Goal: Task Accomplishment & Management: Manage account settings

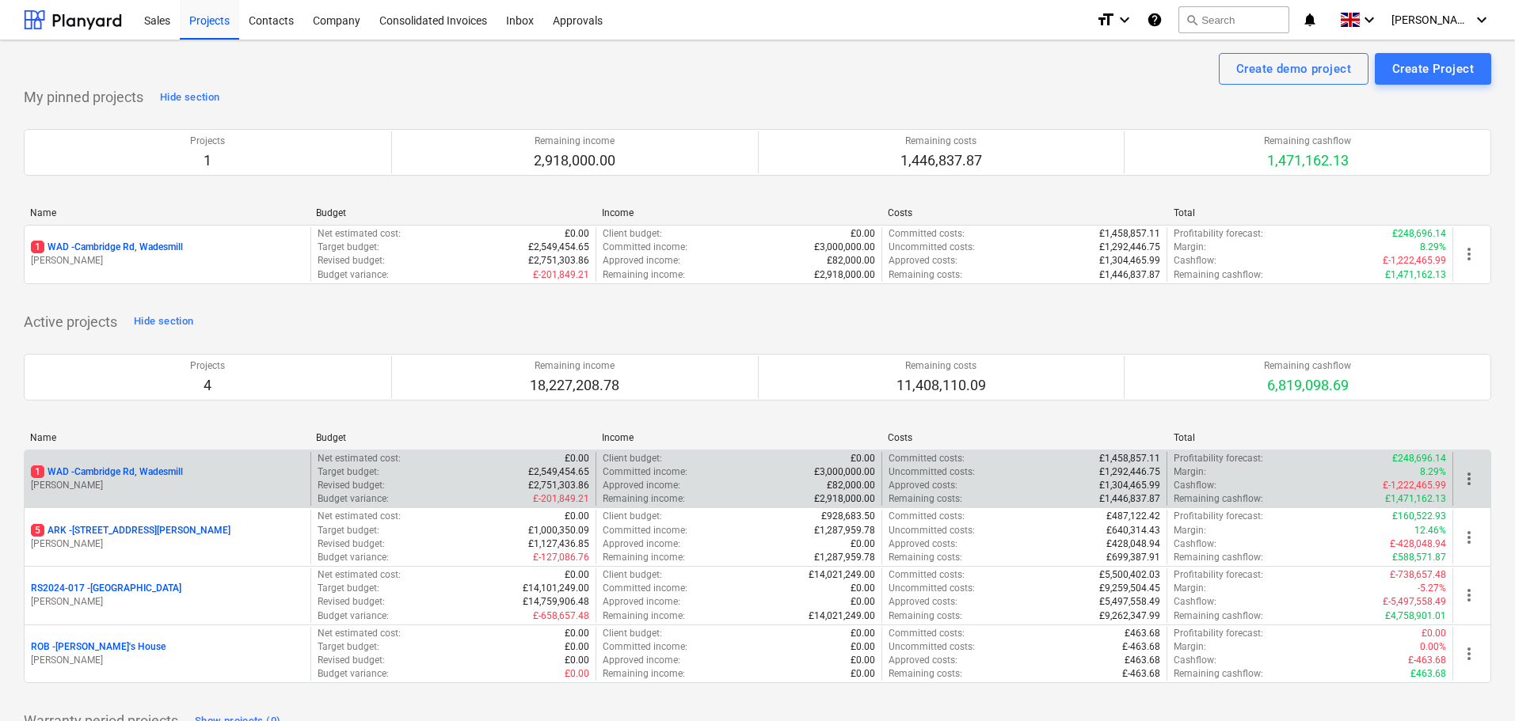
click at [147, 469] on p "1 WAD - Cambridge Rd, Wadesmill" at bounding box center [107, 472] width 152 height 13
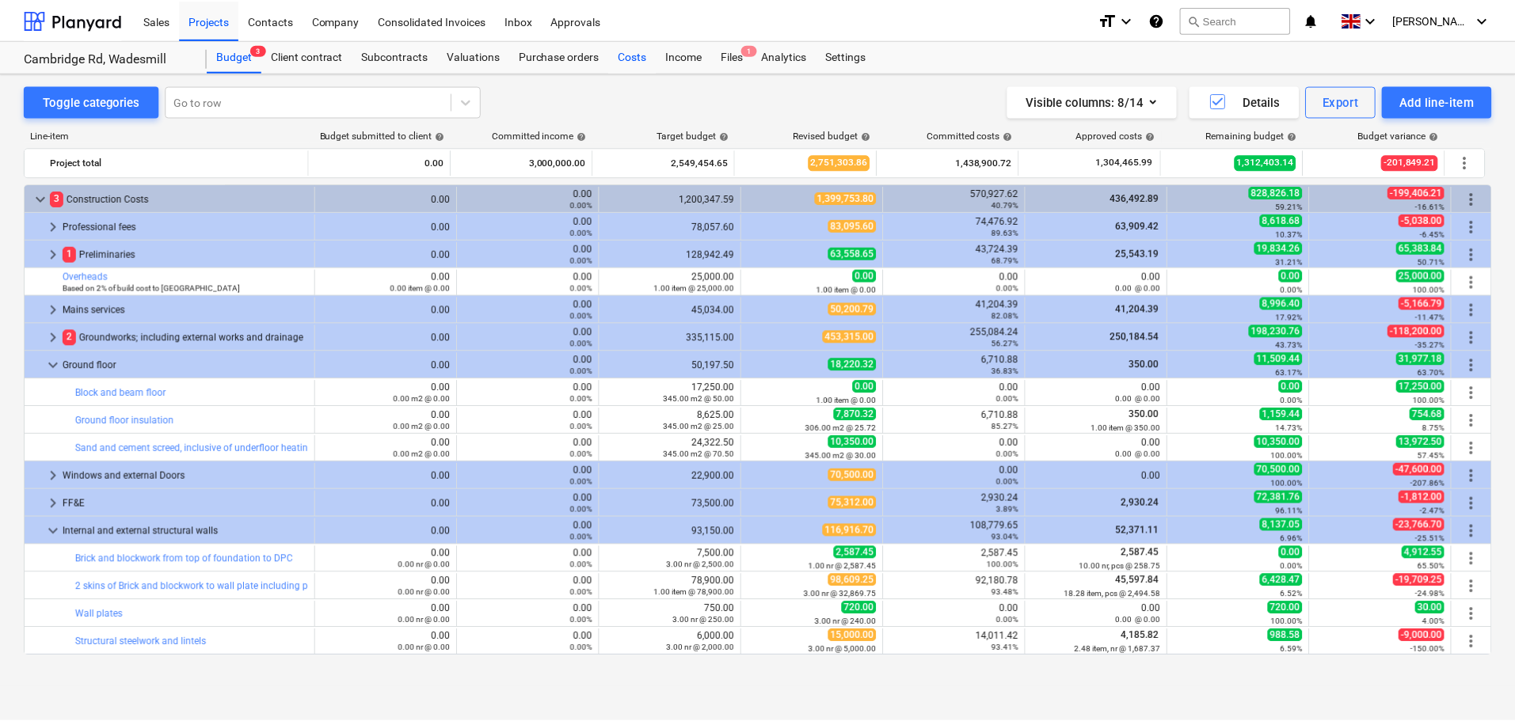
scroll to position [443, 0]
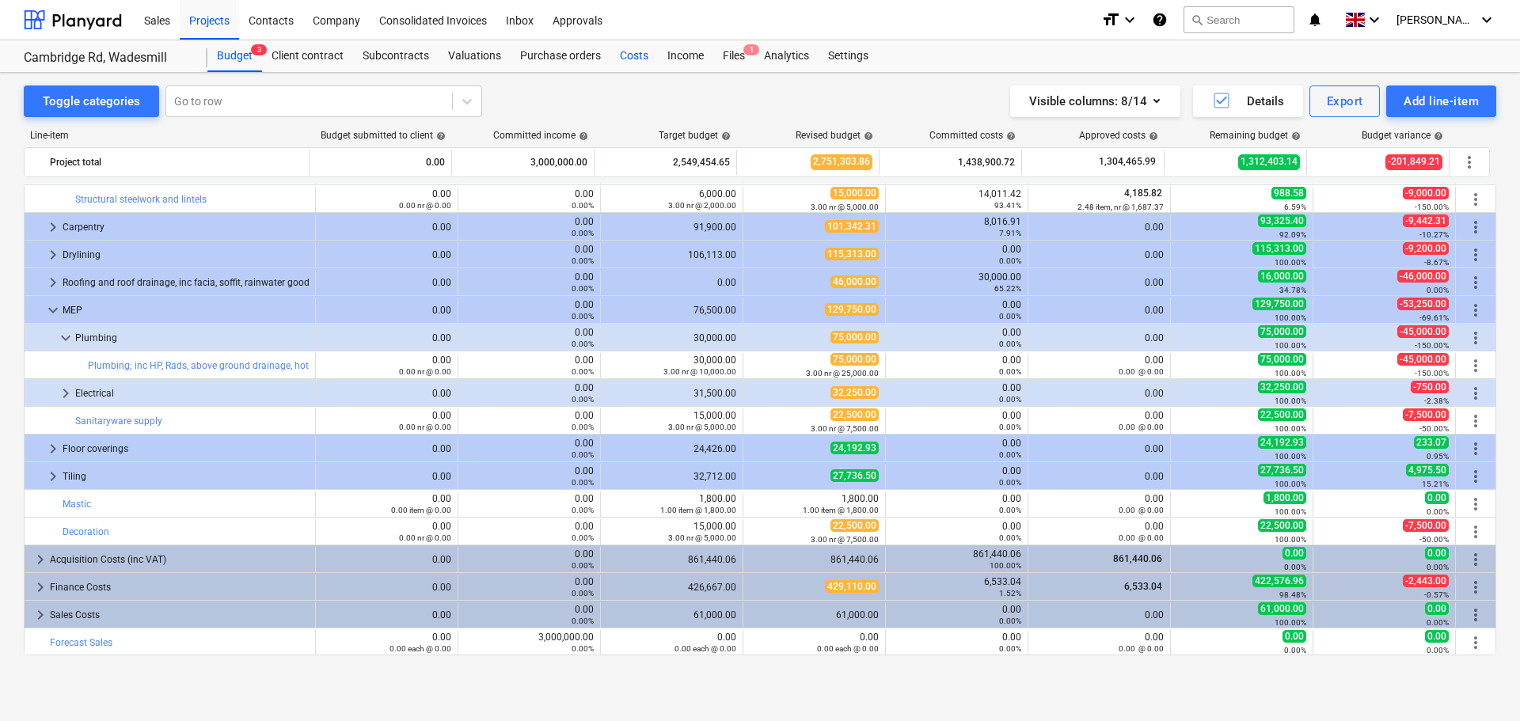
click at [639, 54] on div "Costs" at bounding box center [635, 56] width 48 height 32
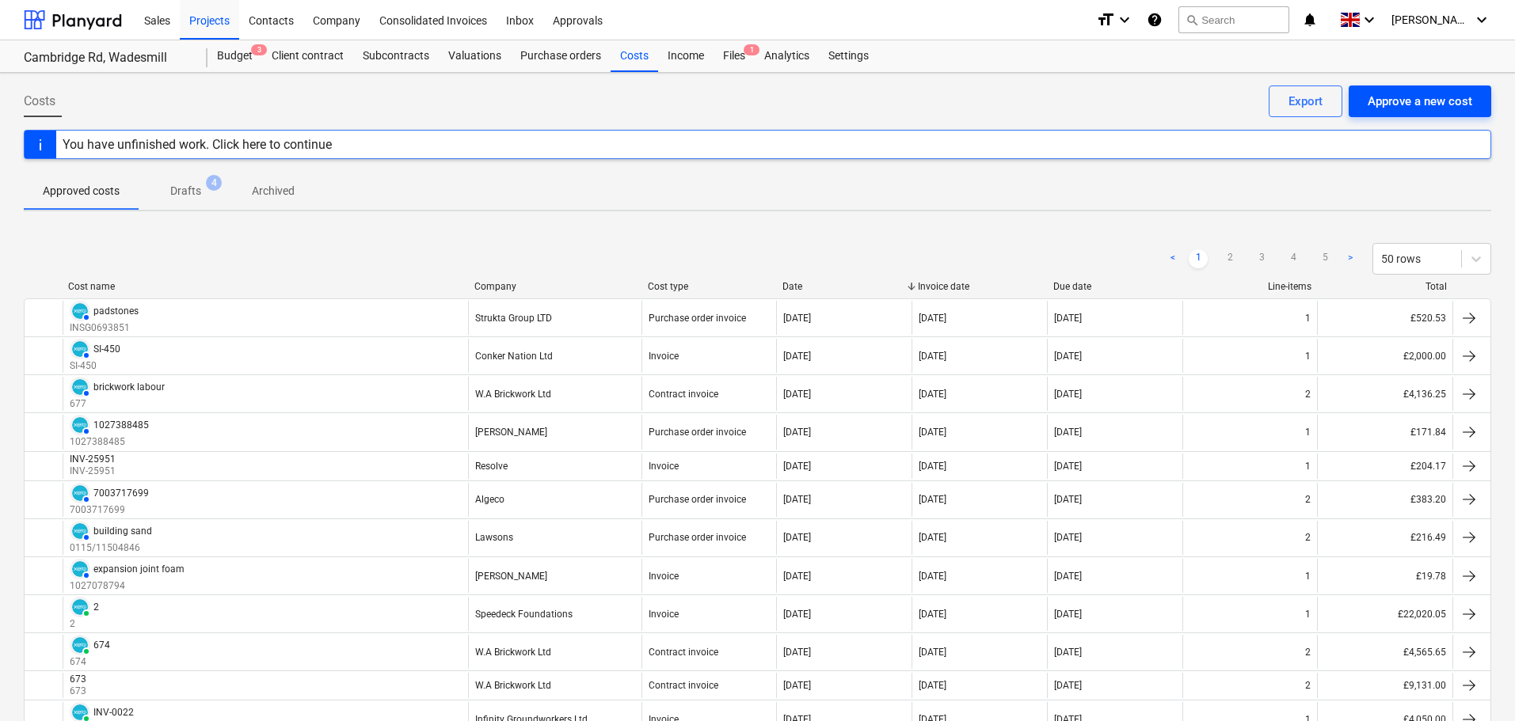
click at [1425, 107] on div "Approve a new cost" at bounding box center [1420, 101] width 105 height 21
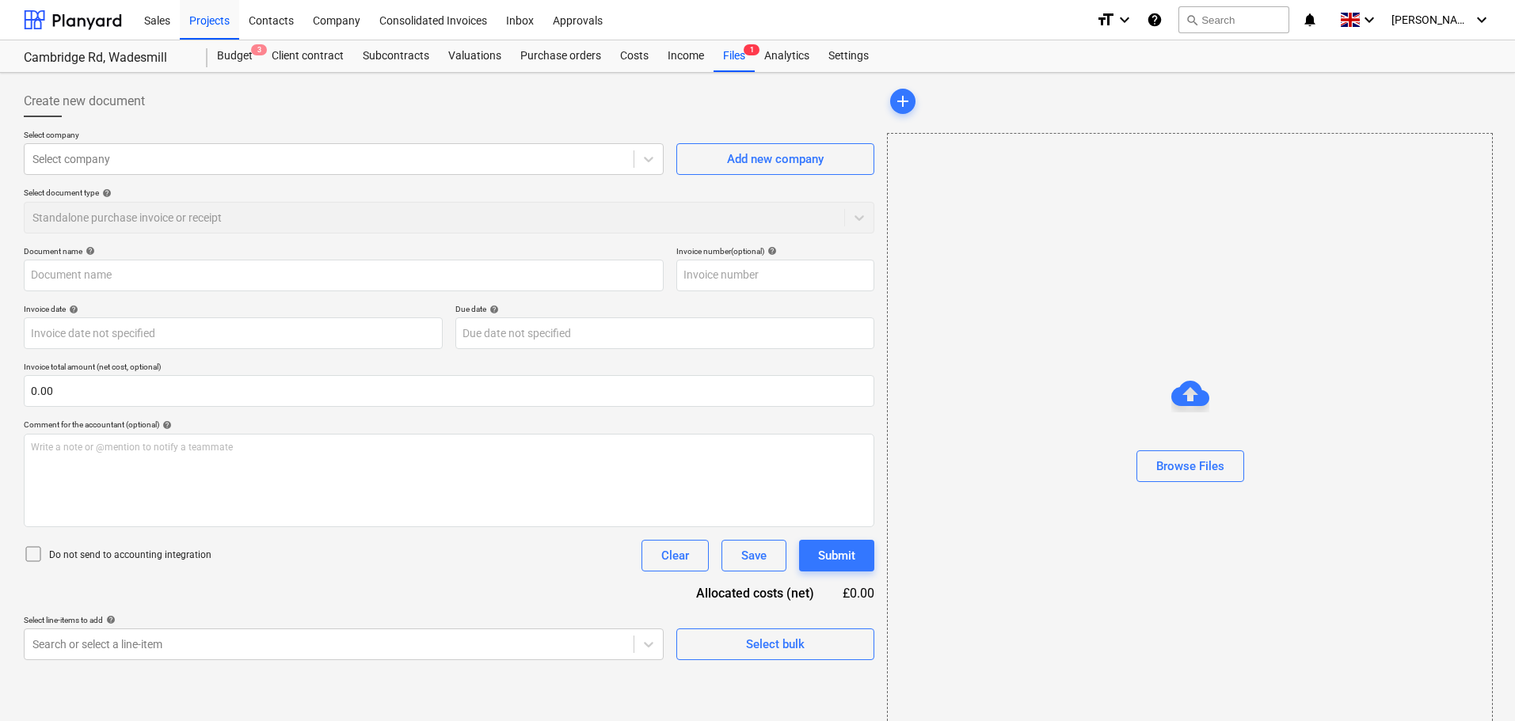
type input "Invoice 11.990 Rosetta Contracting.pdf"
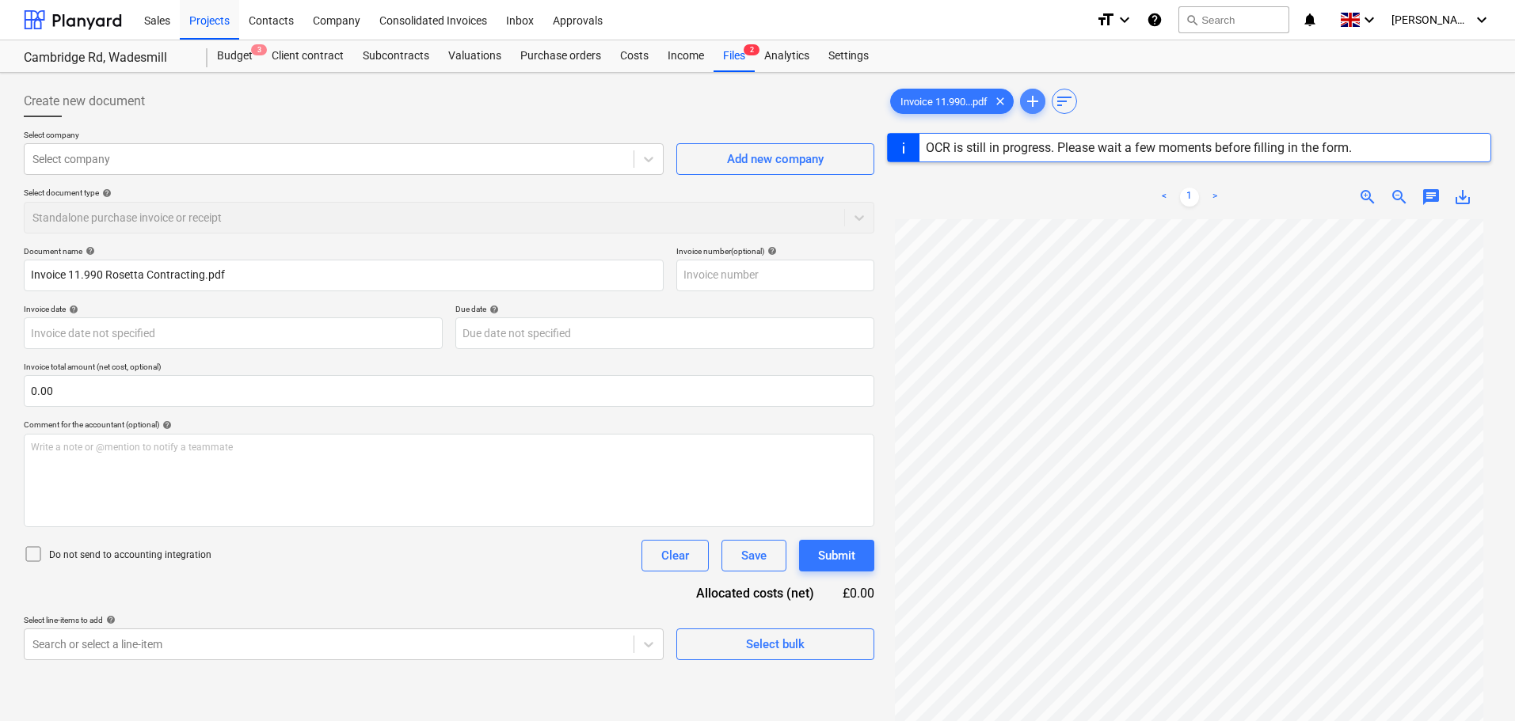
click at [1036, 100] on span "add" at bounding box center [1032, 101] width 19 height 19
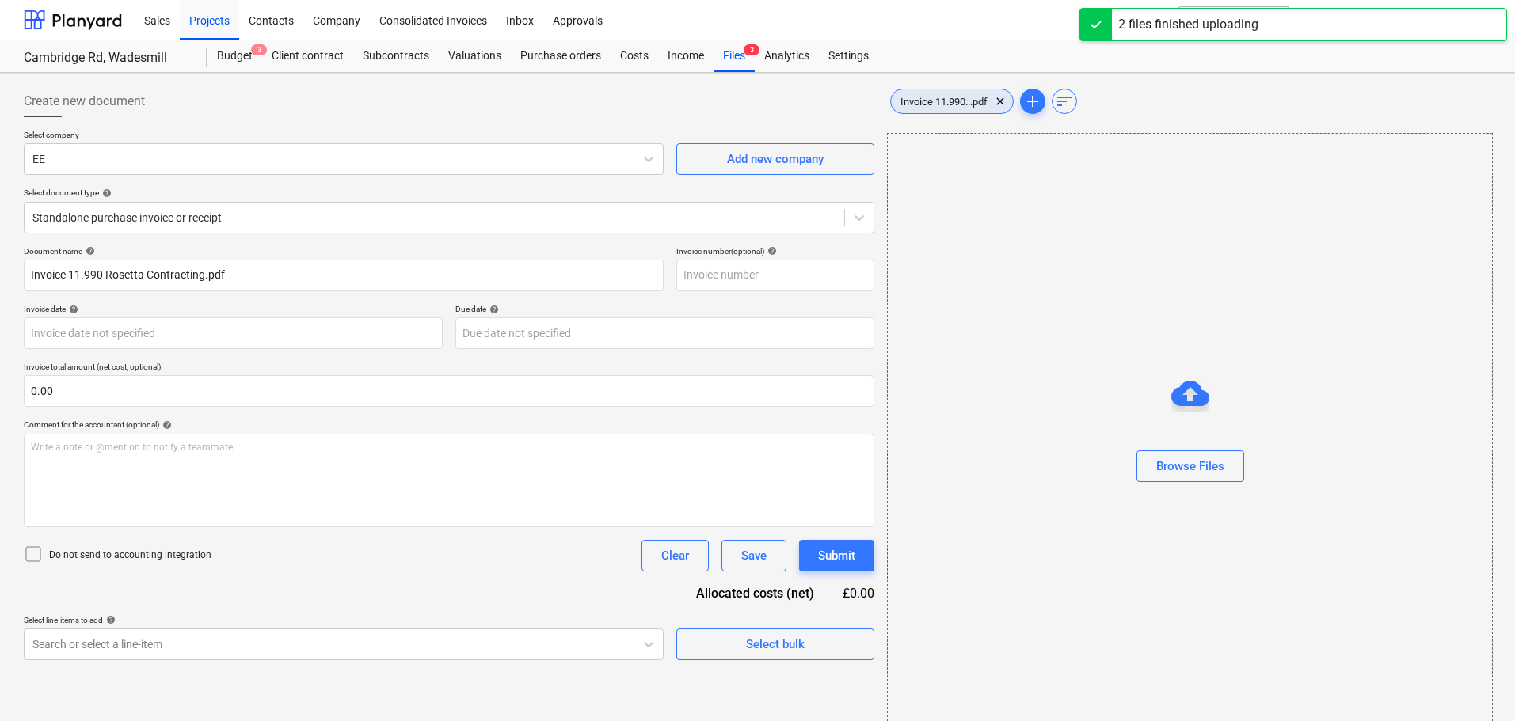
click at [961, 104] on span "Invoice 11.990...pdf" at bounding box center [944, 102] width 106 height 12
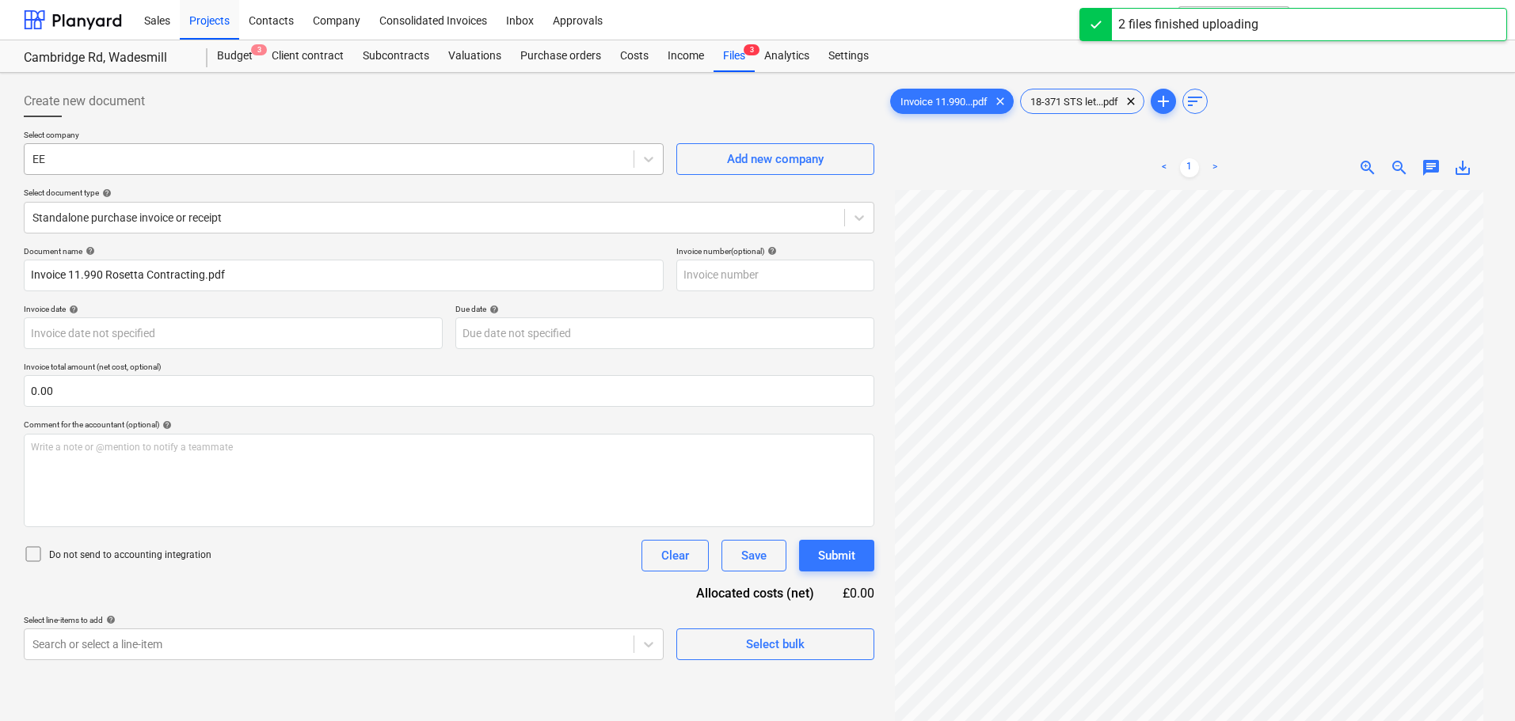
click at [92, 166] on div at bounding box center [328, 159] width 593 height 16
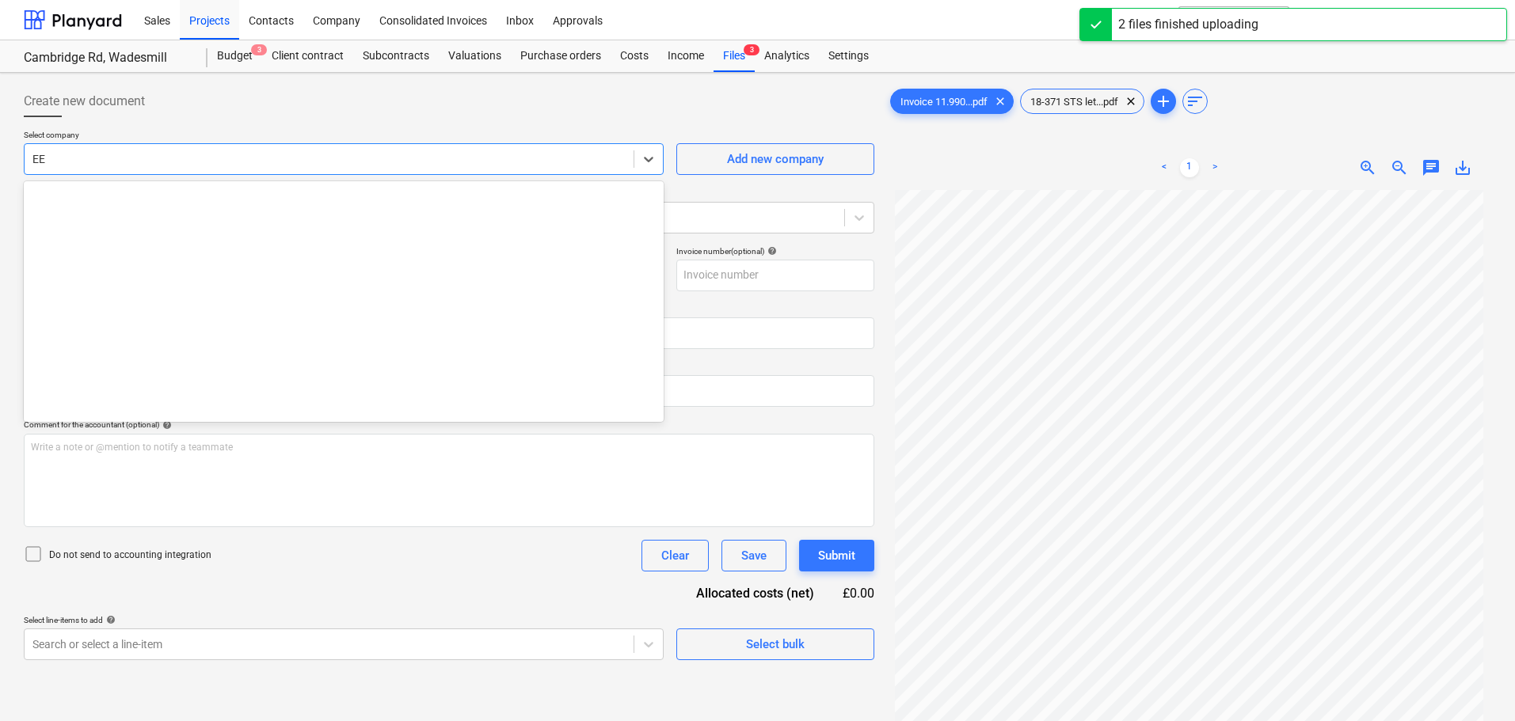
scroll to position [4019, 0]
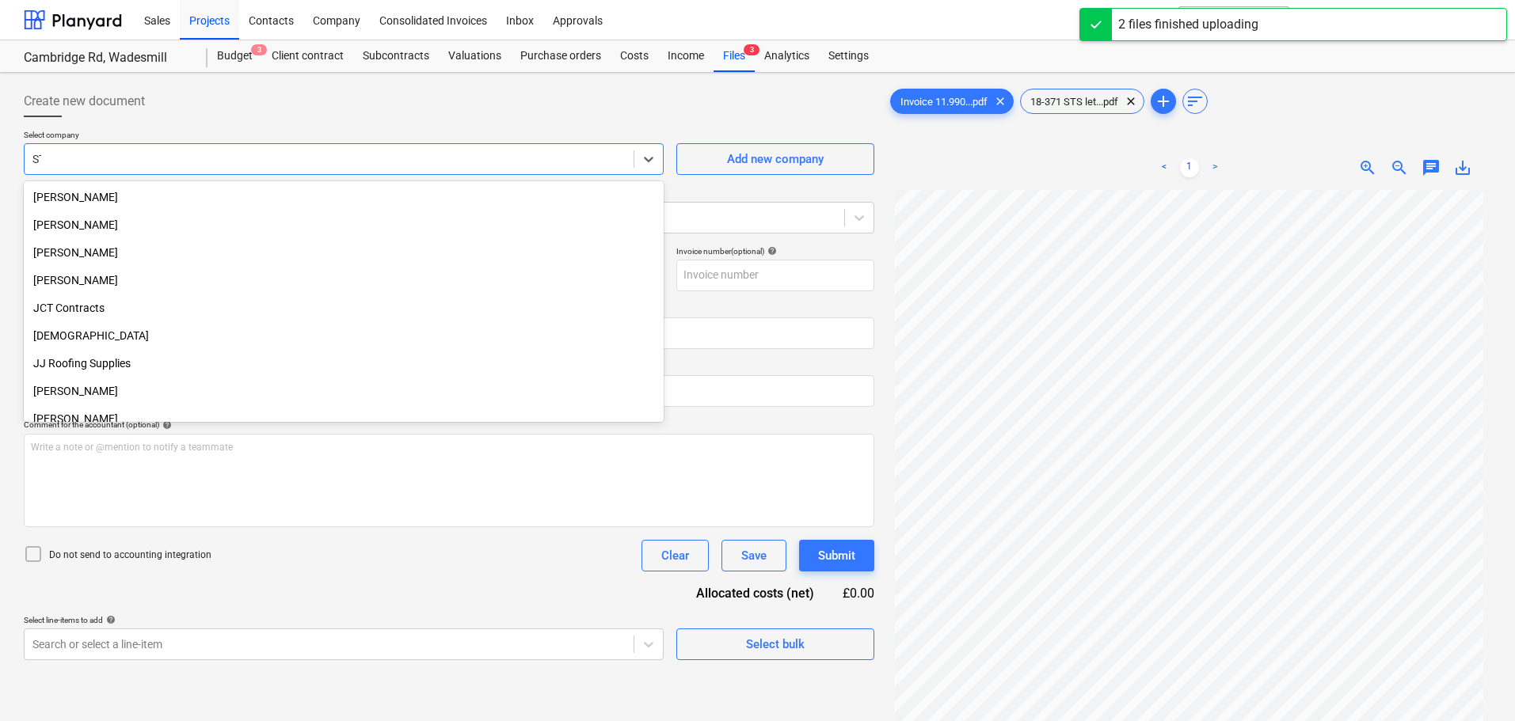
type input "STS"
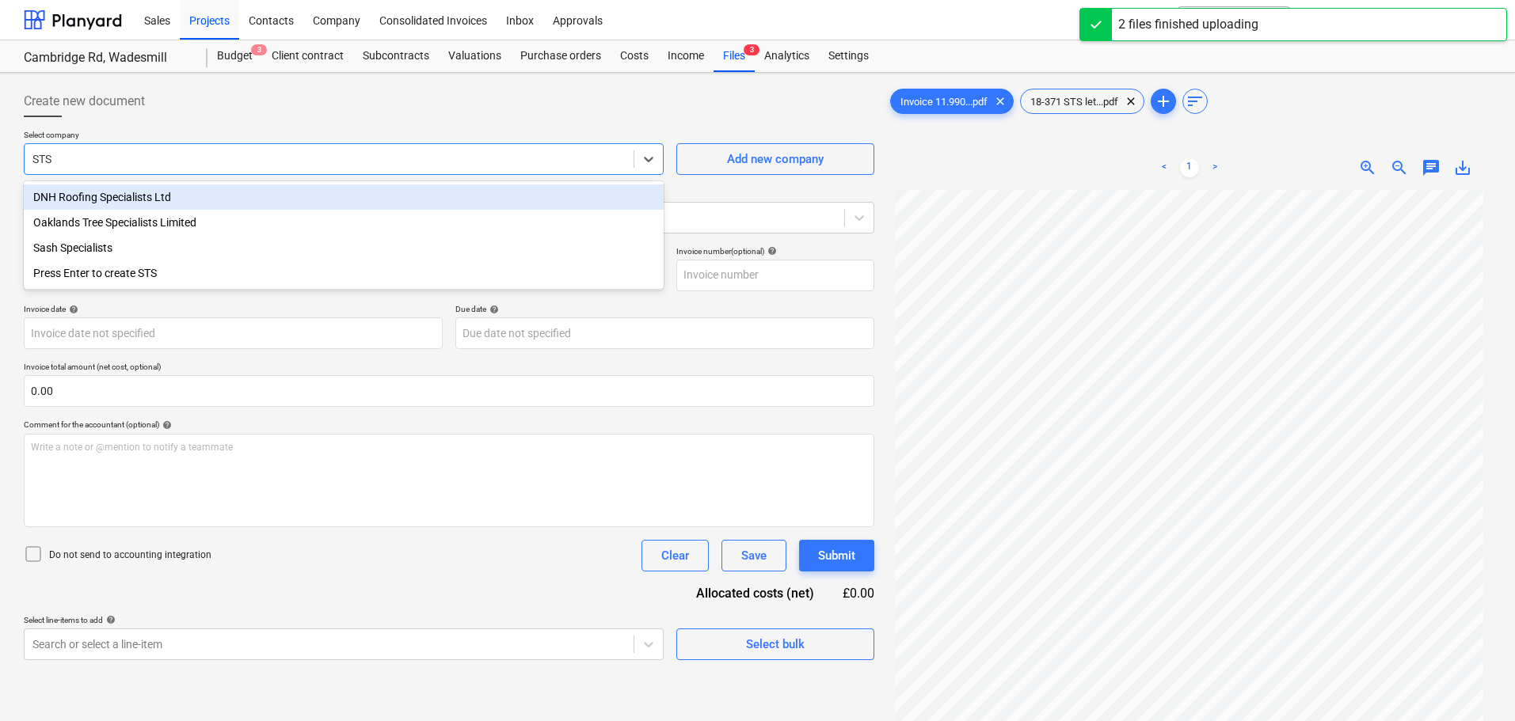
type input "312665811"
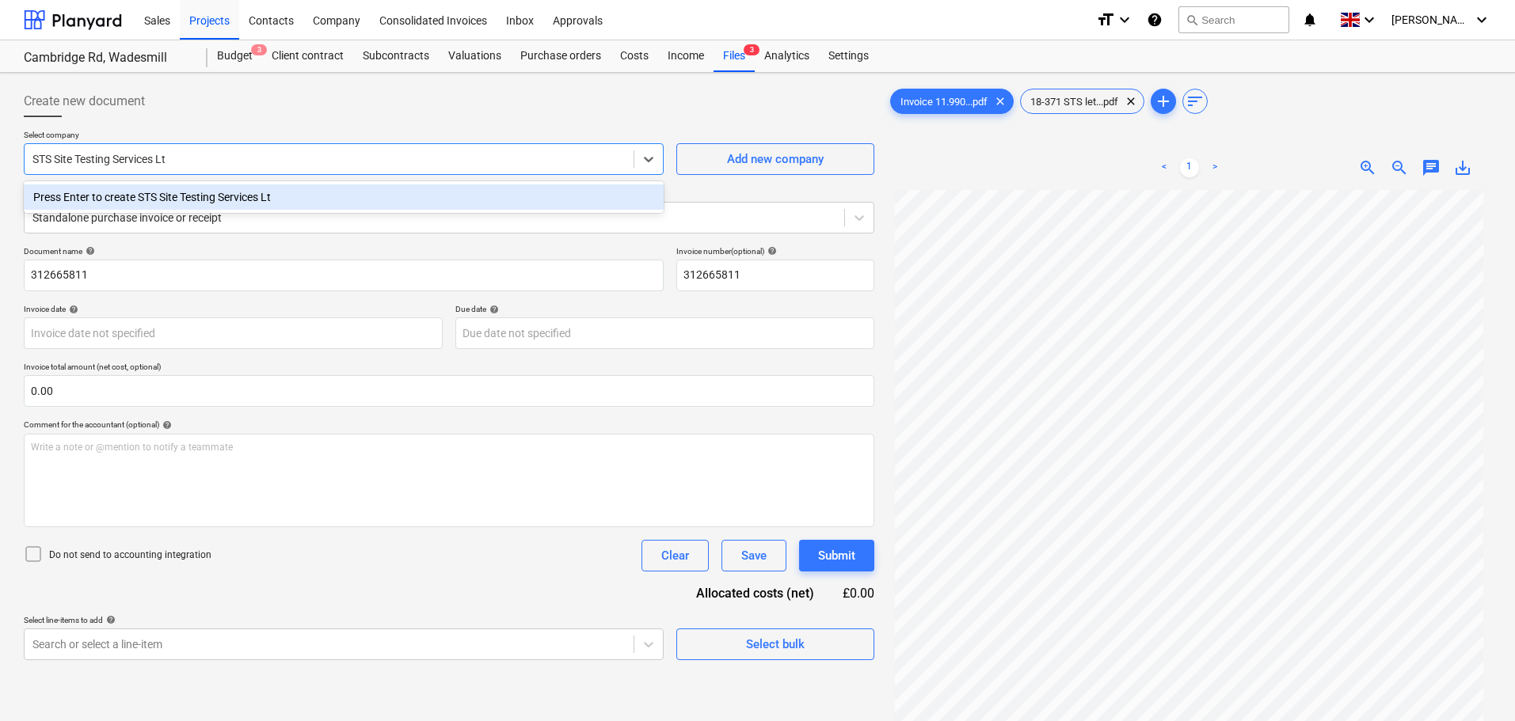
type input "STS Site Testing Services Ltd"
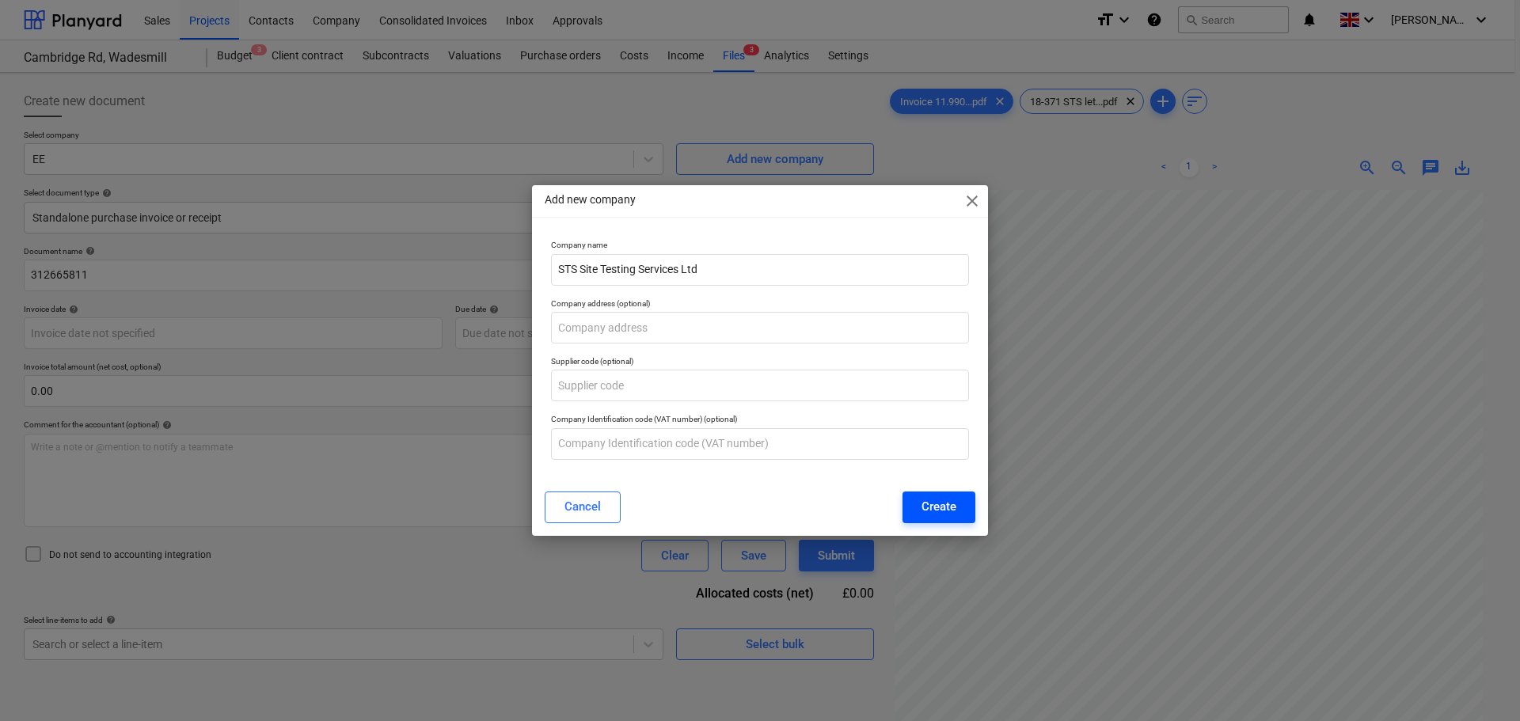
click at [941, 505] on div "Create" at bounding box center [939, 507] width 35 height 21
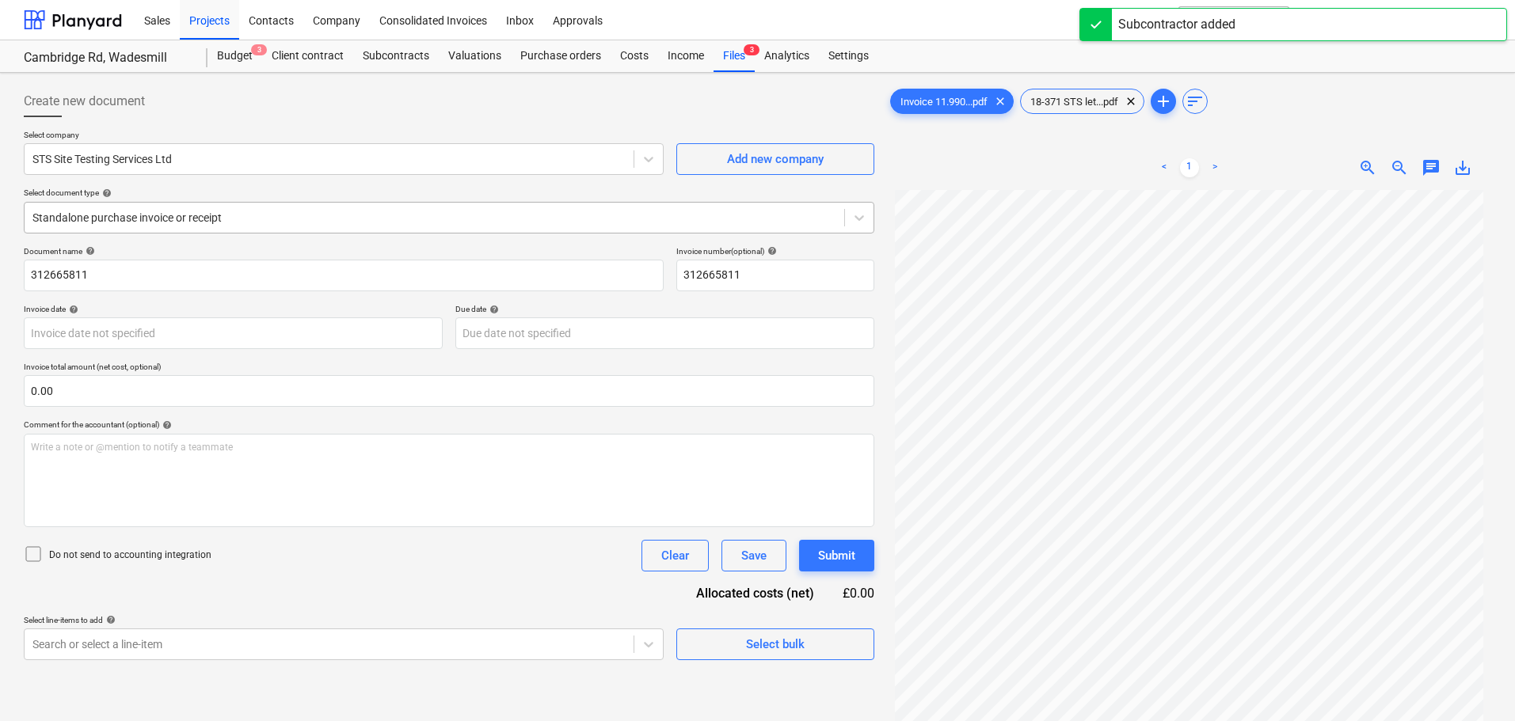
click at [196, 211] on div at bounding box center [434, 218] width 804 height 16
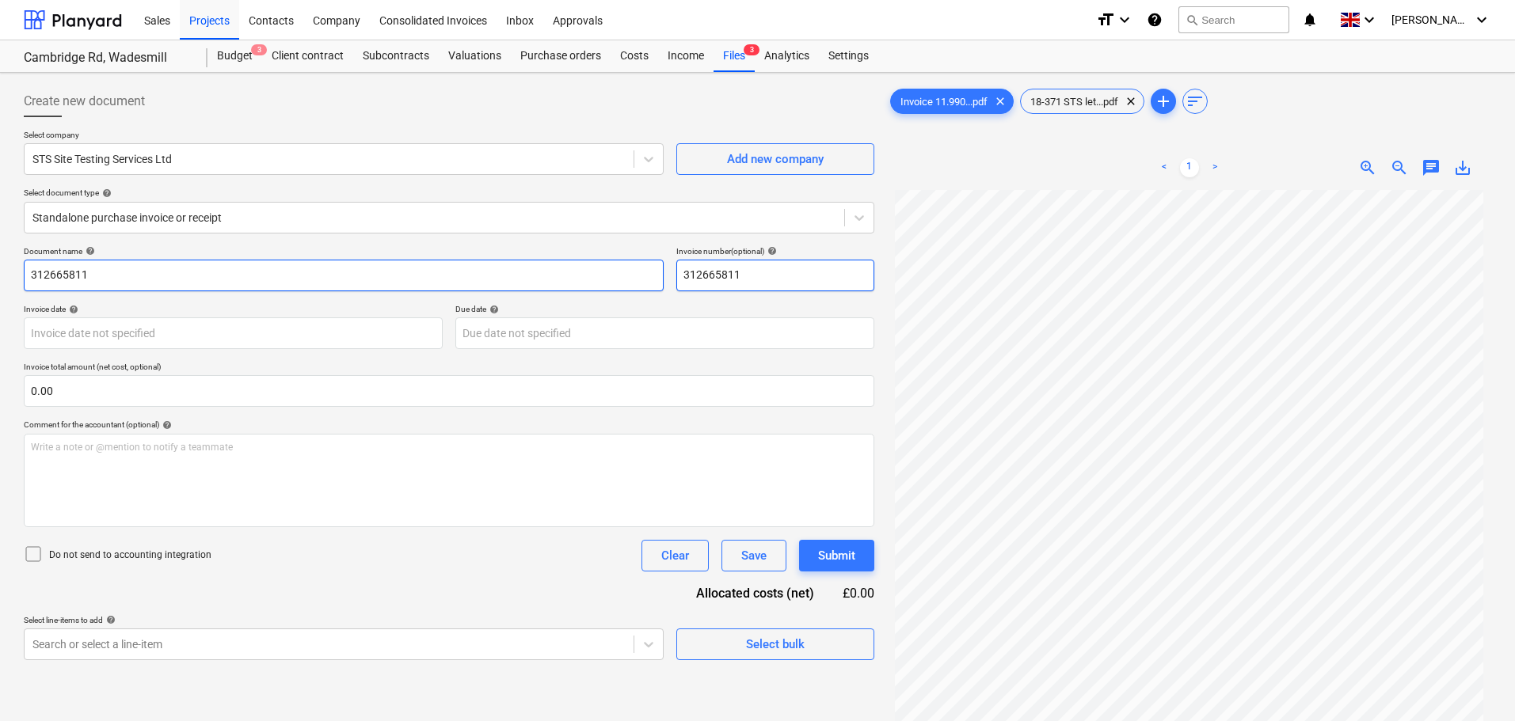
drag, startPoint x: 788, startPoint y: 277, endPoint x: 556, endPoint y: 260, distance: 232.7
click at [556, 260] on div "Document name help 312665811 Invoice number (optional) help 312665811" at bounding box center [449, 268] width 851 height 45
type input "11.990"
click at [556, 260] on input "312665811" at bounding box center [344, 276] width 640 height 32
drag, startPoint x: 140, startPoint y: 276, endPoint x: -45, endPoint y: 243, distance: 188.1
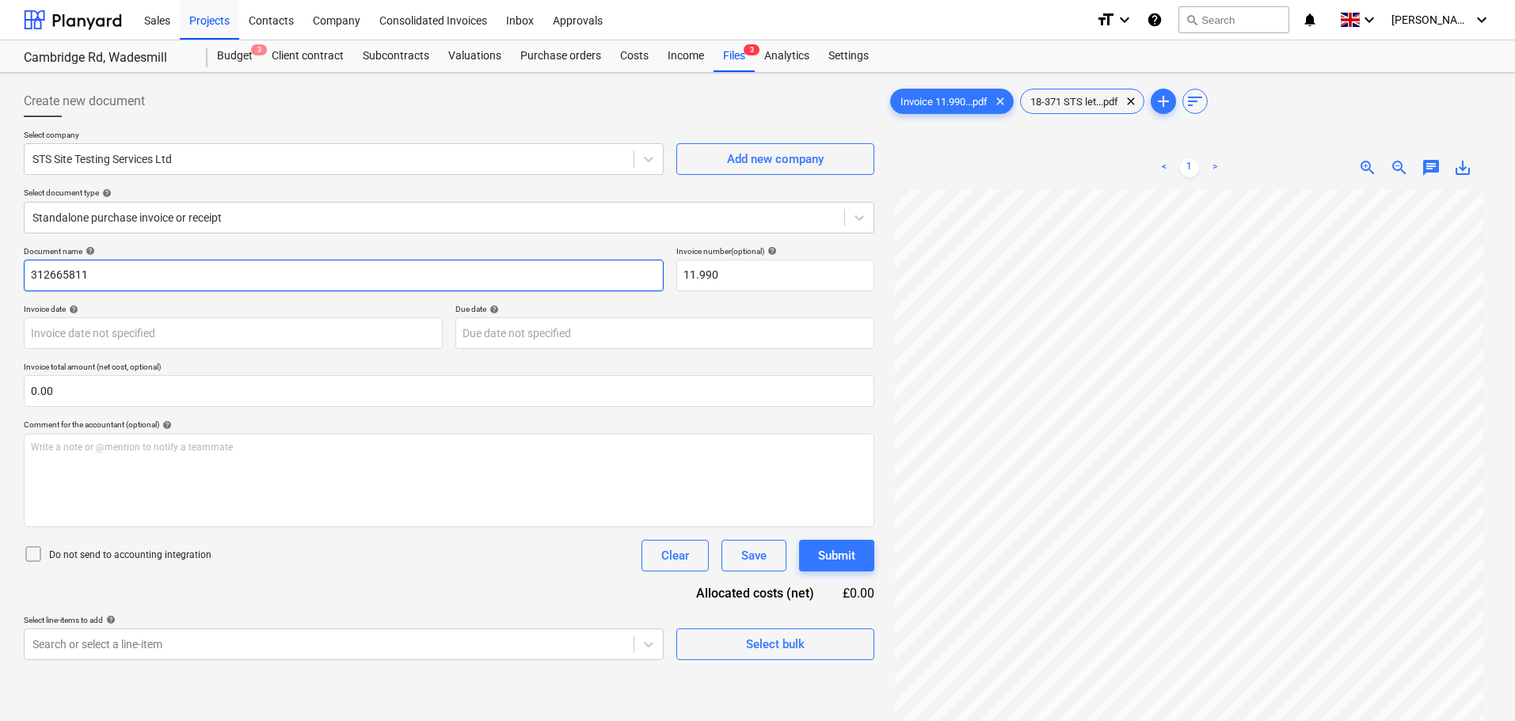
click at [0, 243] on html "Sales Projects Contacts Company Consolidated Invoices Inbox Approvals format_si…" at bounding box center [757, 360] width 1515 height 721
type input "CBR testing"
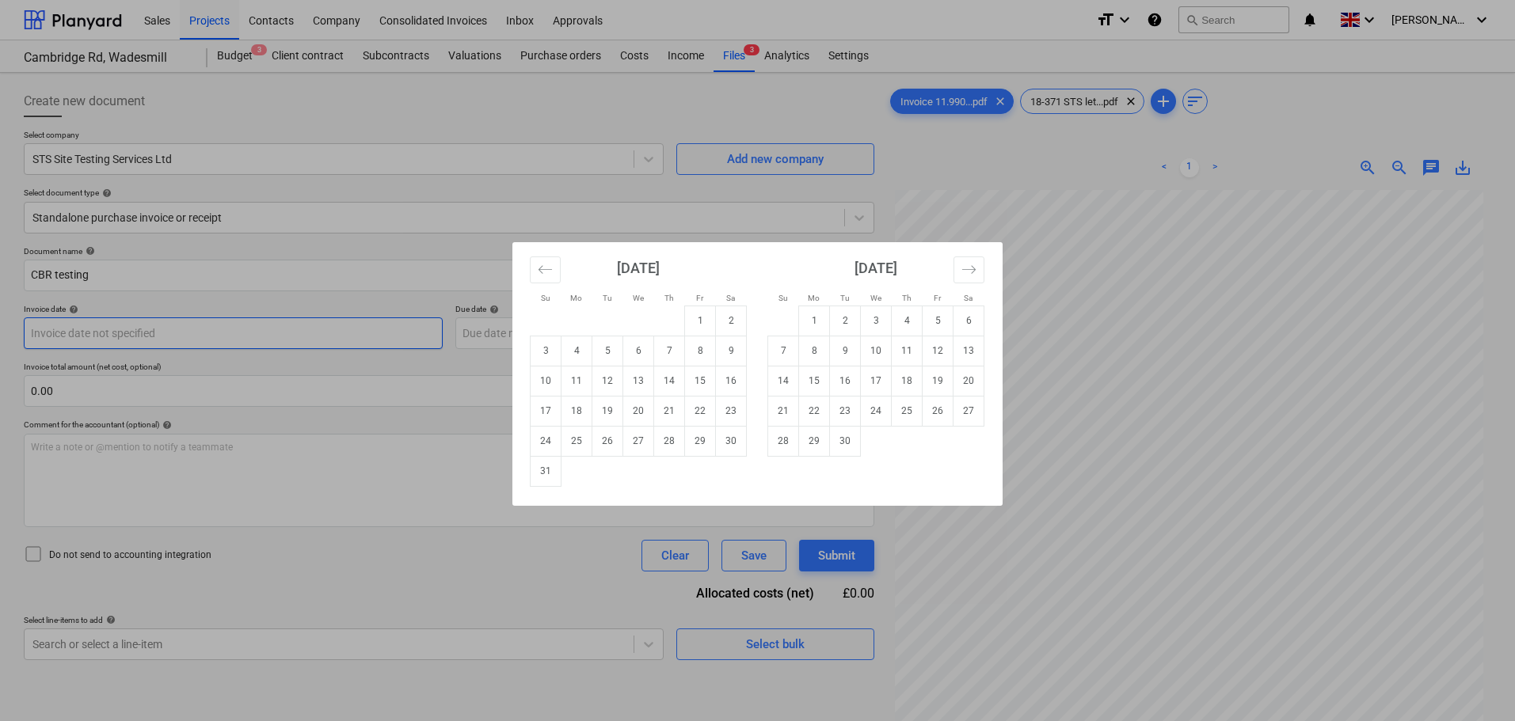
click at [130, 333] on body "Sales Projects Contacts Company Consolidated Invoices Inbox Approvals format_si…" at bounding box center [757, 360] width 1515 height 721
click at [665, 386] on td "14" at bounding box center [669, 381] width 31 height 30
type input "[DATE]"
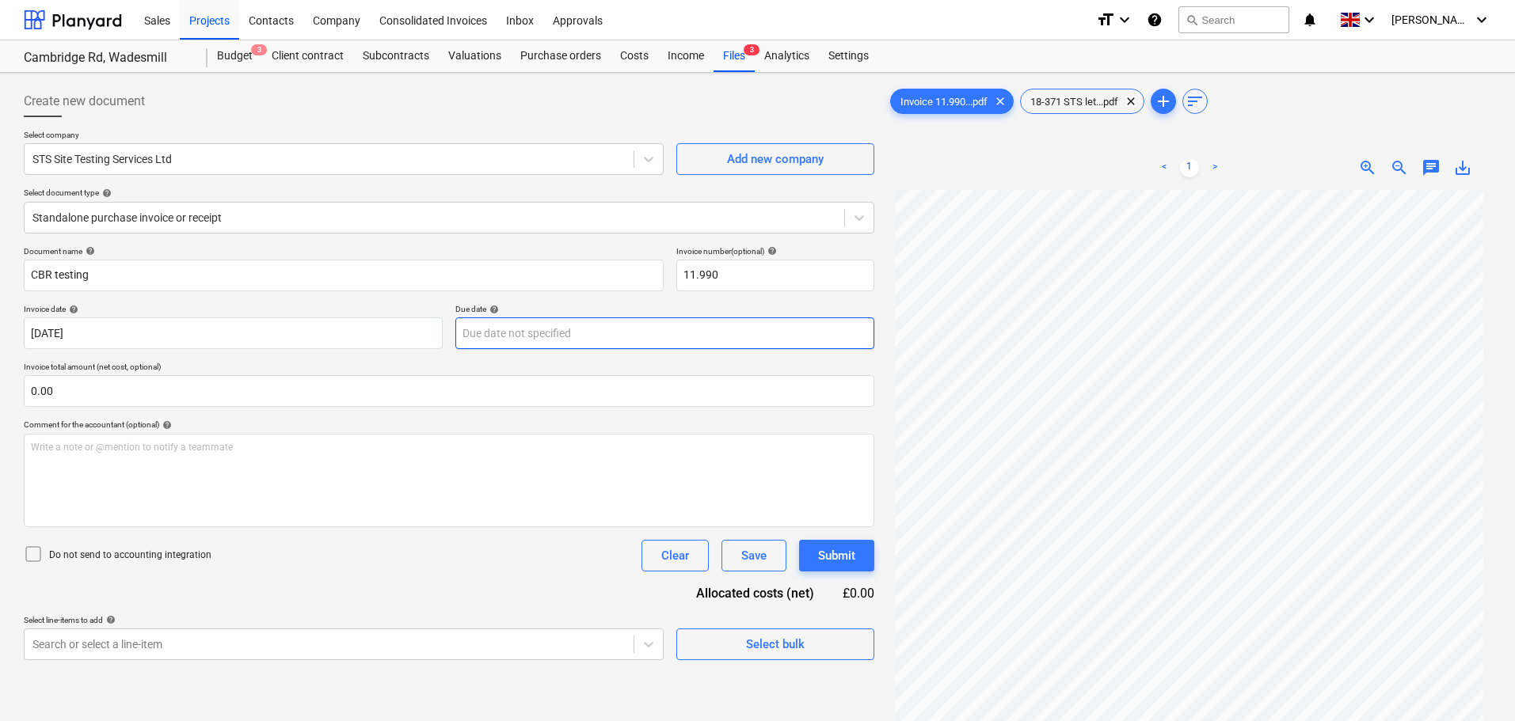
click at [662, 335] on body "Sales Projects Contacts Company Consolidated Invoices Inbox Approvals format_si…" at bounding box center [757, 360] width 1515 height 721
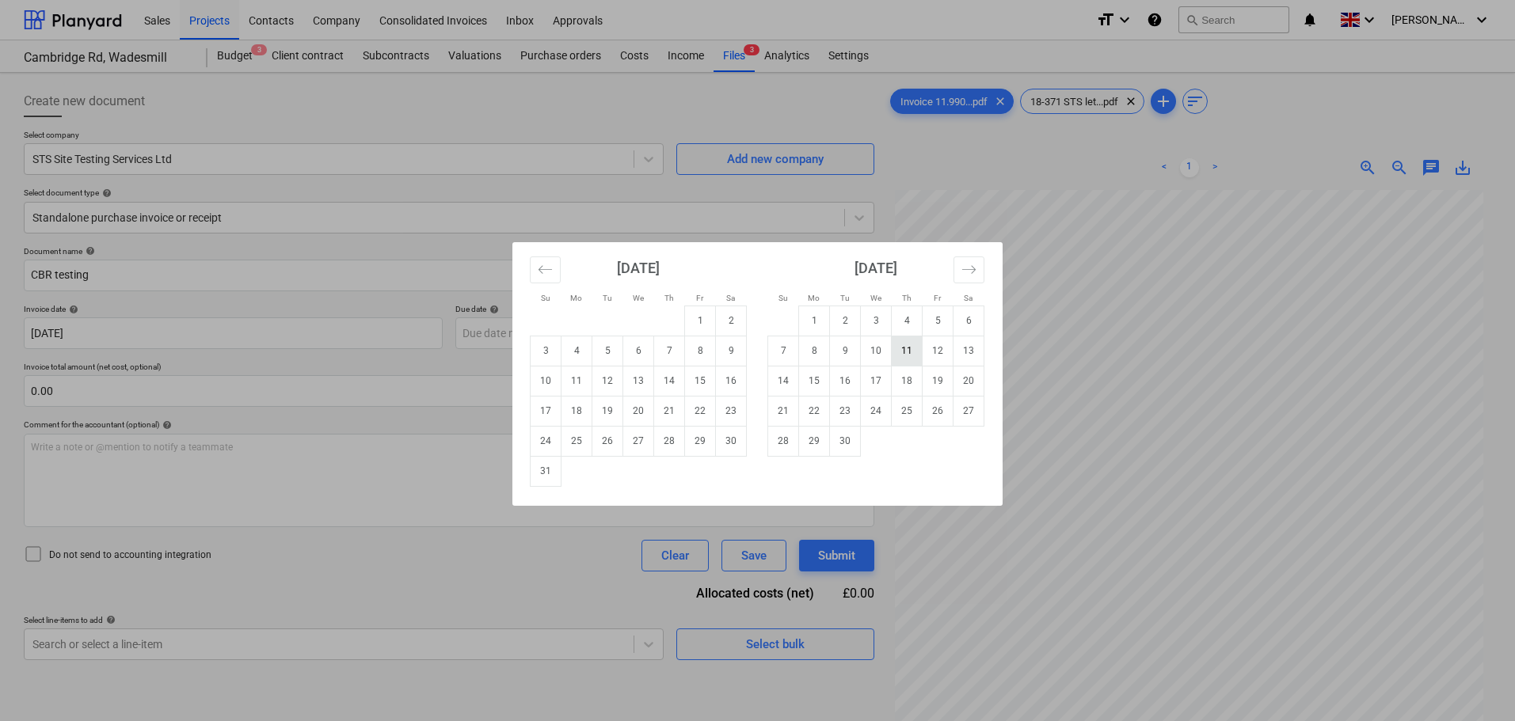
click at [910, 352] on td "11" at bounding box center [907, 351] width 31 height 30
type input "[DATE]"
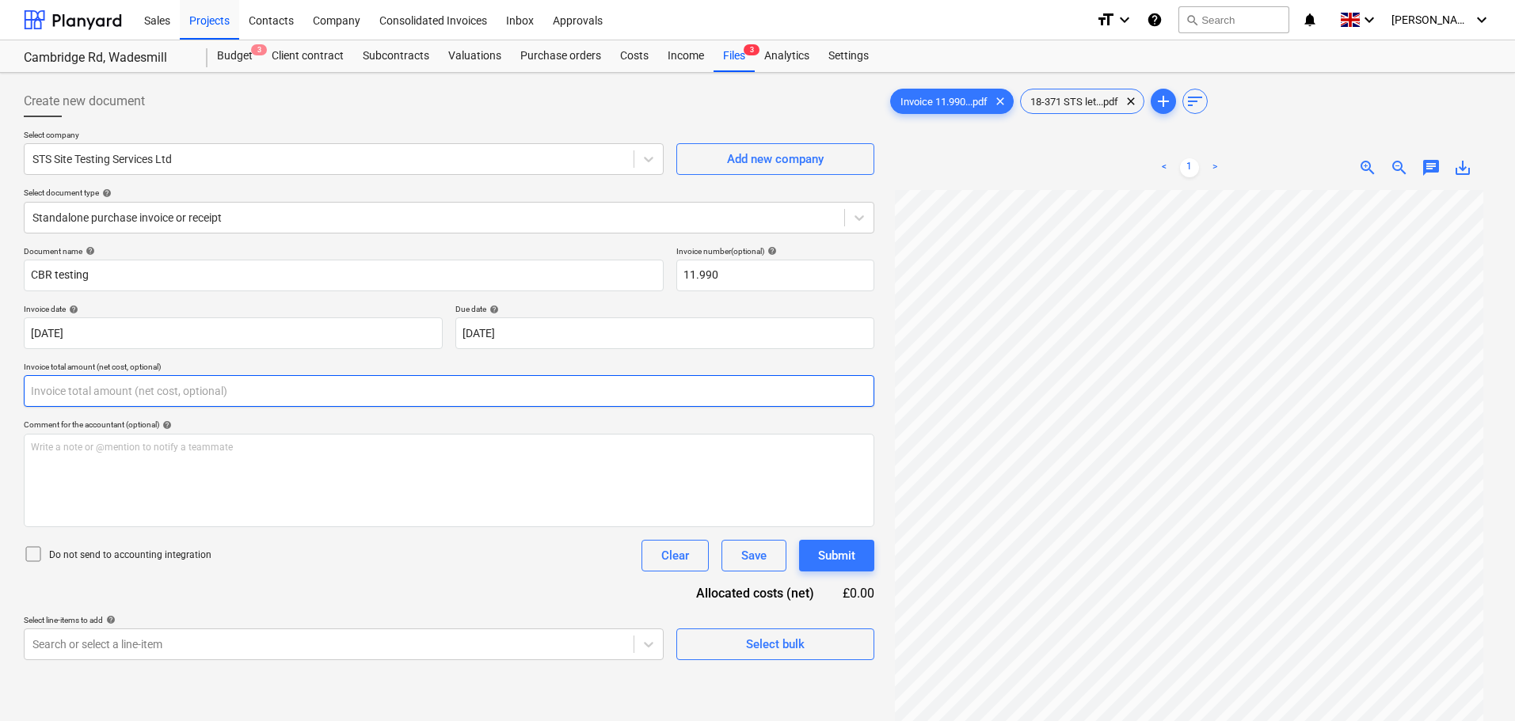
click at [45, 387] on input "text" at bounding box center [449, 391] width 851 height 32
type input "0.00"
click at [93, 390] on input "text" at bounding box center [449, 391] width 851 height 32
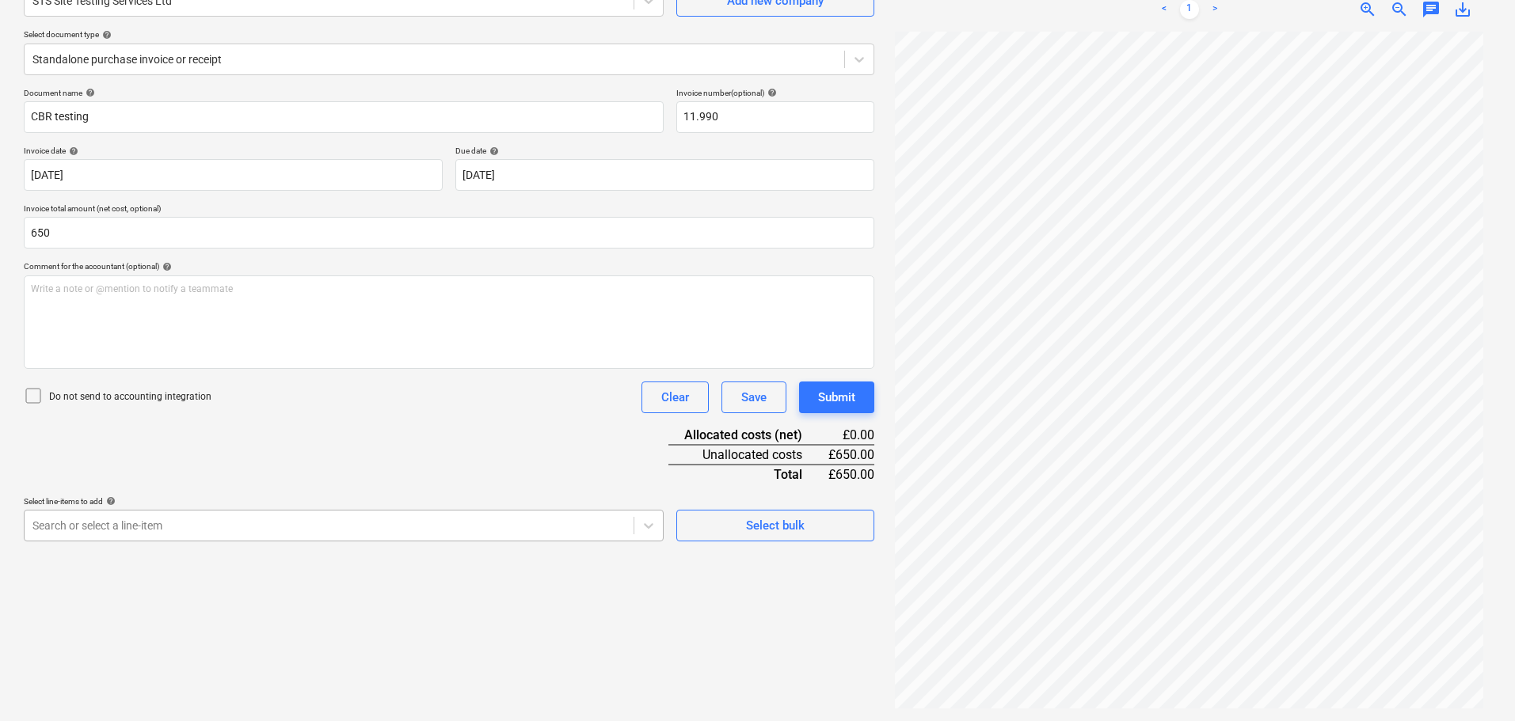
type input "650.00"
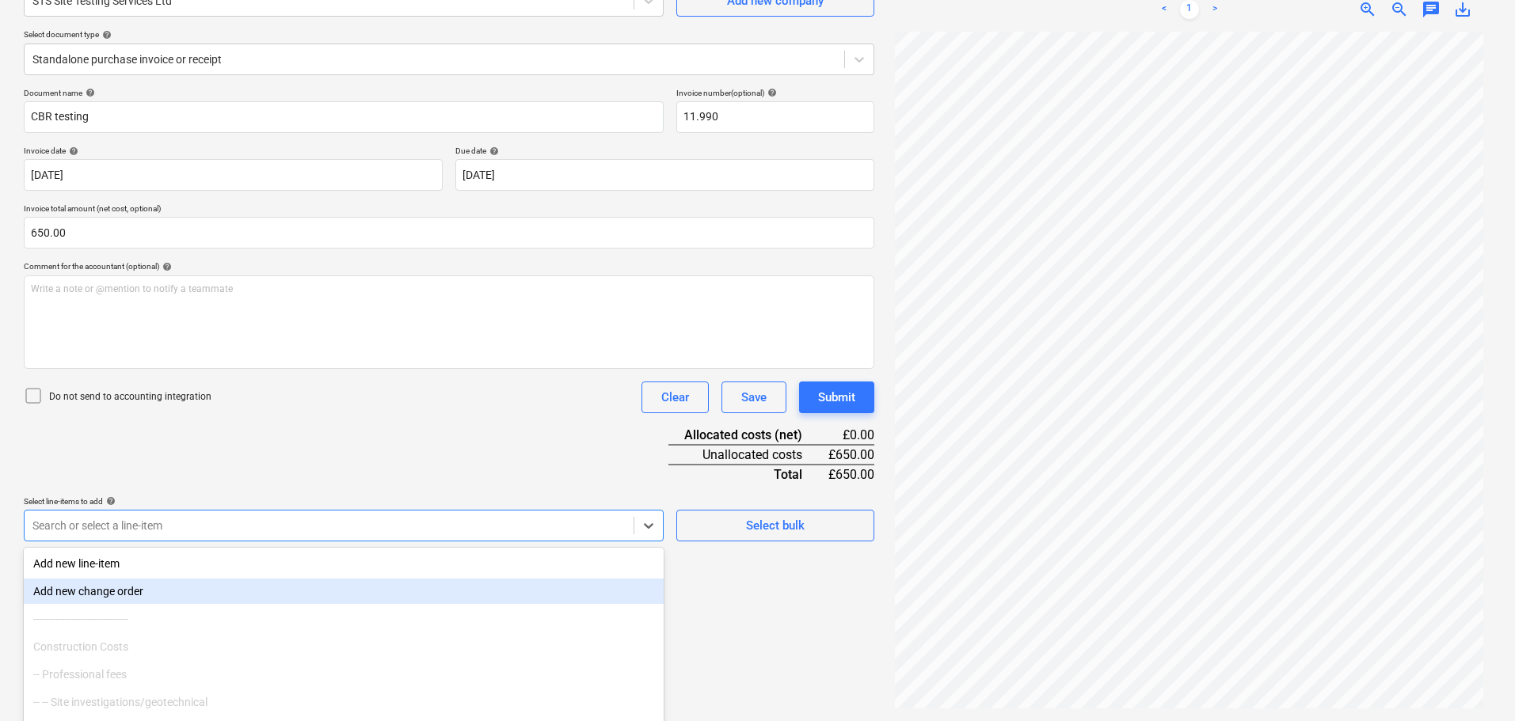
scroll to position [226, 0]
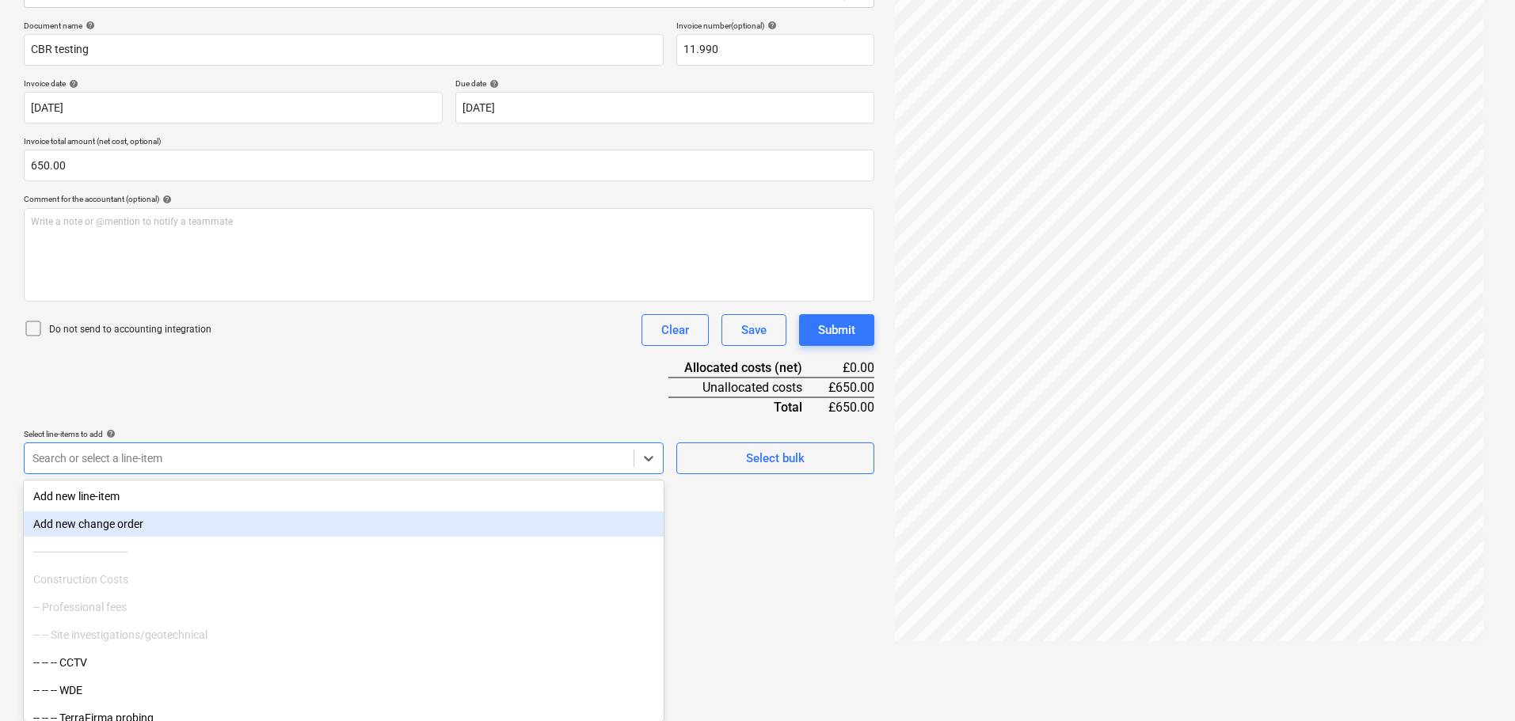
click at [176, 496] on body "Sales Projects Contacts Company Consolidated Invoices Inbox Approvals format_si…" at bounding box center [757, 134] width 1515 height 721
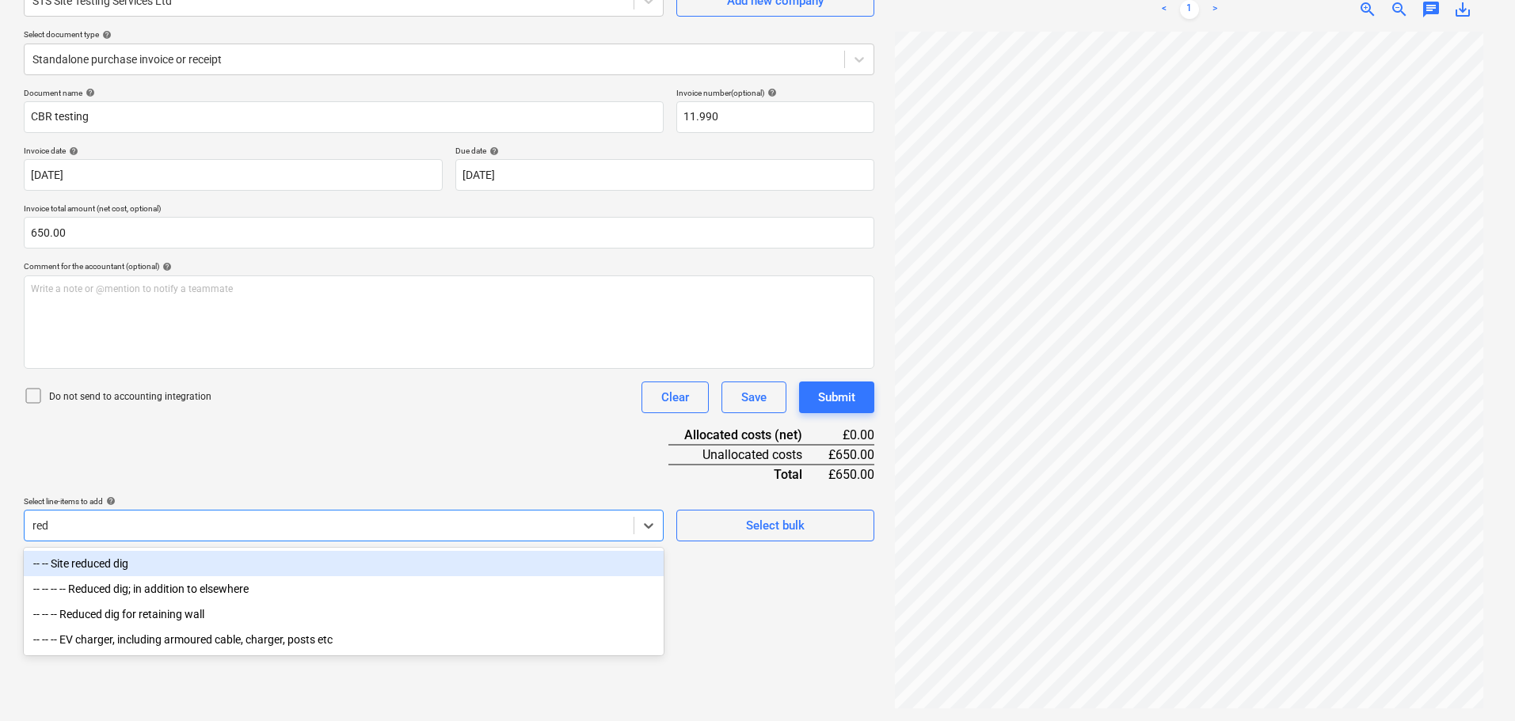
scroll to position [158, 0]
type input "reduce"
click at [162, 562] on div "-- -- Site reduced dig" at bounding box center [344, 563] width 640 height 25
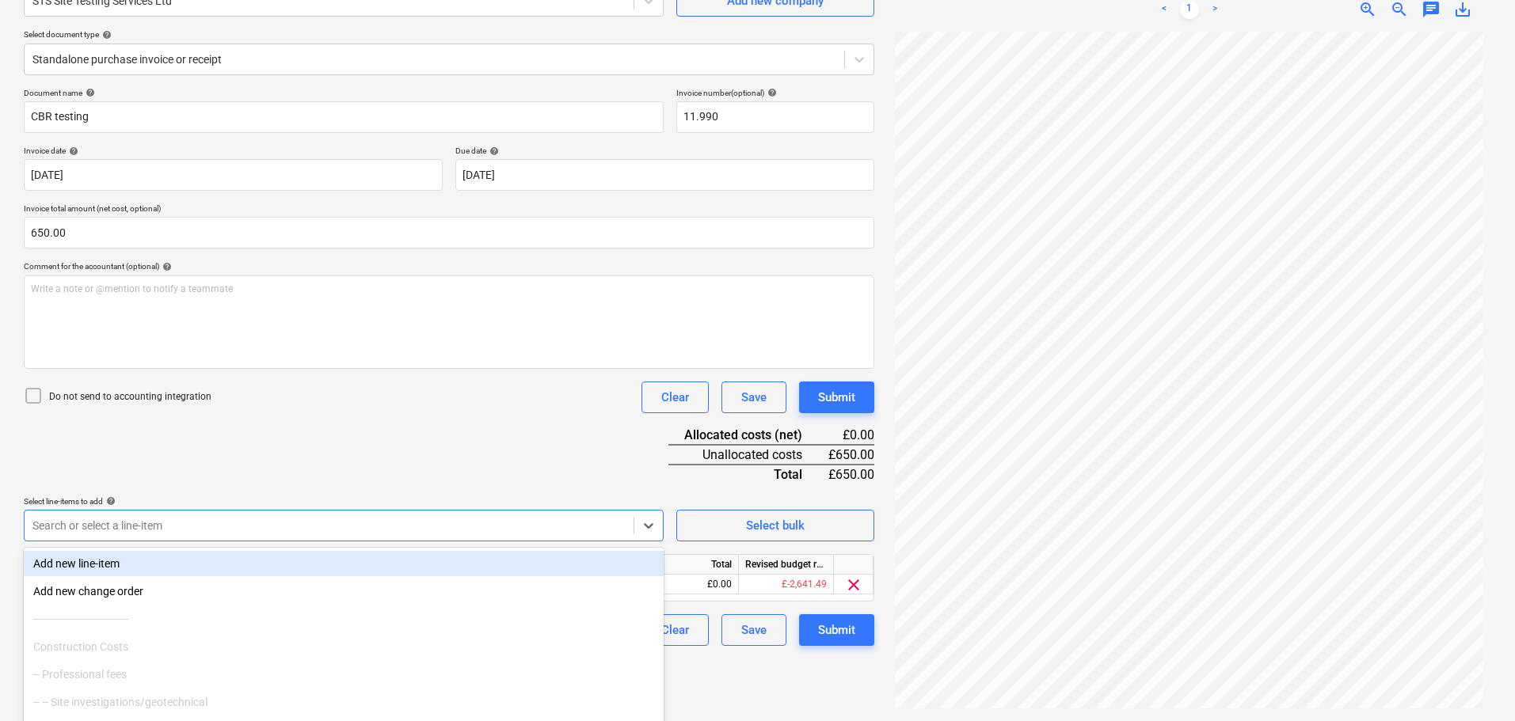
click at [259, 448] on div "Document name help CBR testing Invoice number (optional) help 11.990 Invoice da…" at bounding box center [449, 367] width 851 height 558
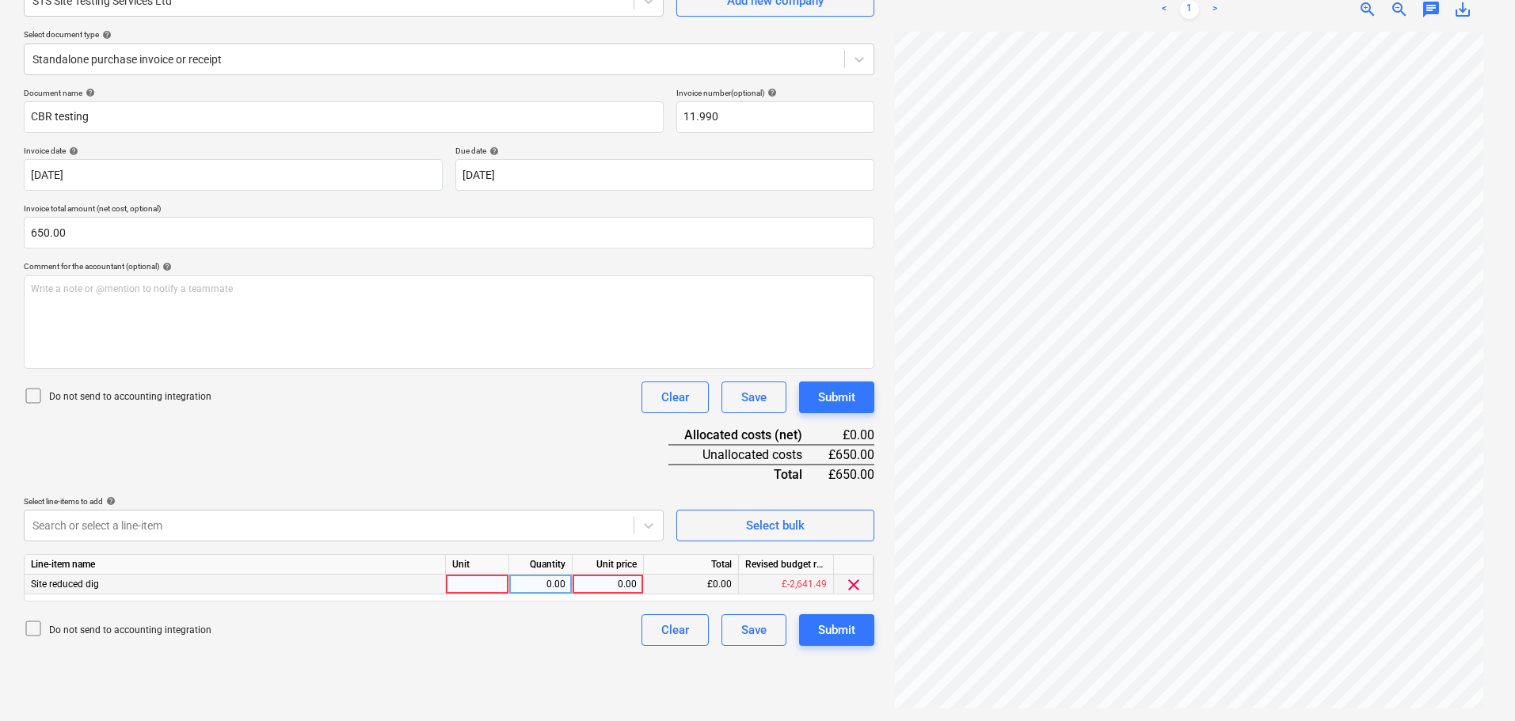
click at [475, 583] on div at bounding box center [477, 585] width 63 height 20
type input "item"
type input "650"
click at [147, 522] on body "Sales Projects Contacts Company Consolidated Invoices Inbox Approvals format_si…" at bounding box center [757, 202] width 1515 height 721
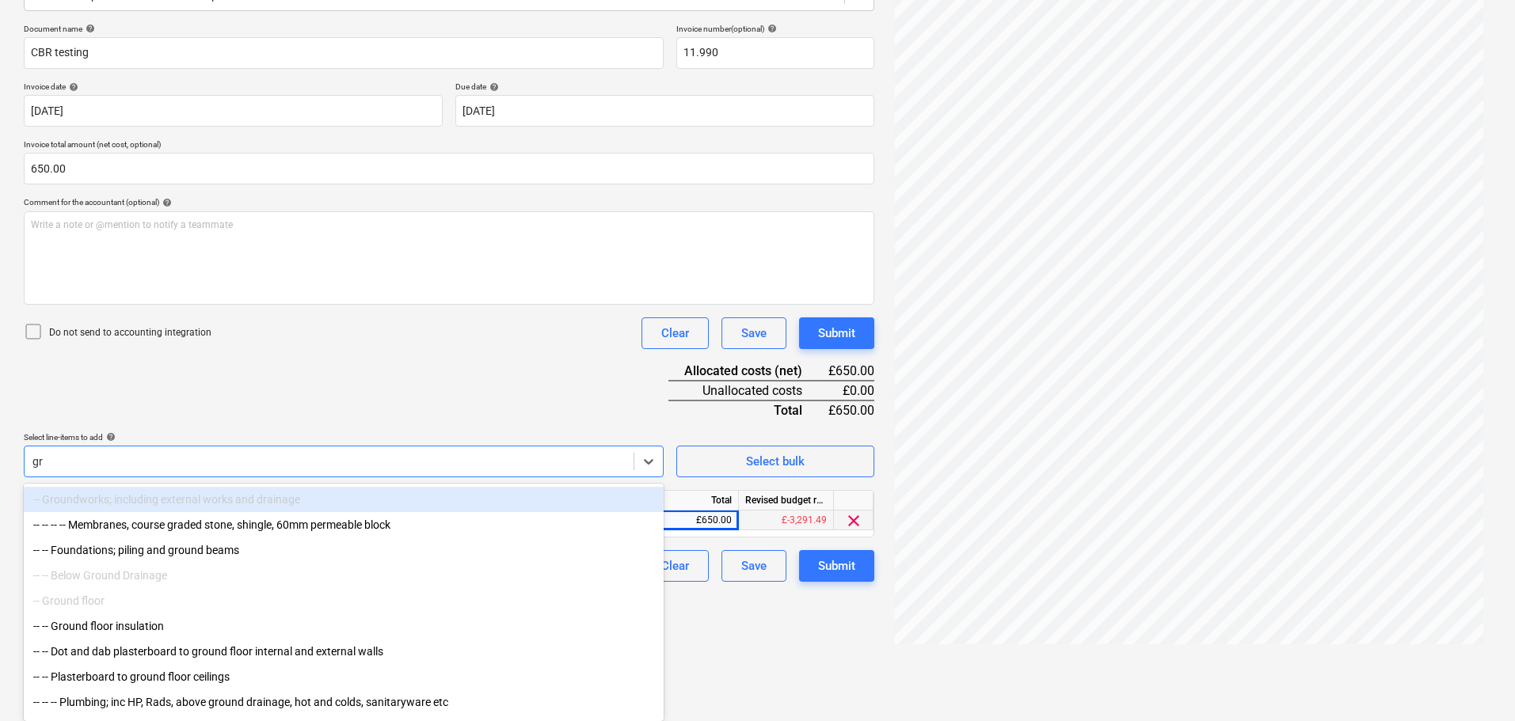
scroll to position [223, 0]
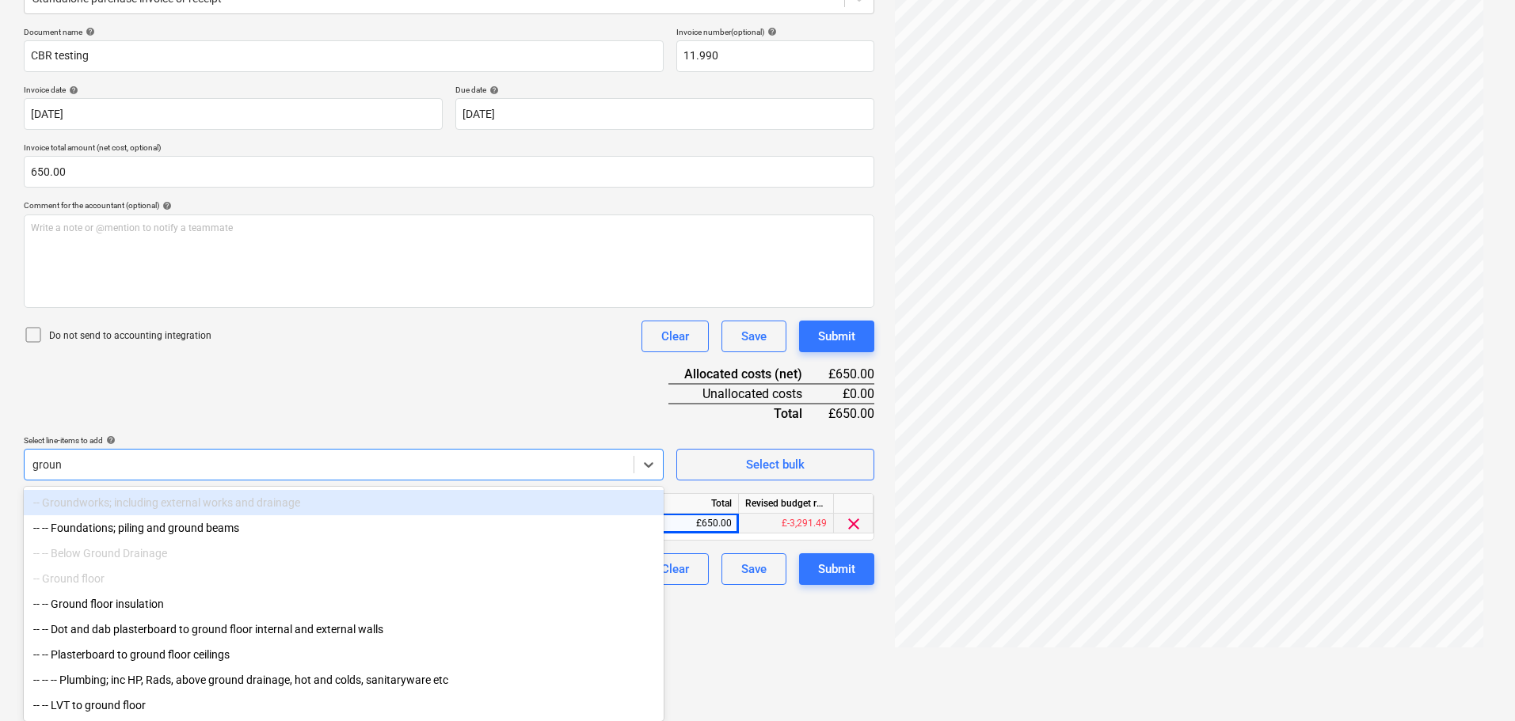
type input "ground"
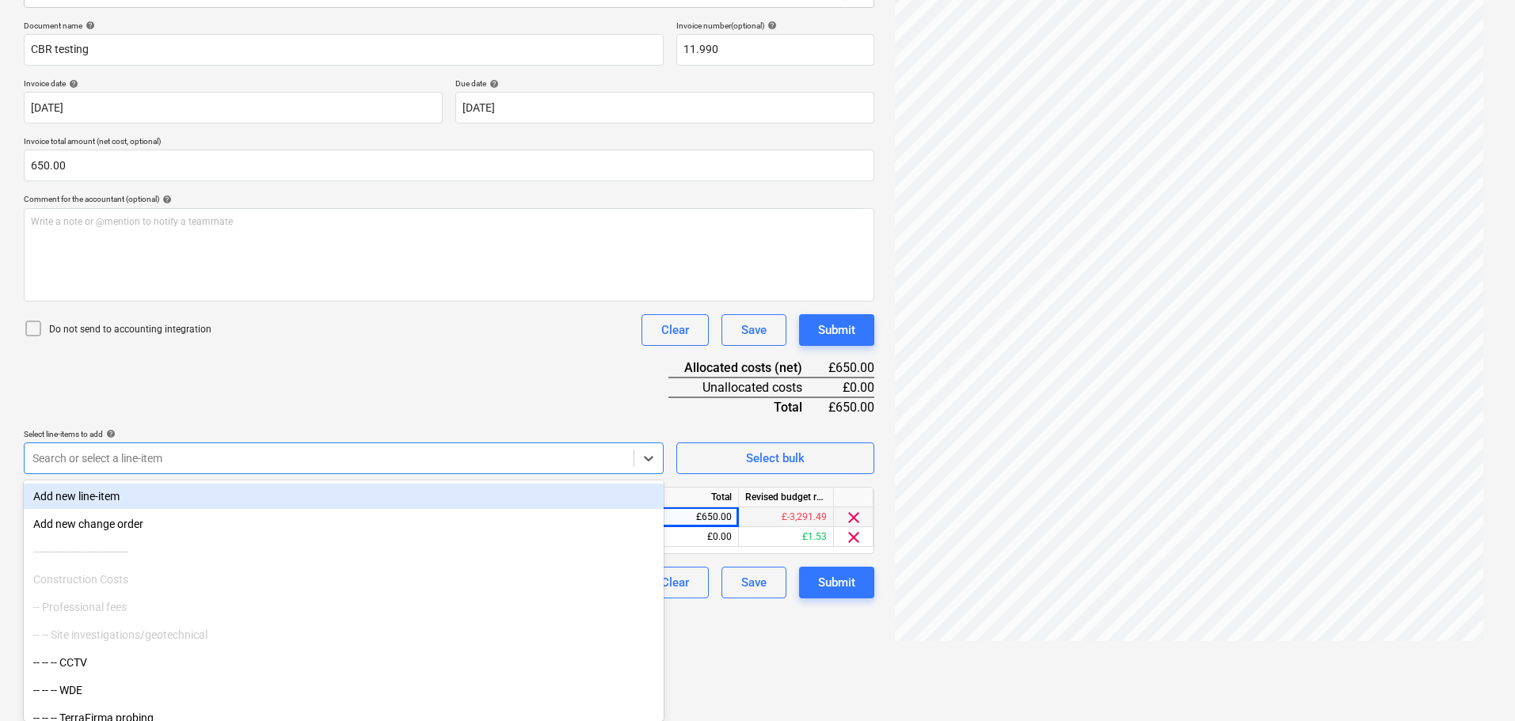
click at [271, 386] on div "Document name help CBR testing Invoice number (optional) help 11.990 Invoice da…" at bounding box center [449, 310] width 851 height 578
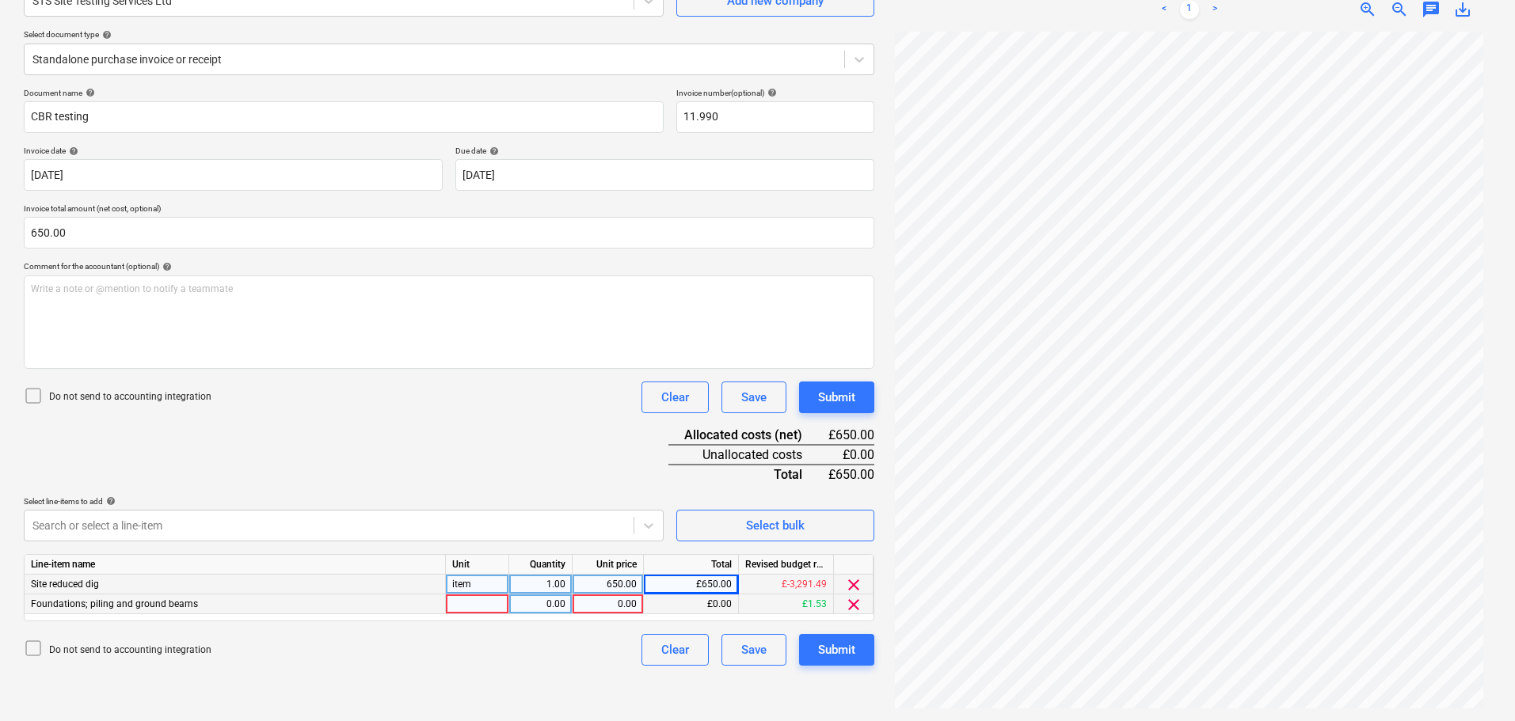
click at [481, 609] on div at bounding box center [477, 605] width 63 height 20
type input "item"
type input "650"
click at [858, 588] on span "clear" at bounding box center [853, 585] width 19 height 19
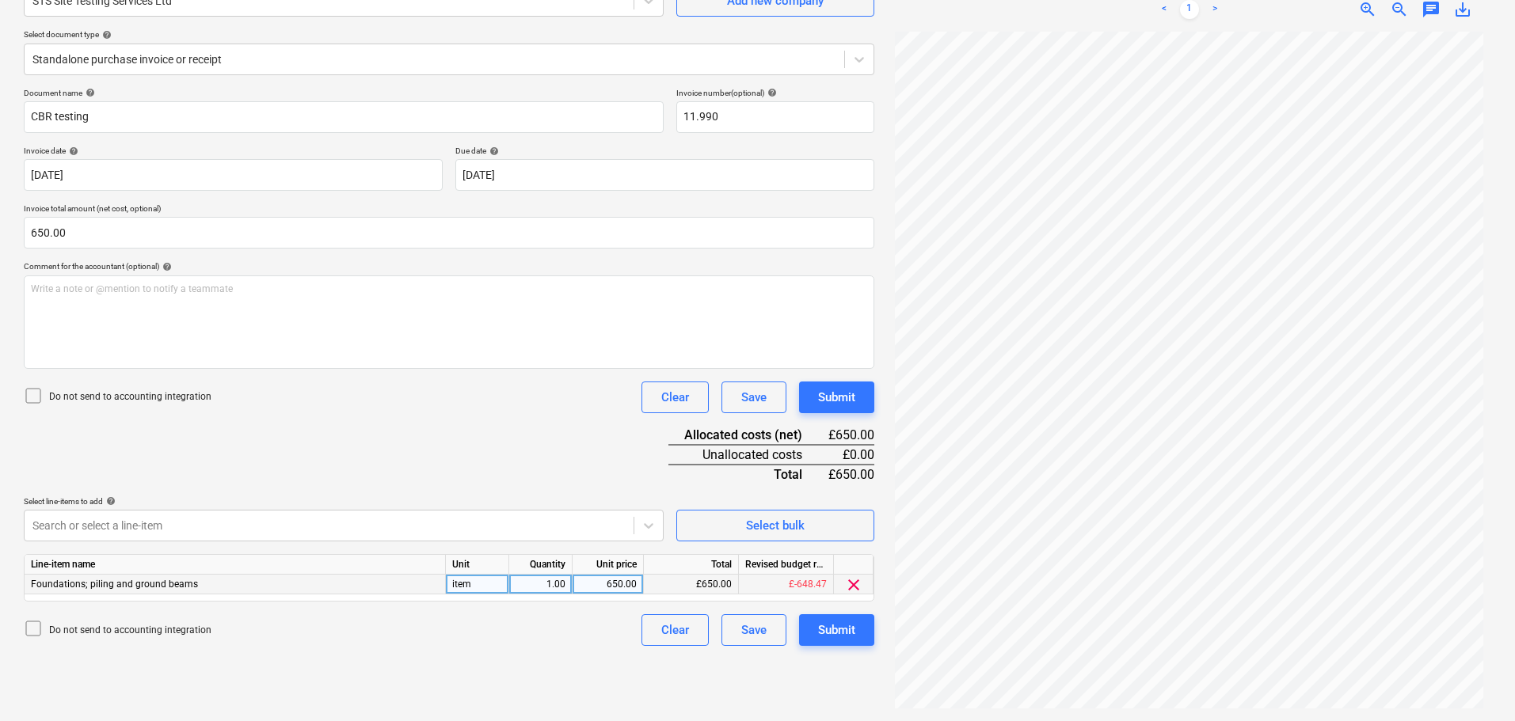
click at [511, 425] on div "Document name help CBR testing Invoice number (optional) help 11.990 Invoice da…" at bounding box center [449, 367] width 851 height 558
click at [845, 397] on div "Submit" at bounding box center [836, 397] width 37 height 21
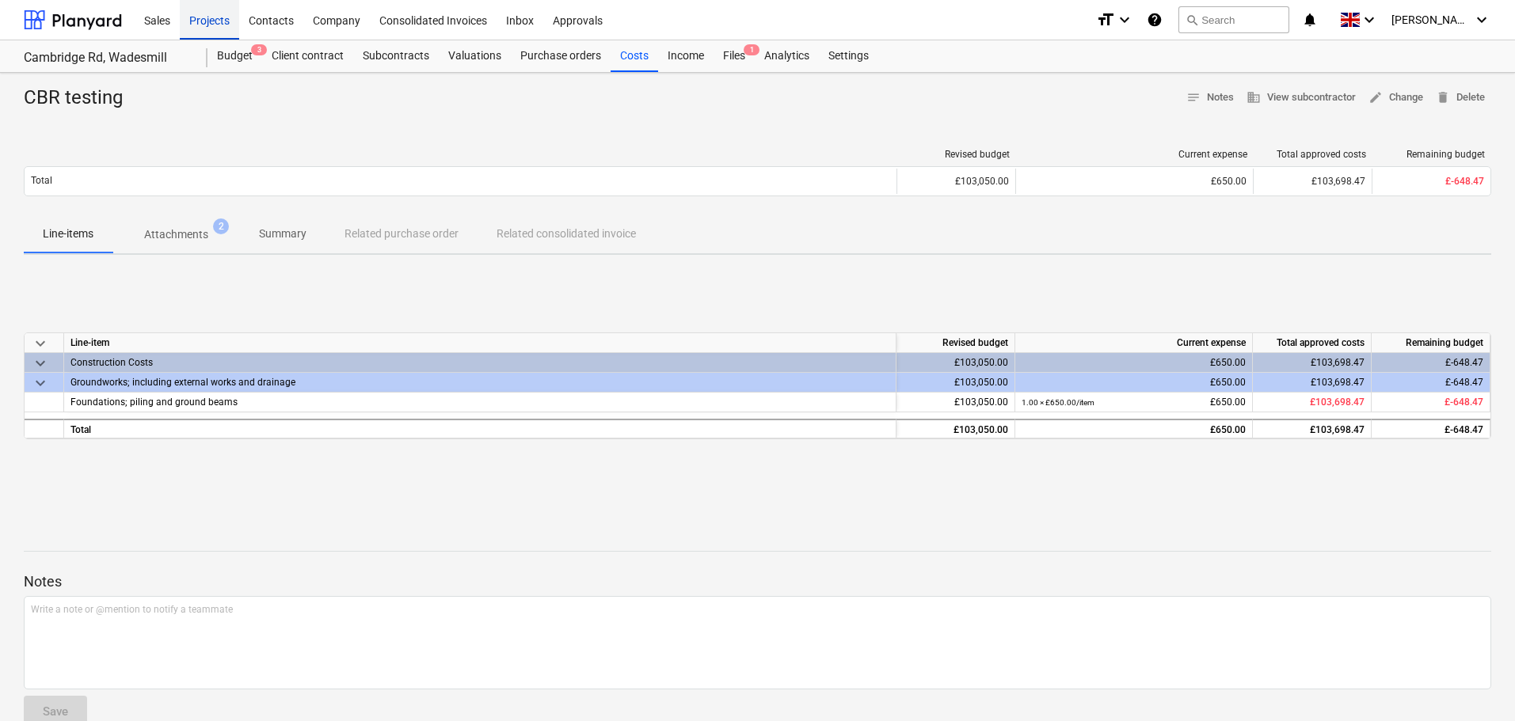
click at [215, 20] on div "Projects" at bounding box center [209, 19] width 59 height 40
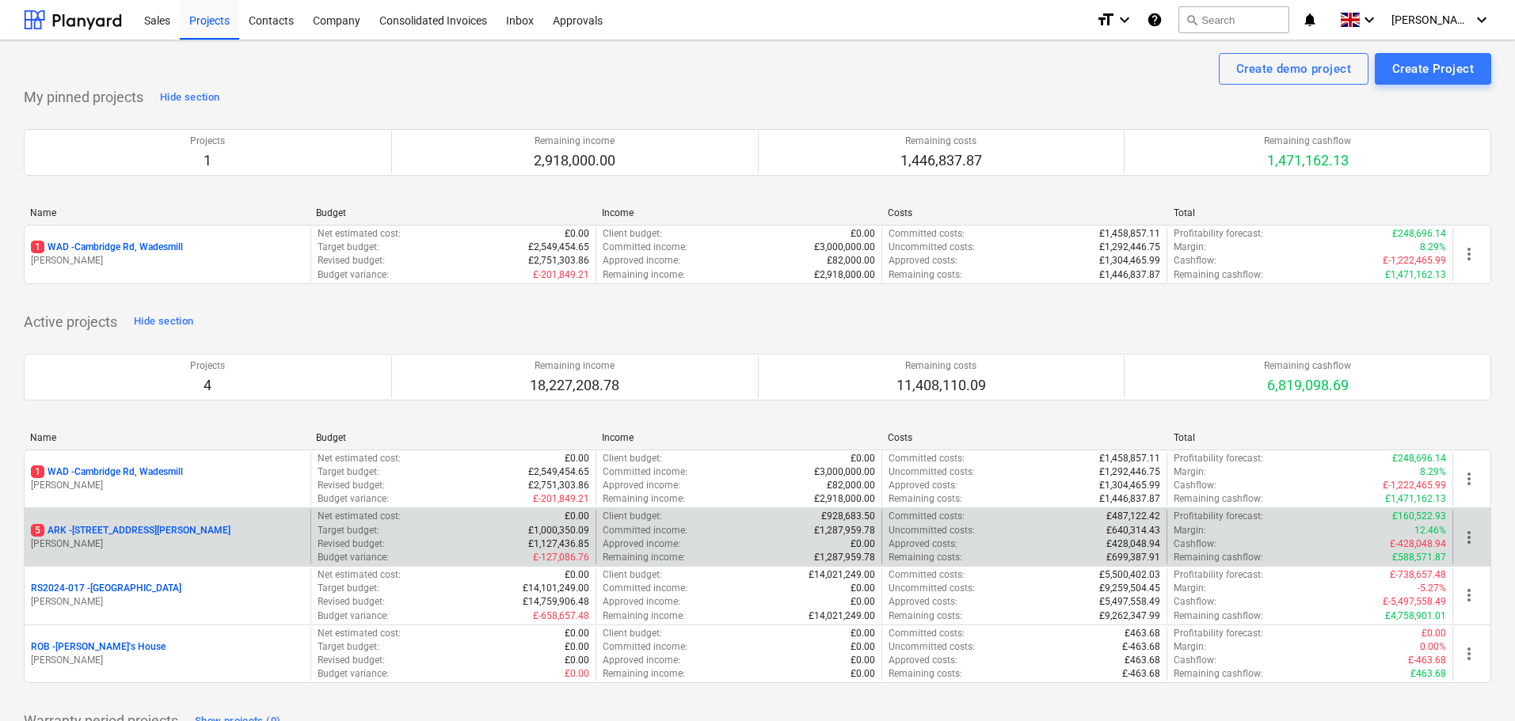
click at [130, 535] on p "5 ARK - 2 Galley [PERSON_NAME]" at bounding box center [131, 530] width 200 height 13
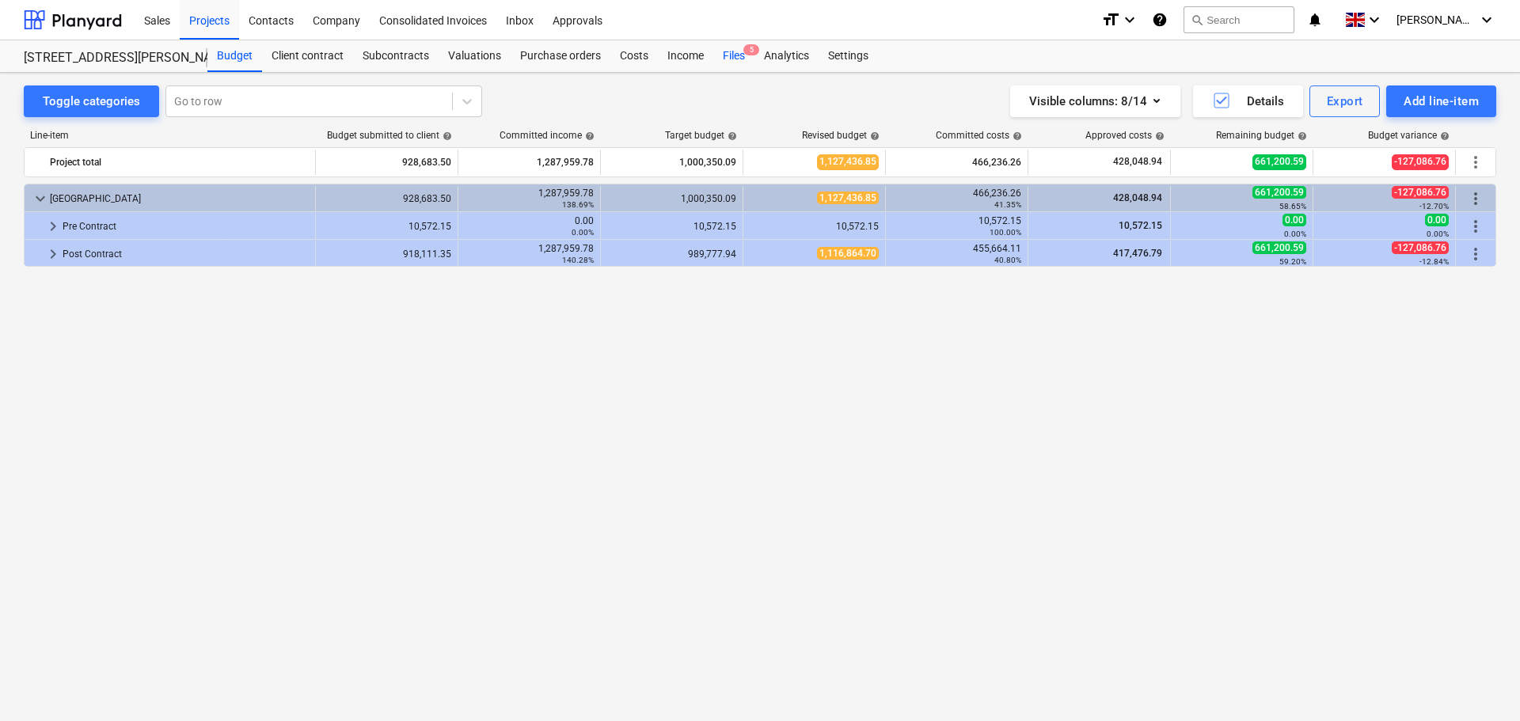
drag, startPoint x: 639, startPoint y: 51, endPoint x: 713, endPoint y: 58, distance: 73.9
click at [637, 53] on div "Costs" at bounding box center [635, 56] width 48 height 32
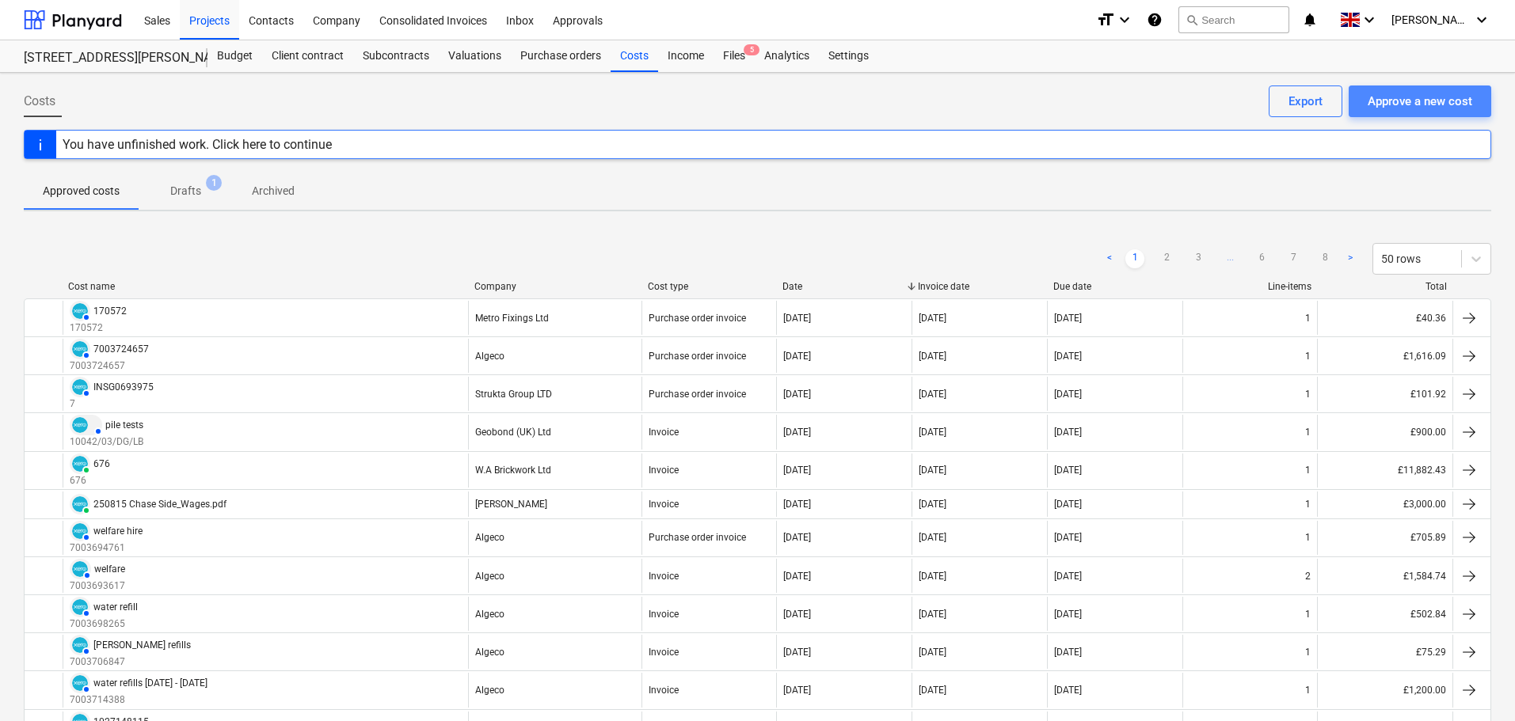
click at [1398, 93] on div "Approve a new cost" at bounding box center [1420, 101] width 105 height 21
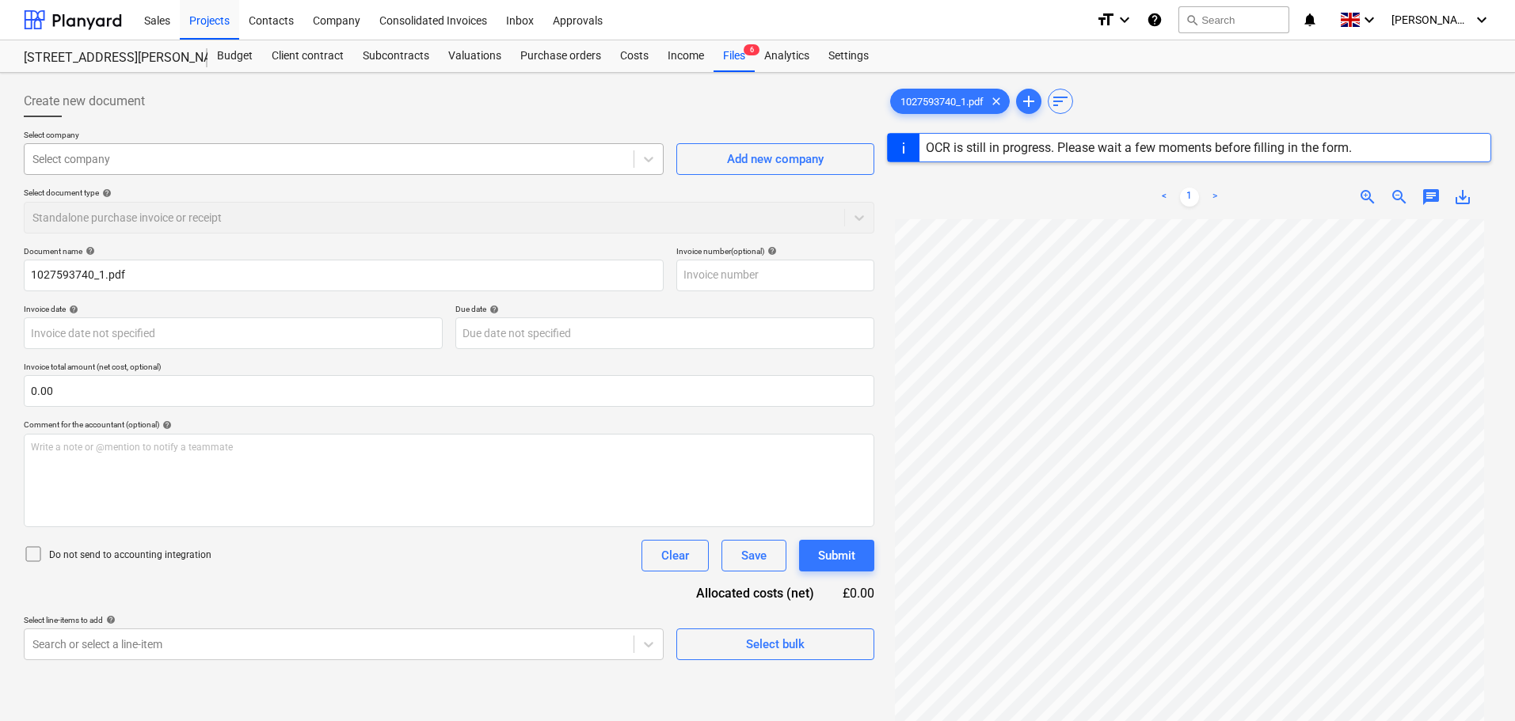
type input "1027593740"
type input "[DATE]"
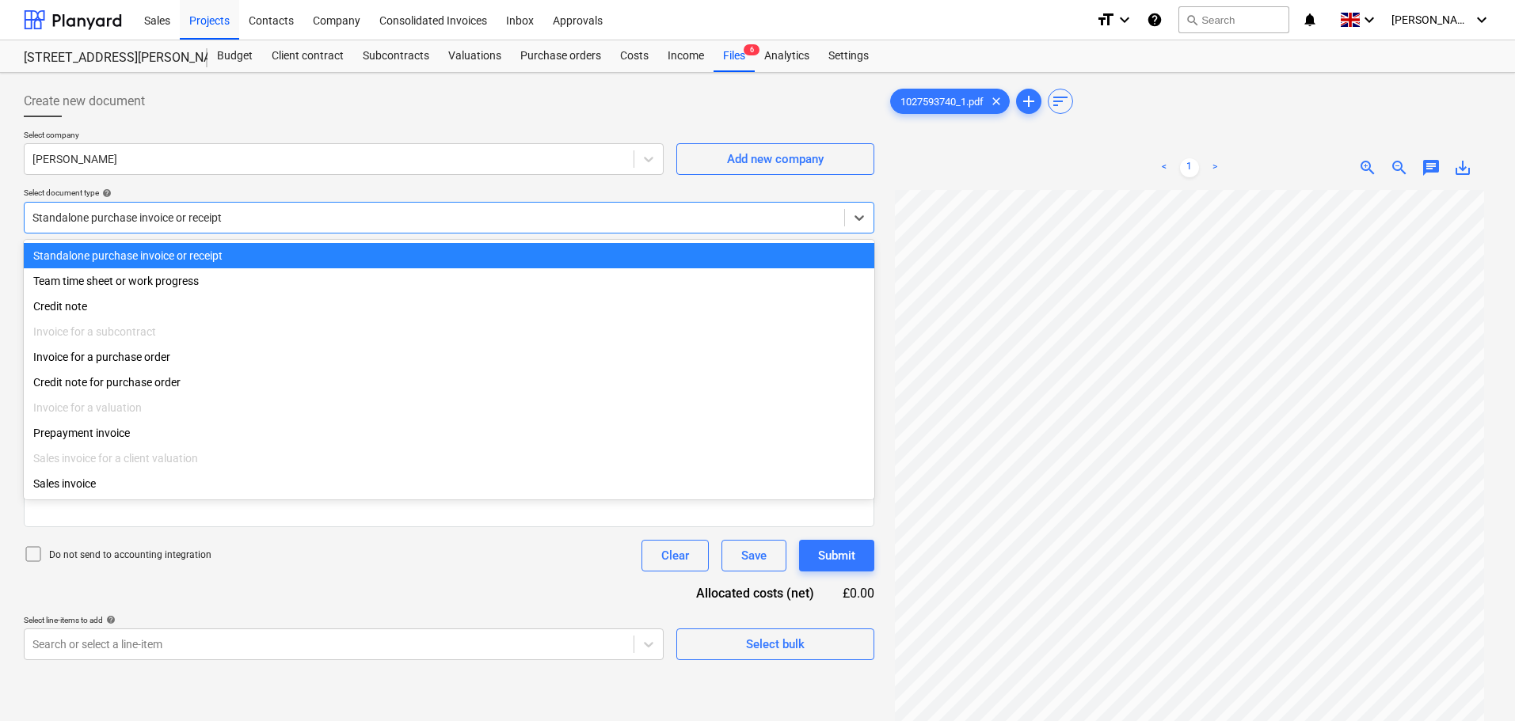
click at [180, 216] on div at bounding box center [434, 218] width 804 height 16
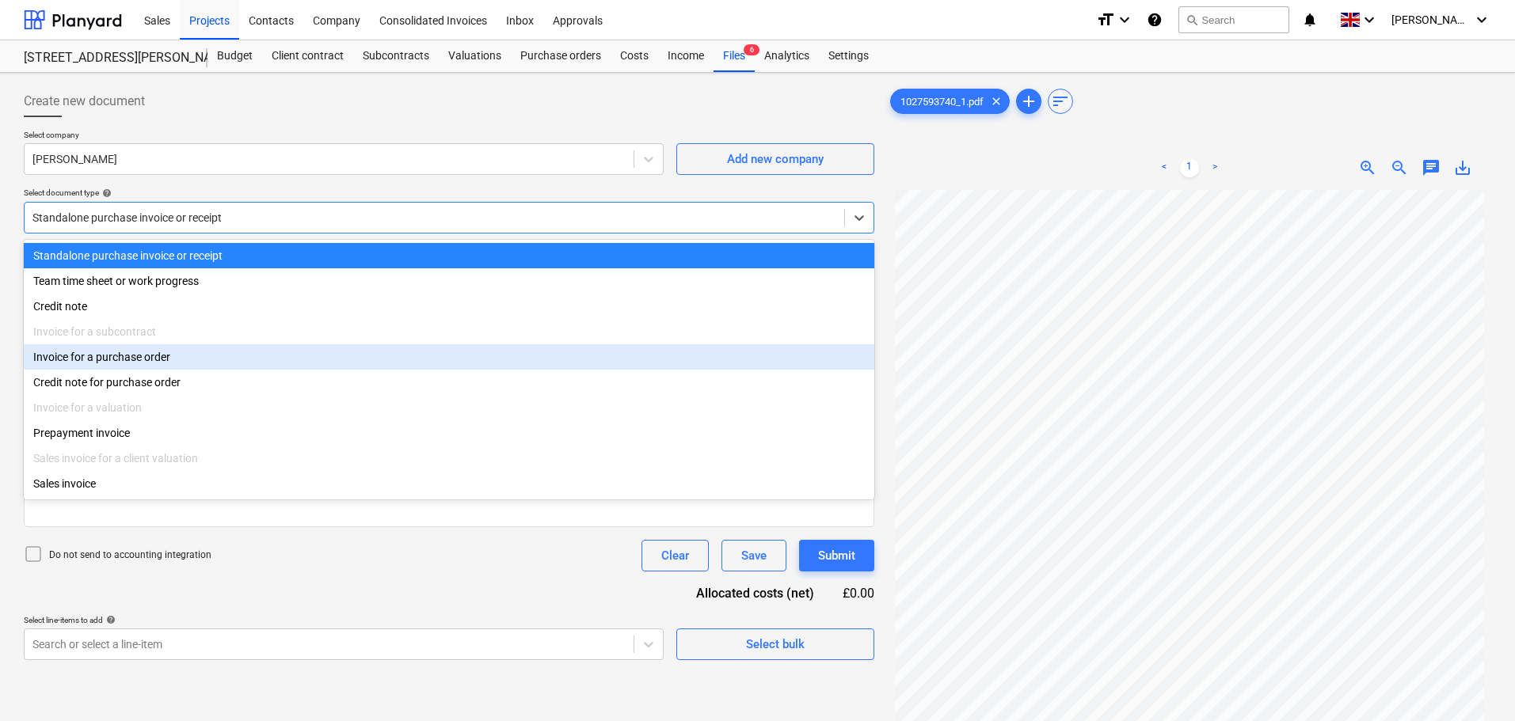
click at [121, 358] on div "Invoice for a purchase order" at bounding box center [449, 356] width 851 height 25
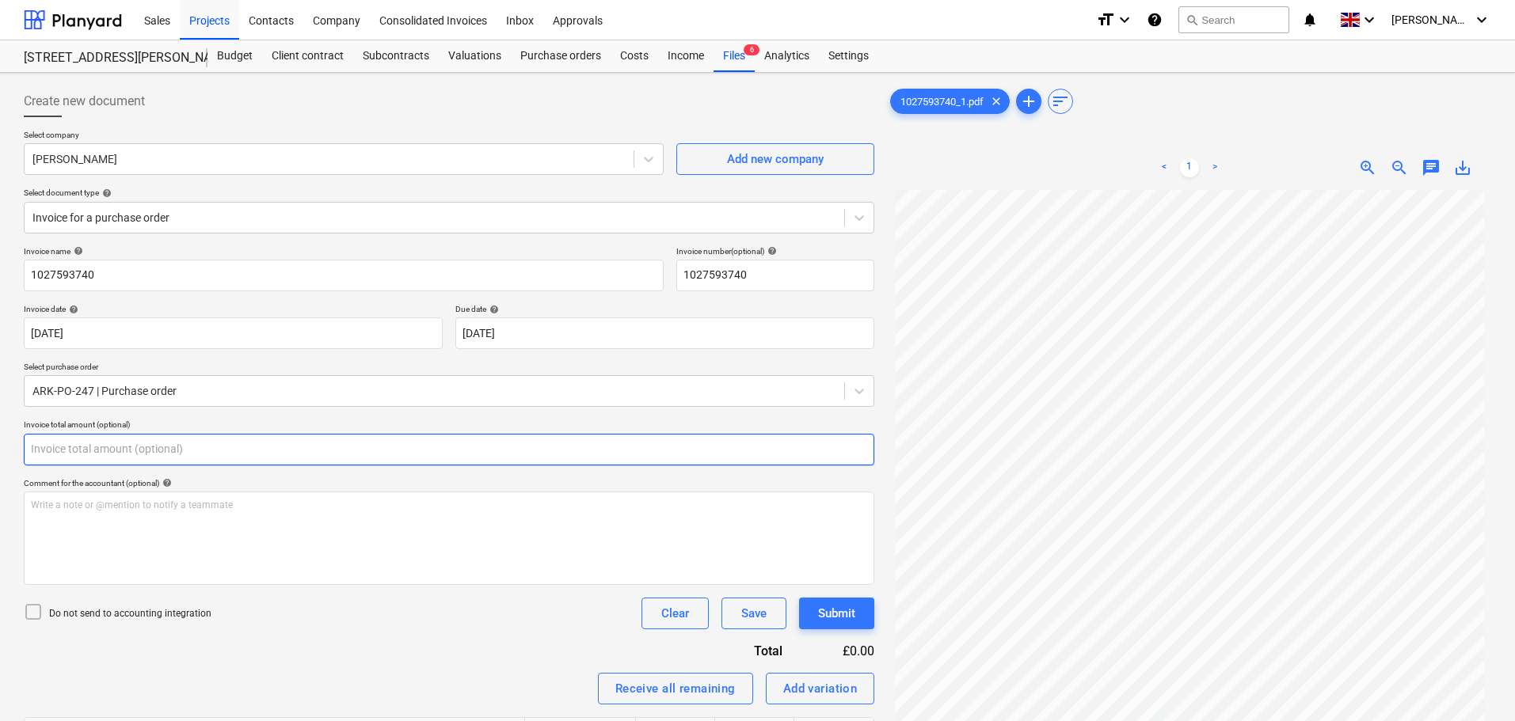
click at [67, 449] on input "text" at bounding box center [449, 450] width 851 height 32
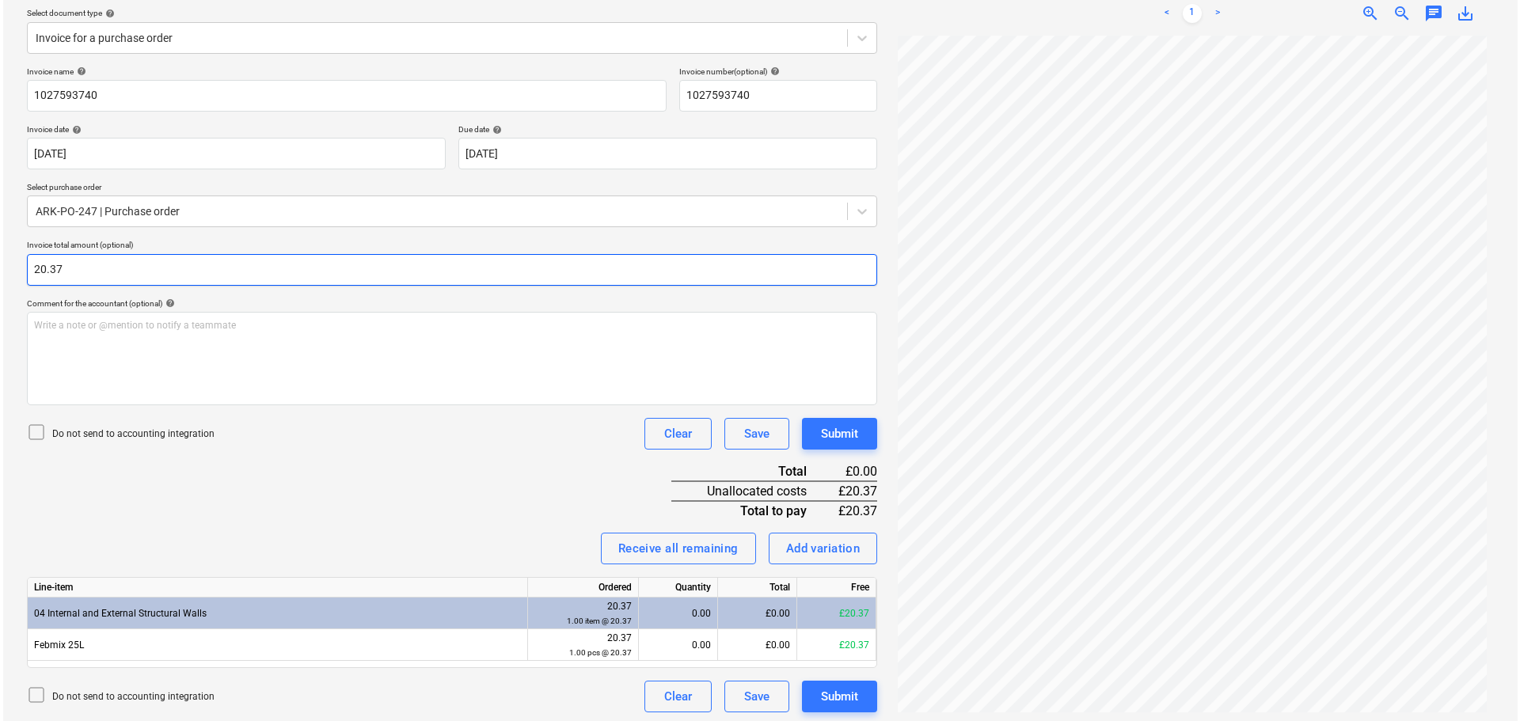
scroll to position [184, 0]
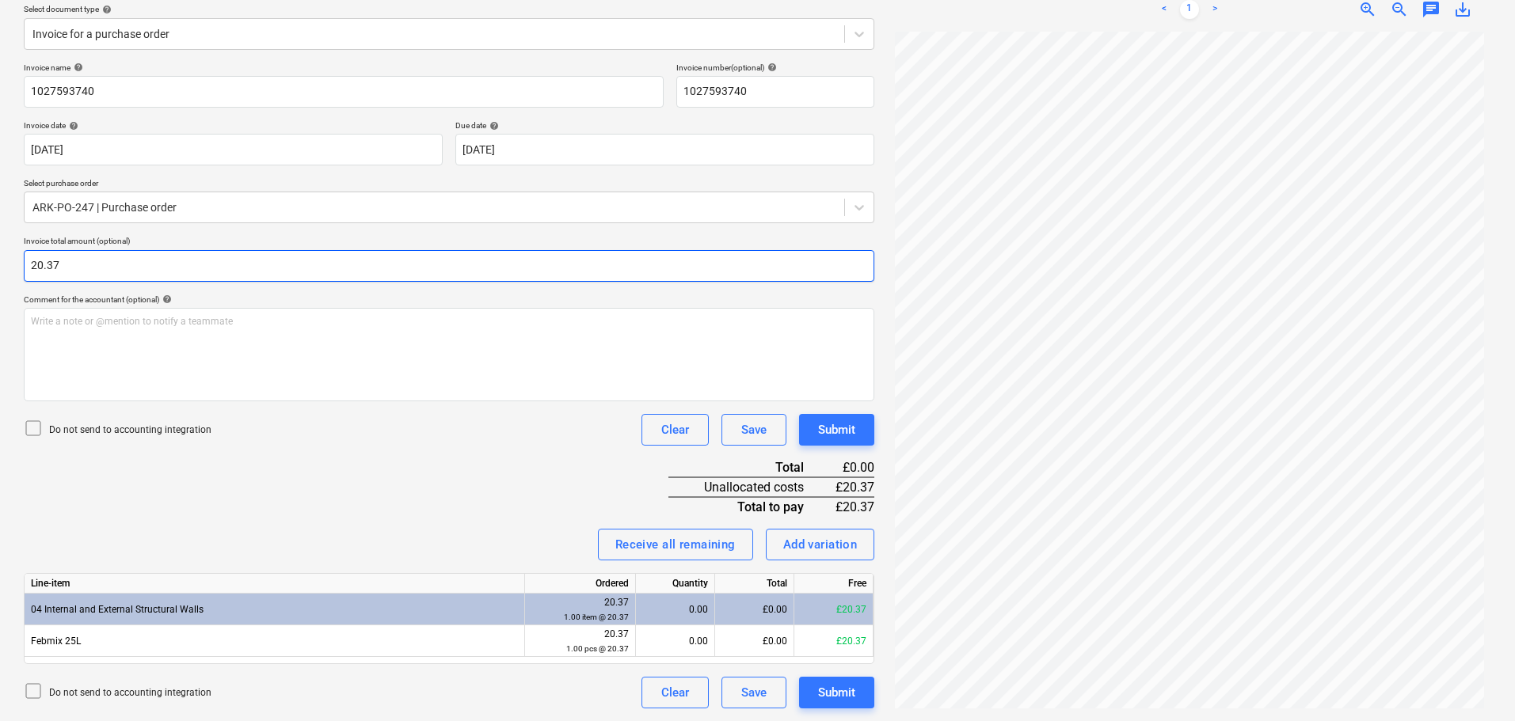
type input "20.37"
click at [449, 511] on div "Invoice name help 1027593740 Invoice number (optional) help 1027593740 Invoice …" at bounding box center [449, 386] width 851 height 646
click at [677, 540] on div "Receive all remaining" at bounding box center [675, 545] width 120 height 21
drag, startPoint x: 569, startPoint y: 508, endPoint x: 635, endPoint y: 494, distance: 67.9
click at [569, 508] on div "Invoice name help 1027593740 Invoice number (optional) help 1027593740 Invoice …" at bounding box center [449, 386] width 851 height 646
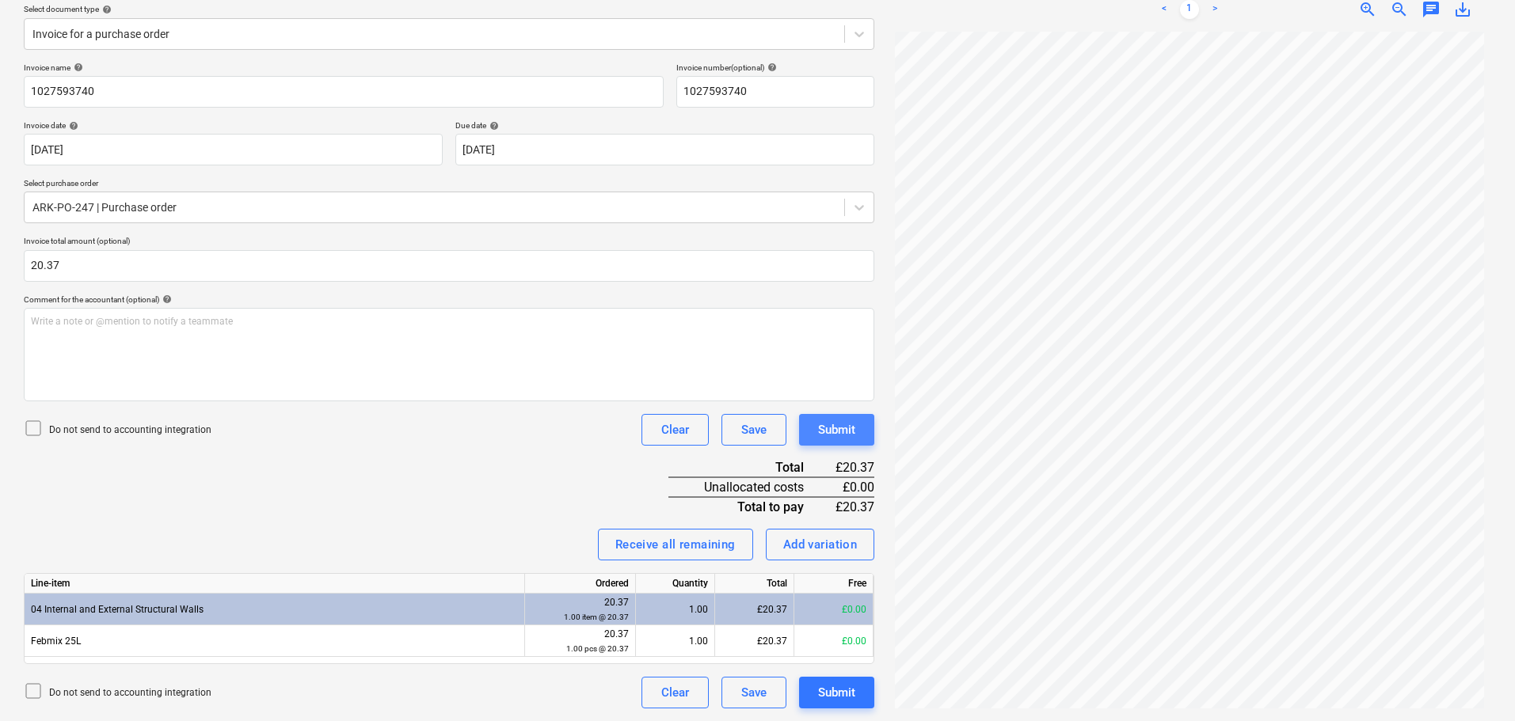
click at [833, 425] on div "Submit" at bounding box center [836, 430] width 37 height 21
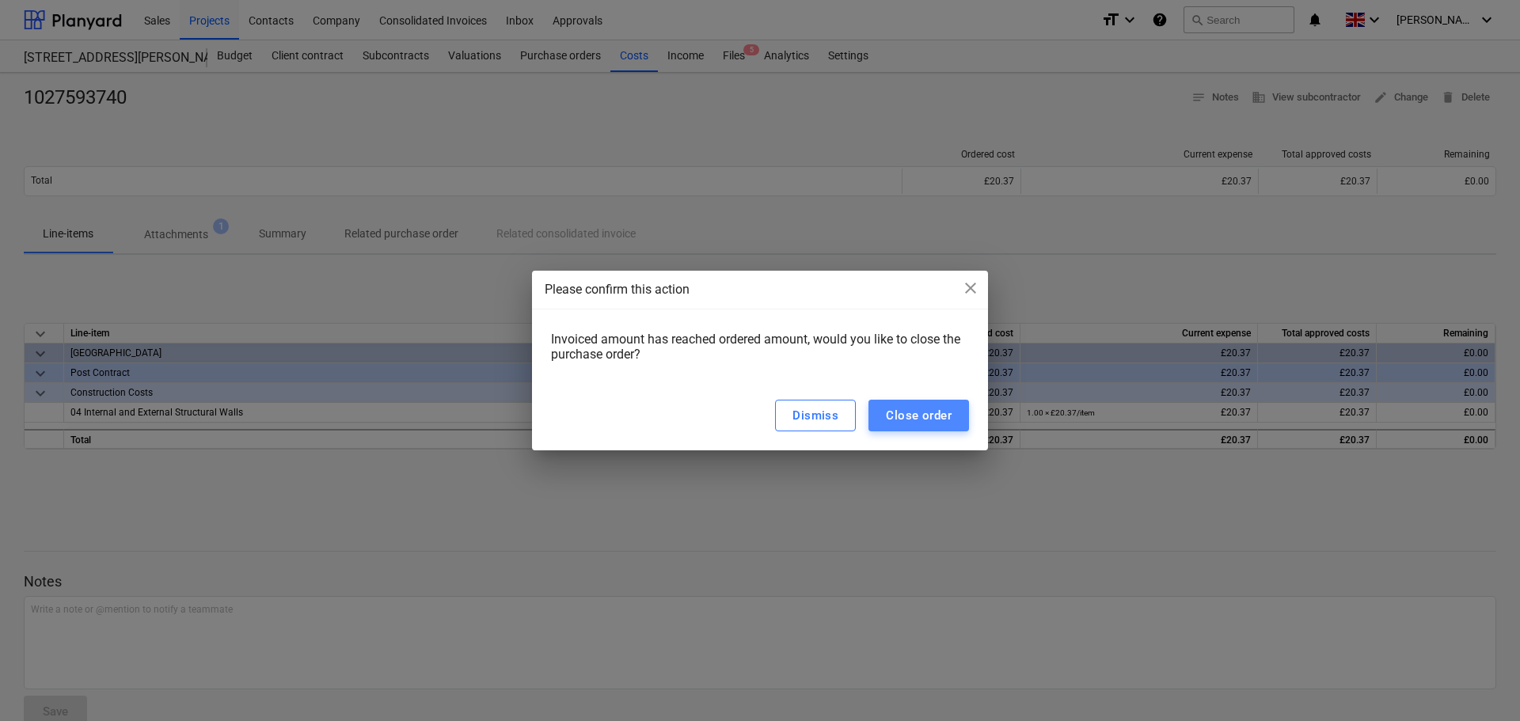
click at [915, 414] on div "Close order" at bounding box center [919, 415] width 66 height 21
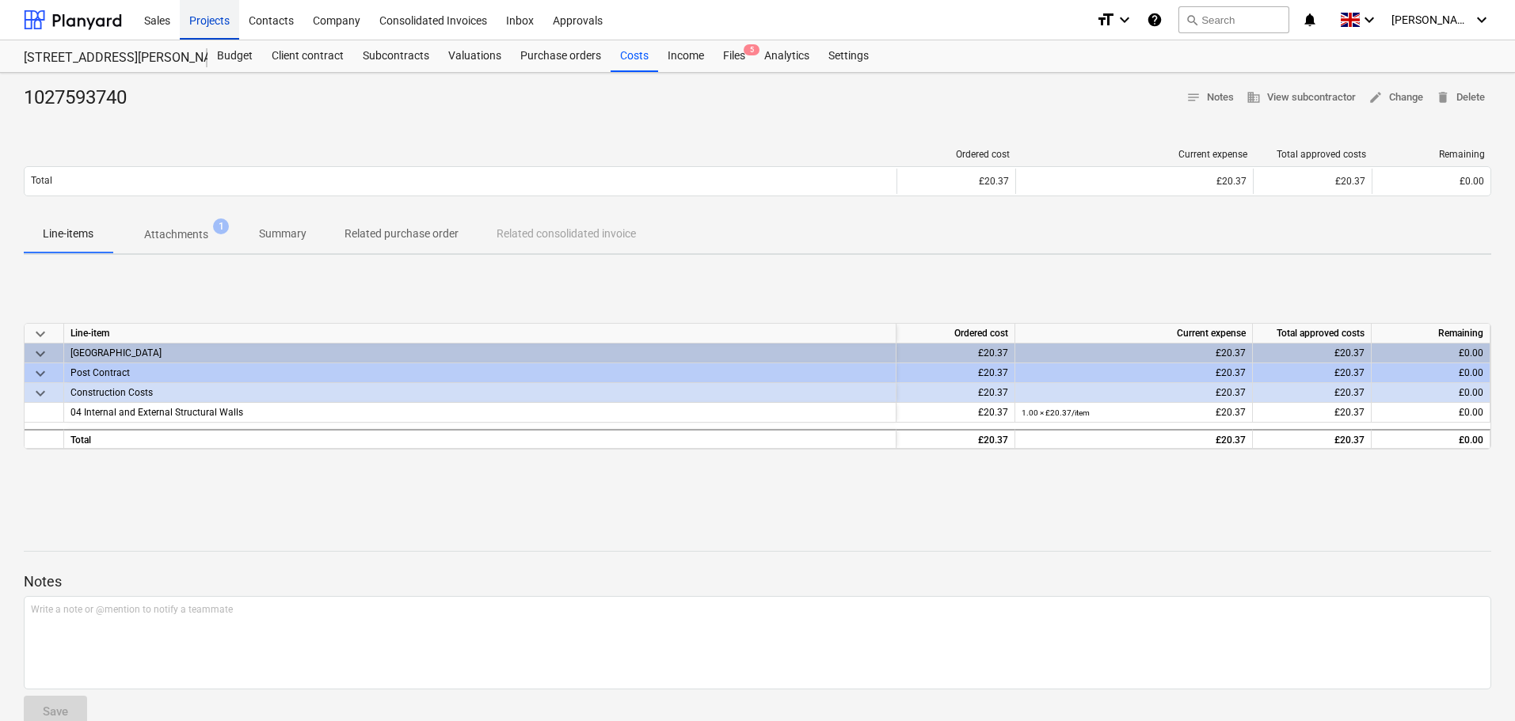
click at [222, 26] on div "Projects" at bounding box center [209, 19] width 59 height 40
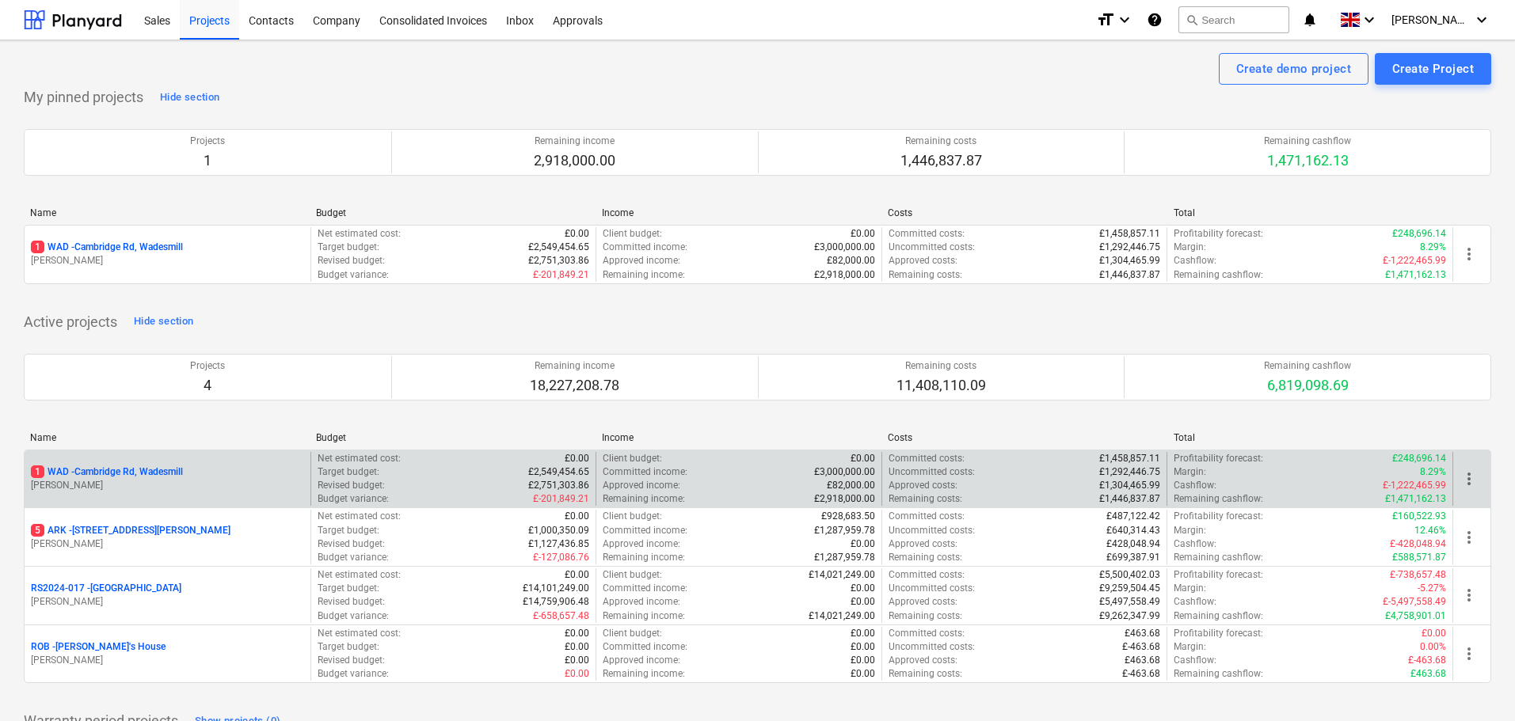
click at [155, 474] on p "1 WAD - Cambridge Rd, Wadesmill" at bounding box center [107, 472] width 152 height 13
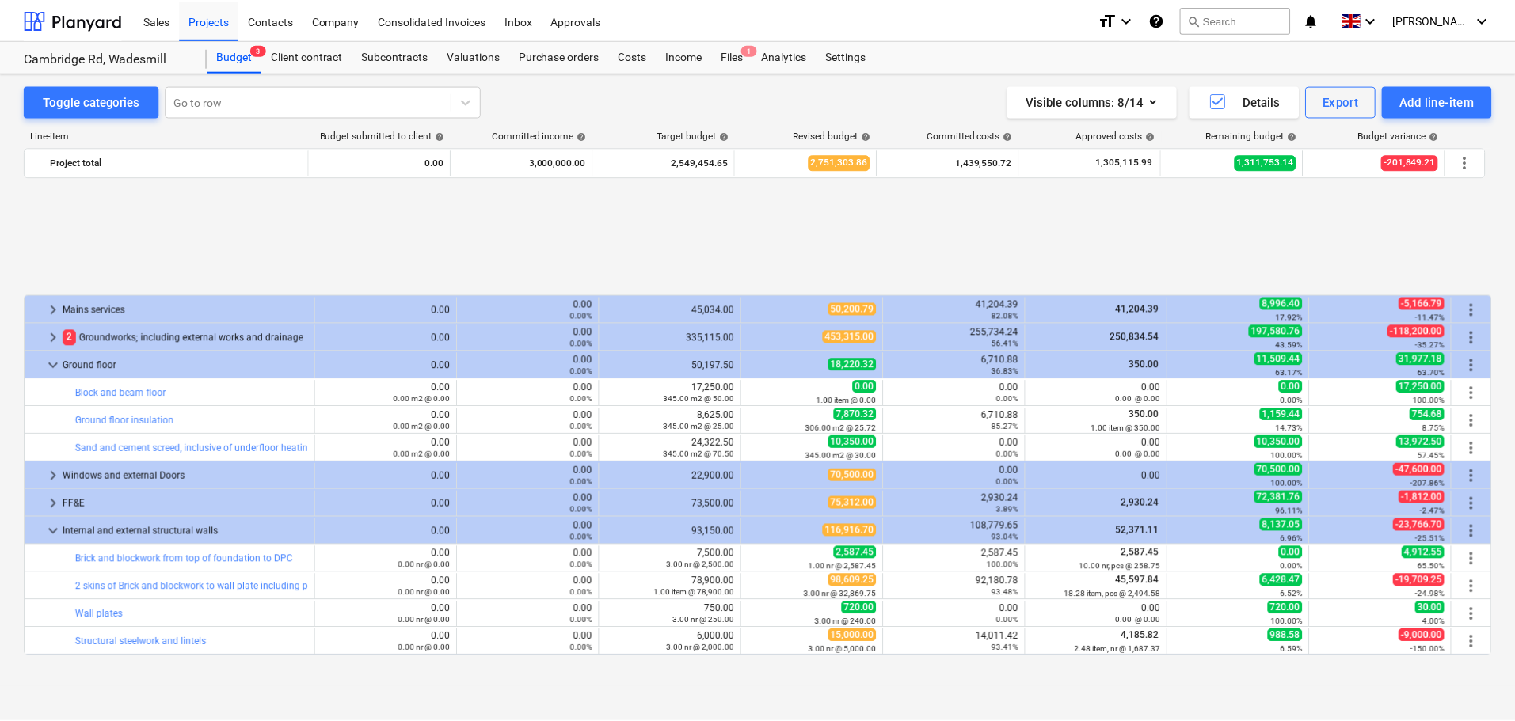
scroll to position [158, 0]
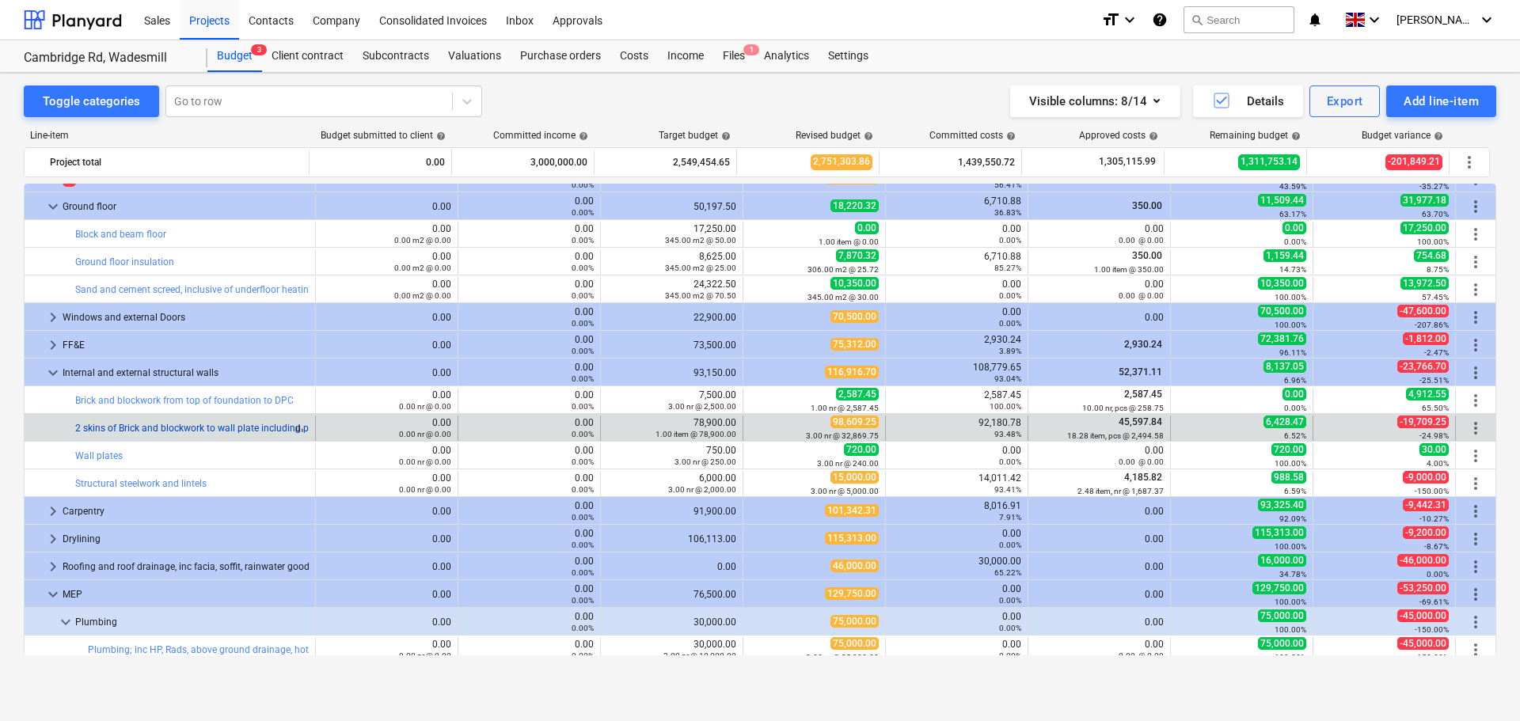
click at [169, 425] on link "2 skins of Brick and blockwork to wall plate including plinths, internal walls …" at bounding box center [266, 428] width 382 height 11
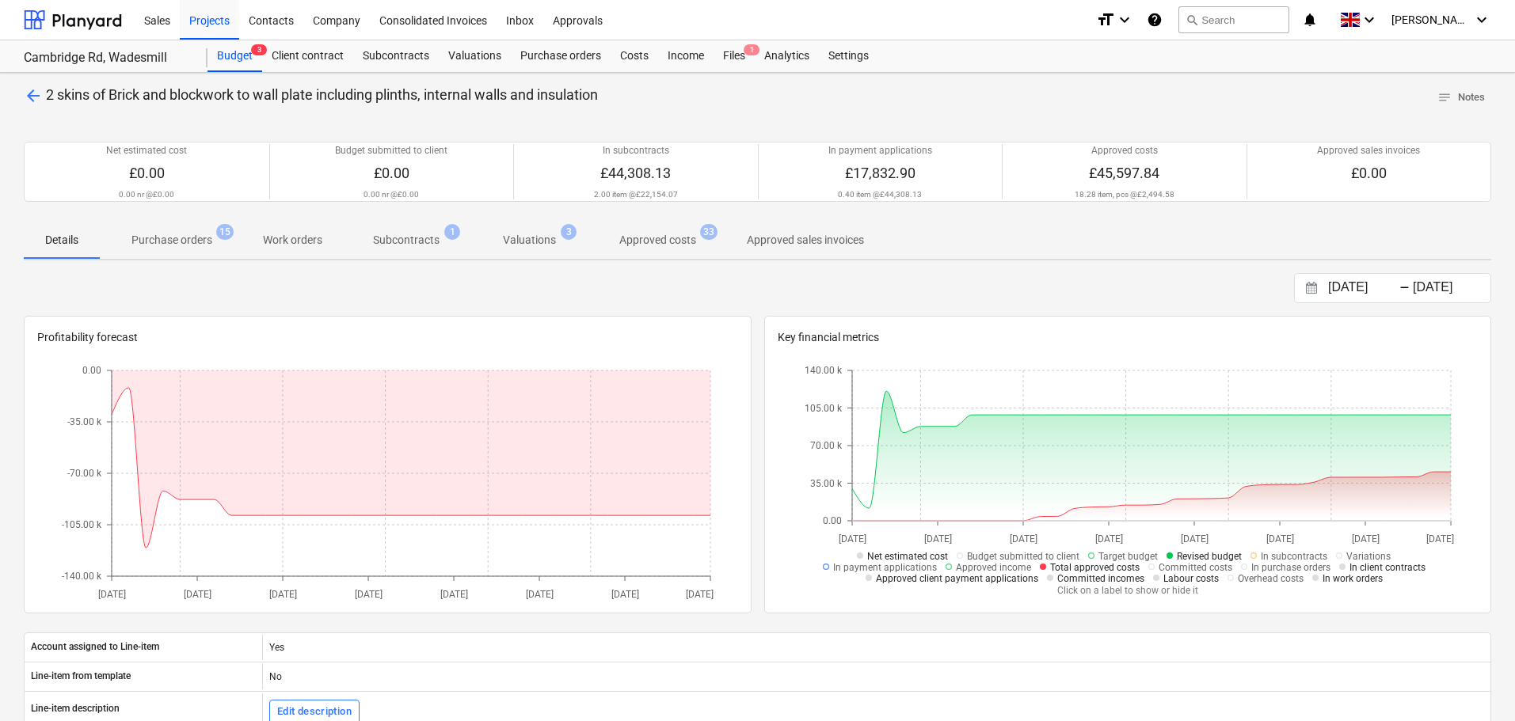
click at [178, 239] on p "Purchase orders" at bounding box center [171, 240] width 81 height 17
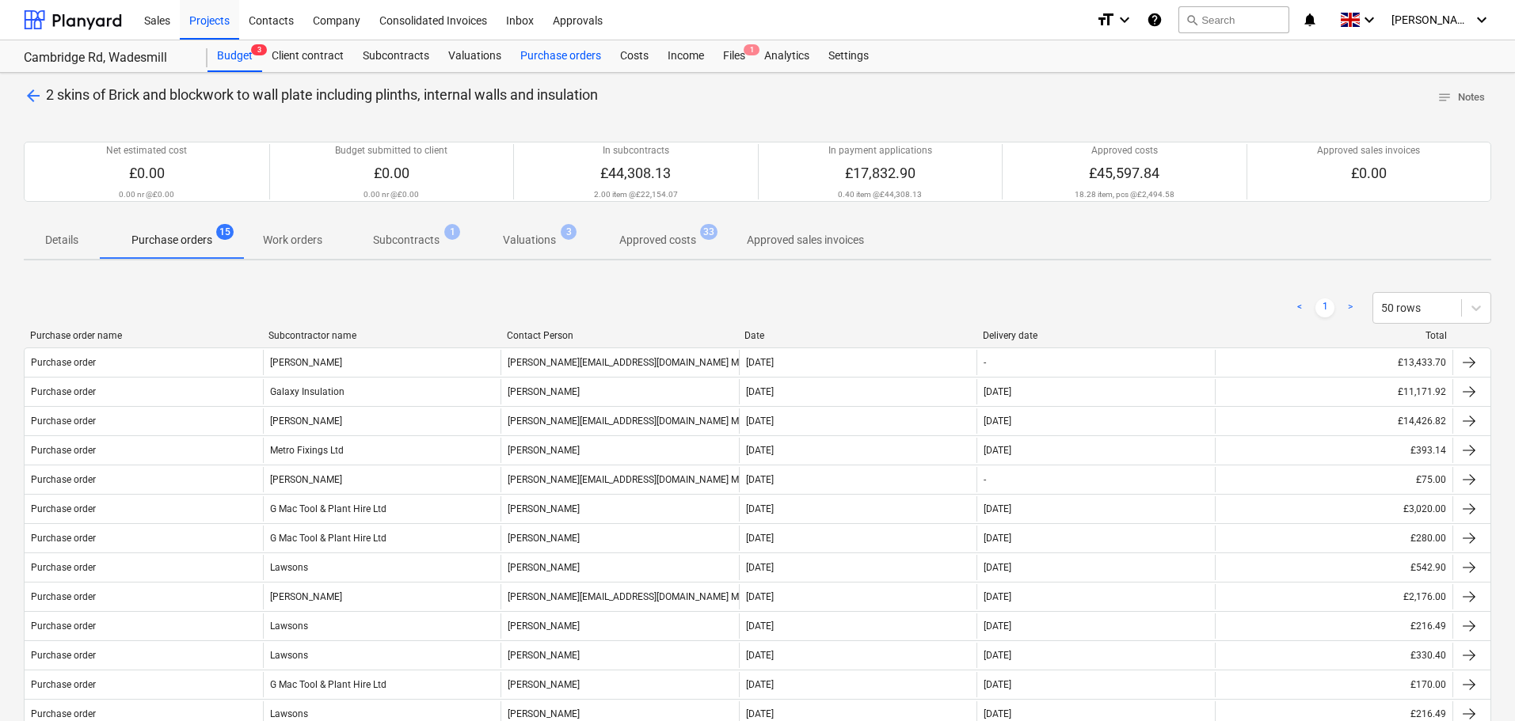
click at [537, 49] on div "Purchase orders" at bounding box center [561, 56] width 100 height 32
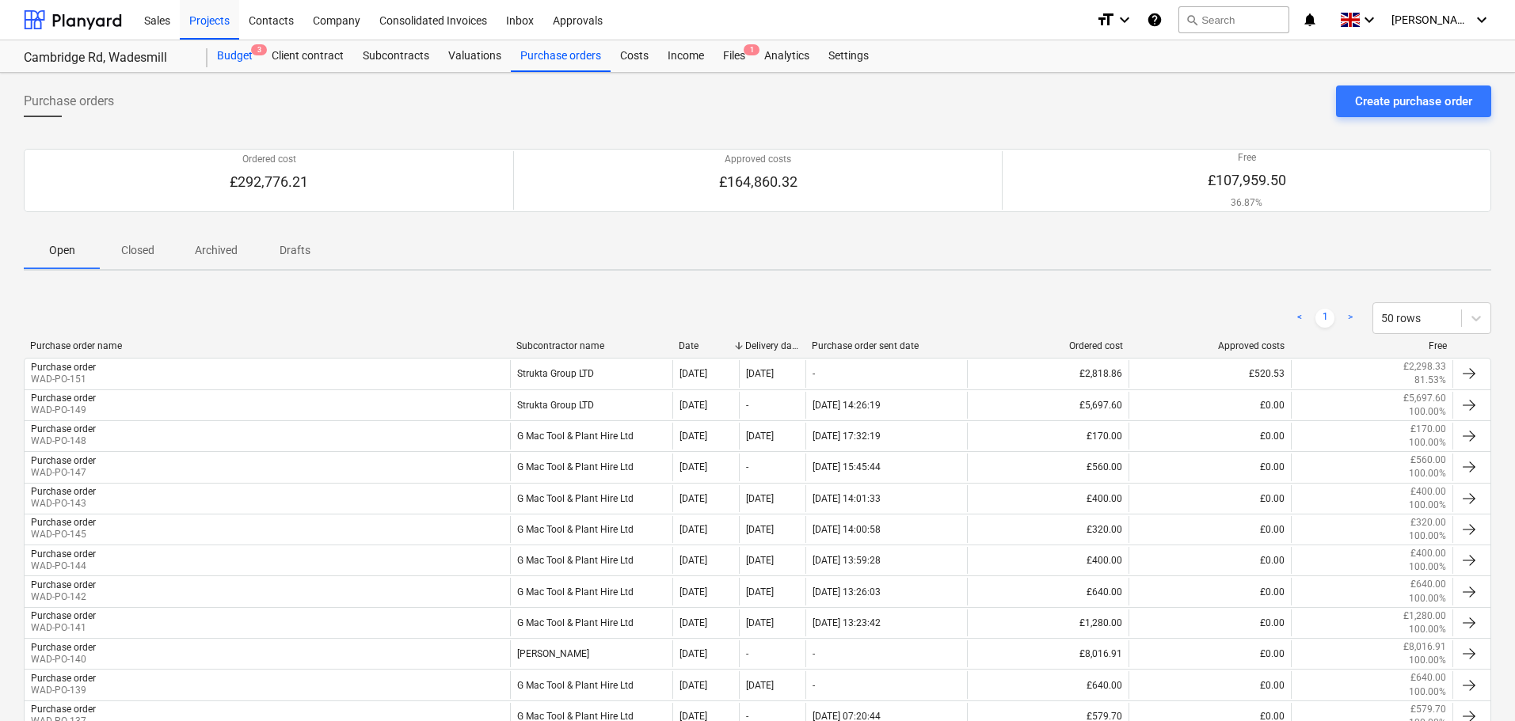
click at [237, 56] on div "Budget 3" at bounding box center [234, 56] width 55 height 32
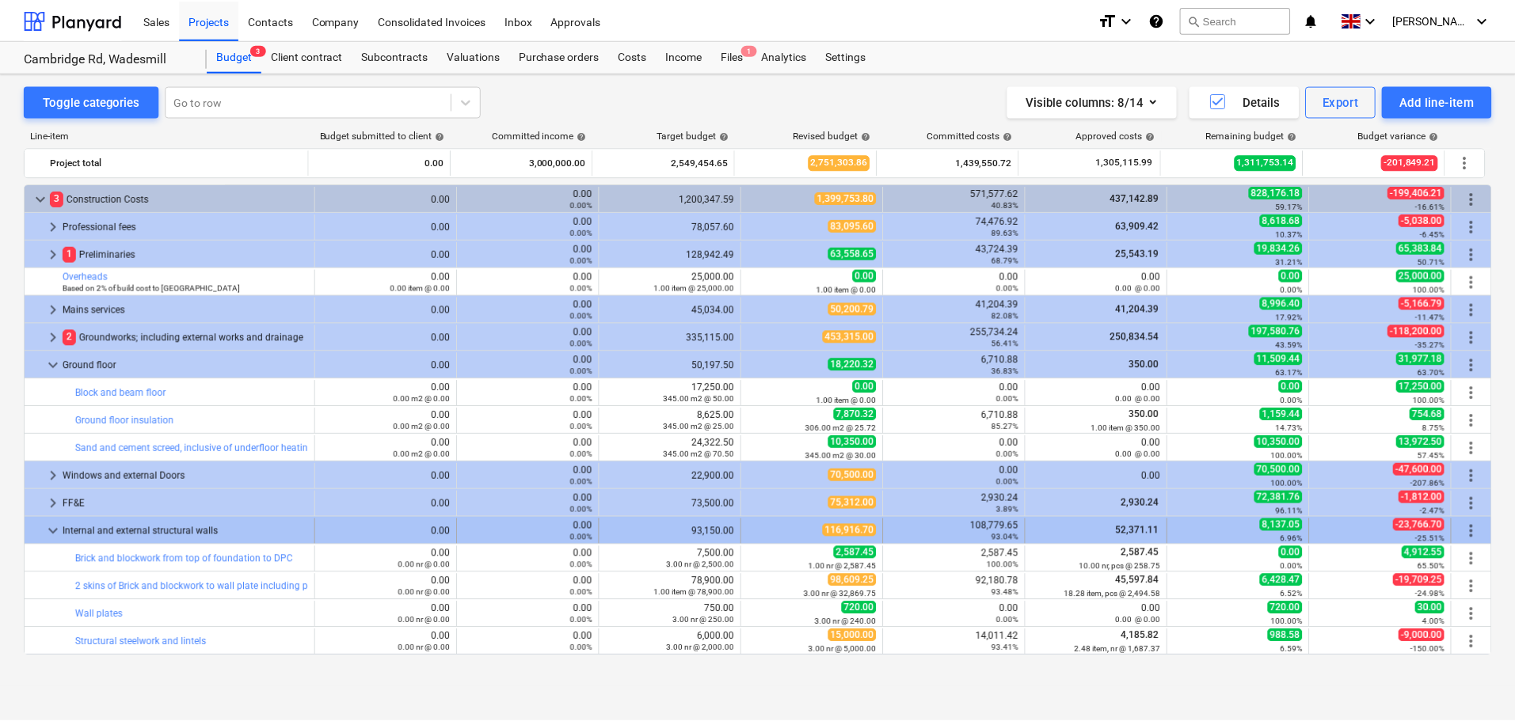
scroll to position [158, 0]
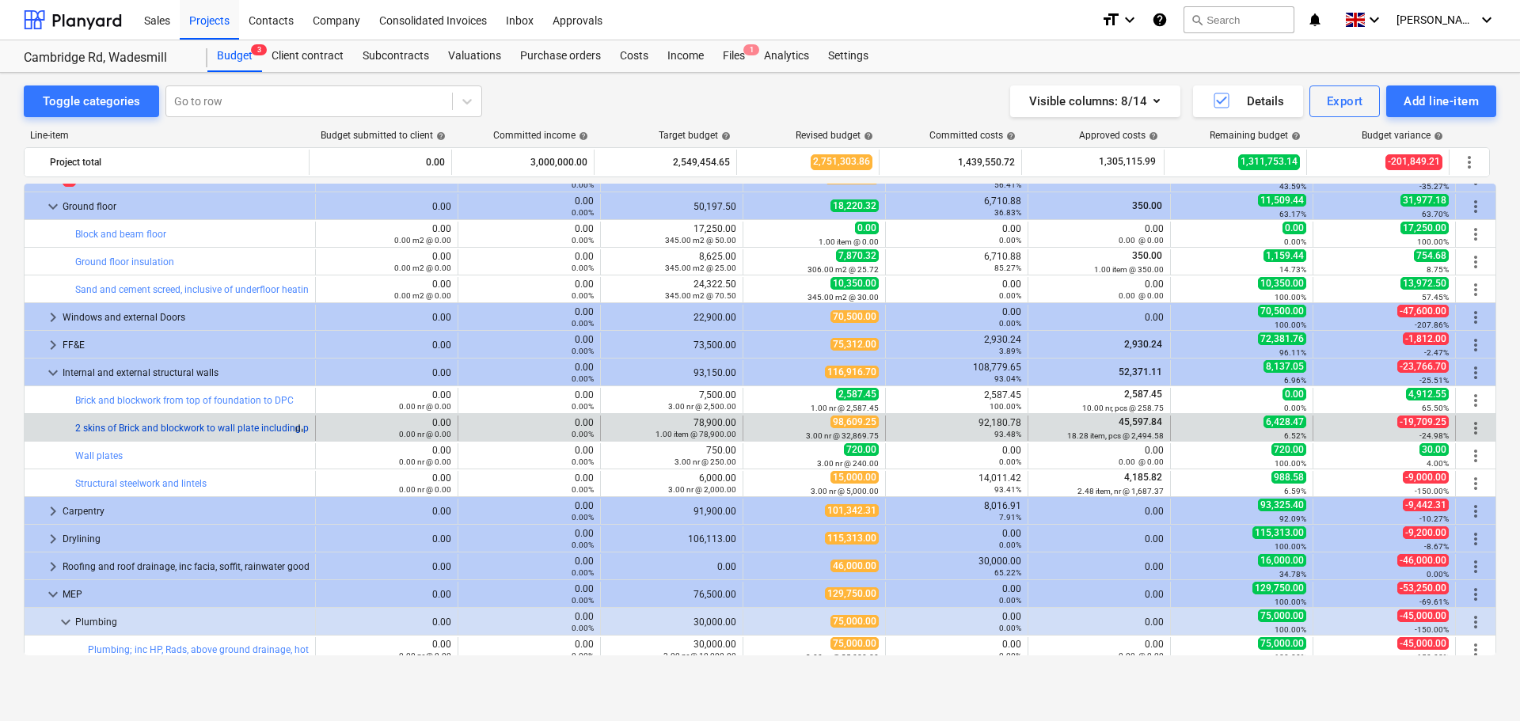
click at [189, 424] on link "2 skins of Brick and blockwork to wall plate including plinths, internal walls …" at bounding box center [266, 428] width 382 height 11
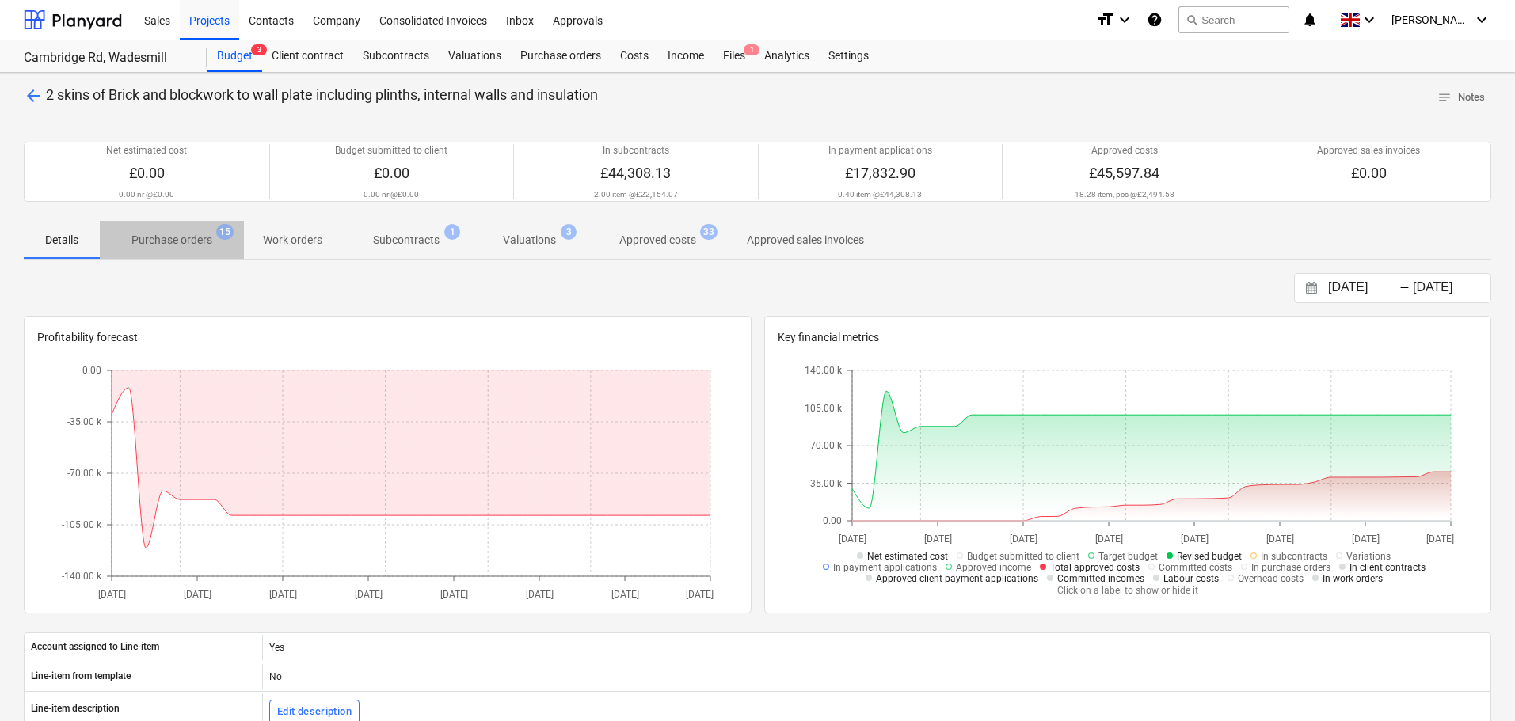
click at [193, 242] on p "Purchase orders" at bounding box center [171, 240] width 81 height 17
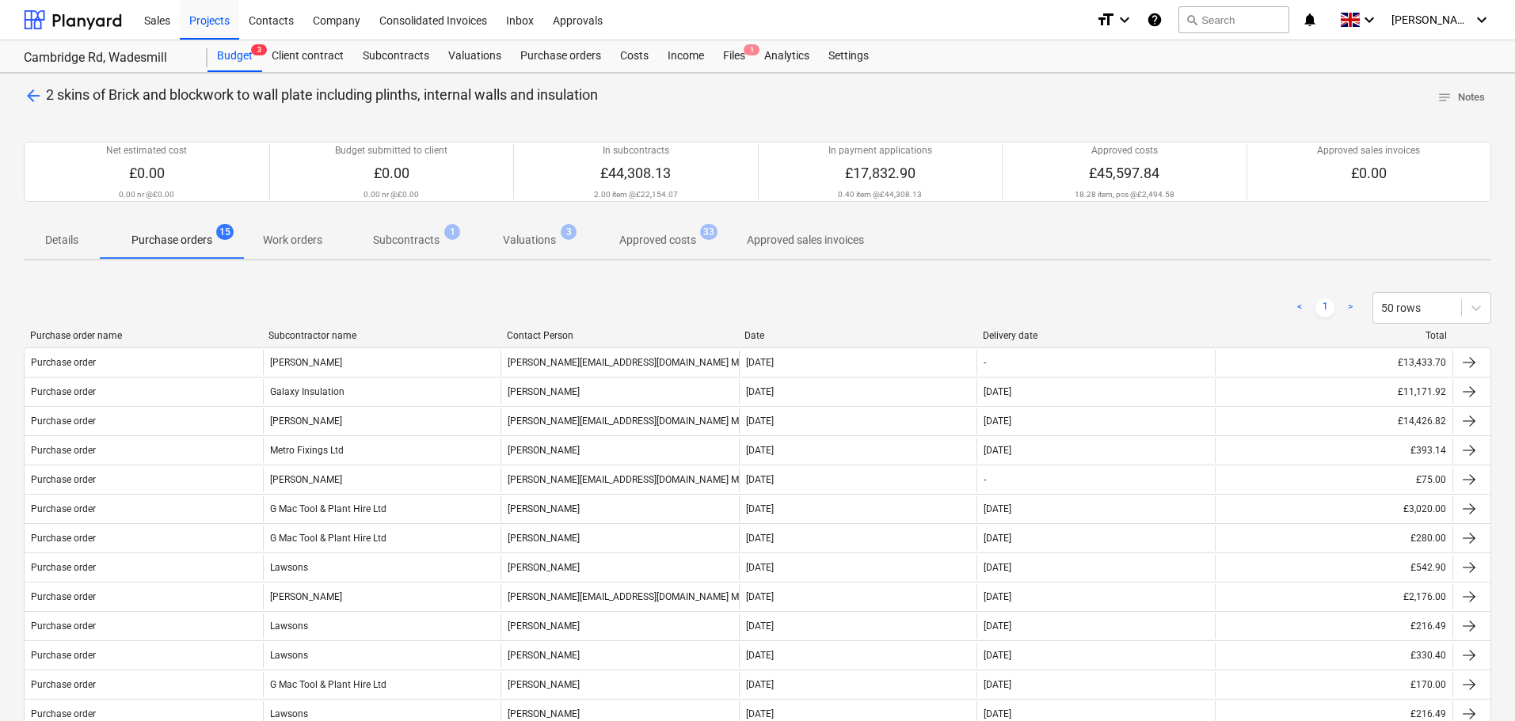
click at [348, 333] on div "Subcontractor name" at bounding box center [381, 335] width 226 height 11
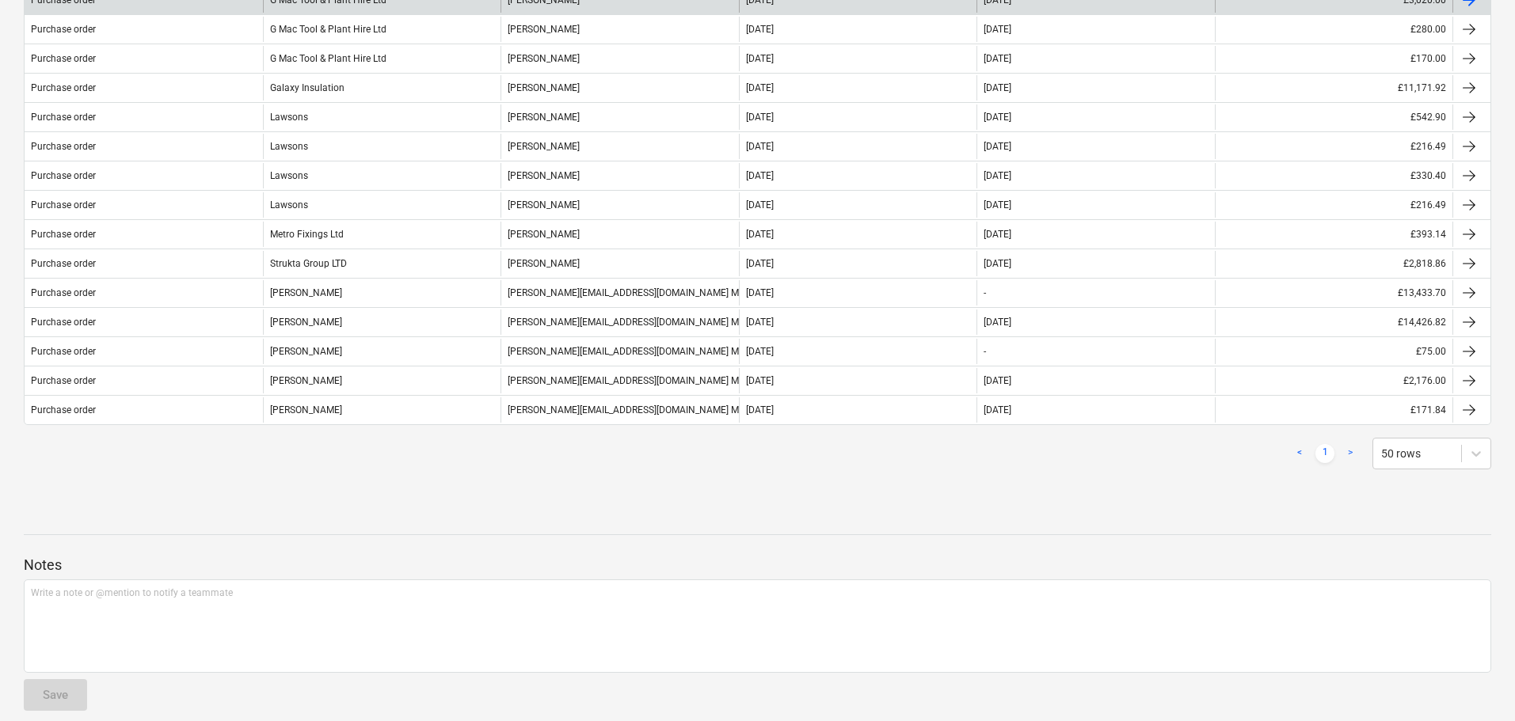
scroll to position [378, 0]
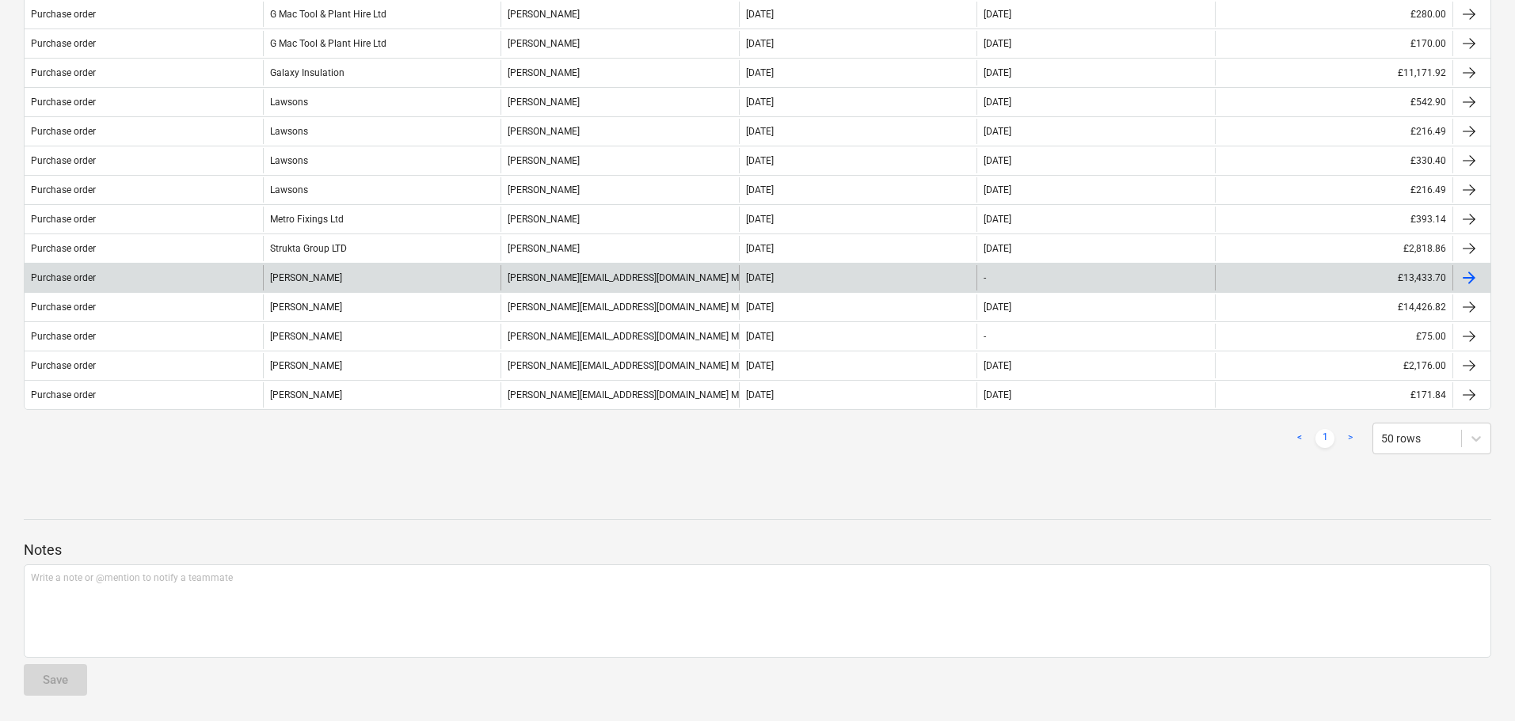
click at [391, 280] on div "[PERSON_NAME]" at bounding box center [382, 277] width 238 height 25
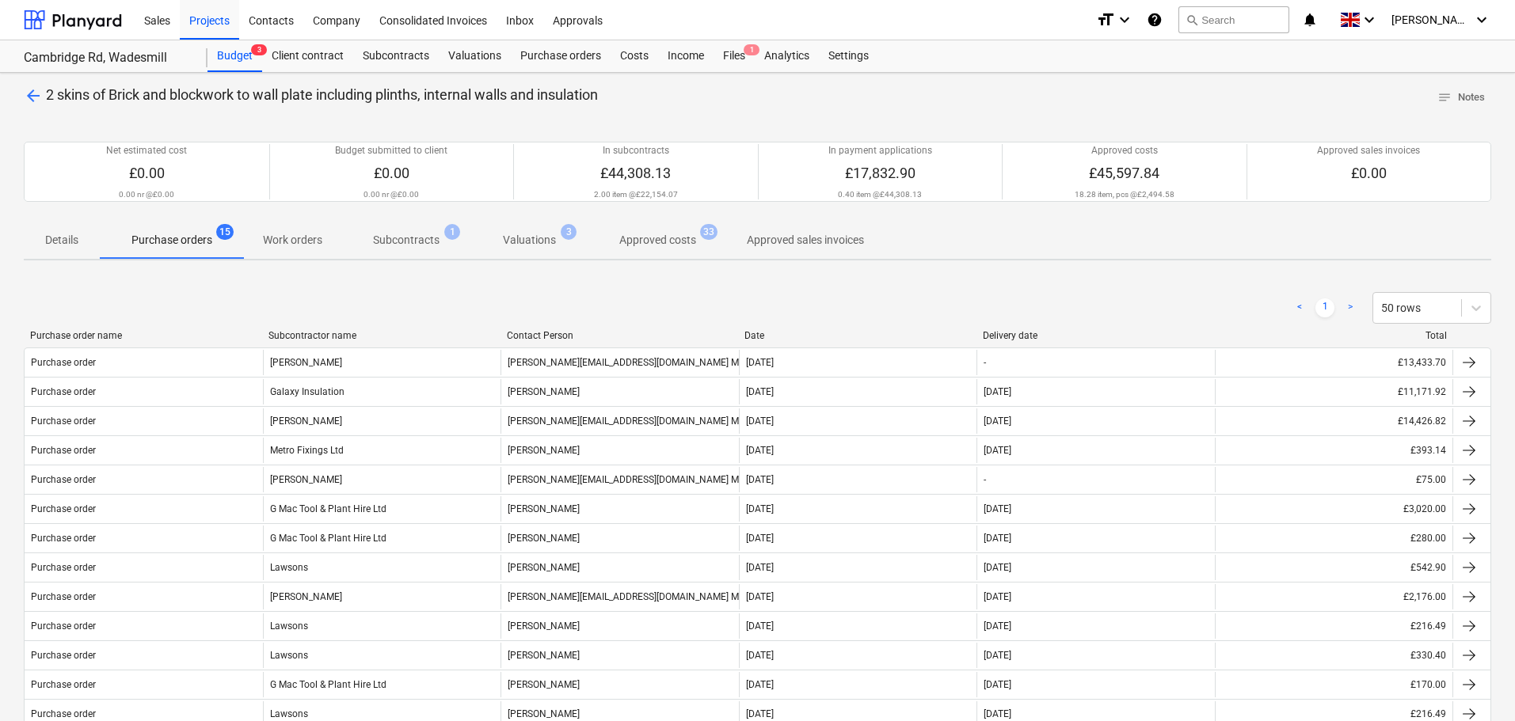
click at [305, 334] on div "Subcontractor name" at bounding box center [381, 335] width 226 height 11
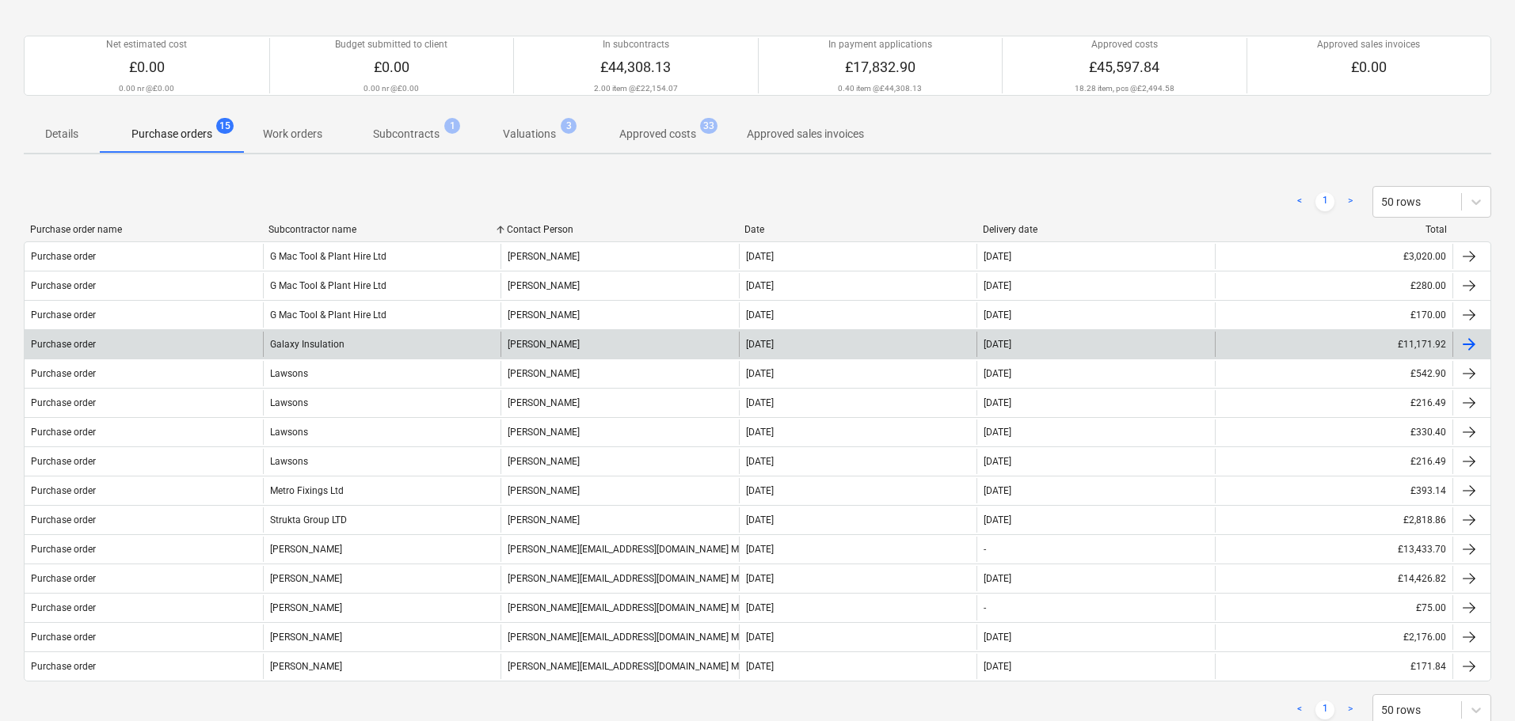
scroll to position [378, 0]
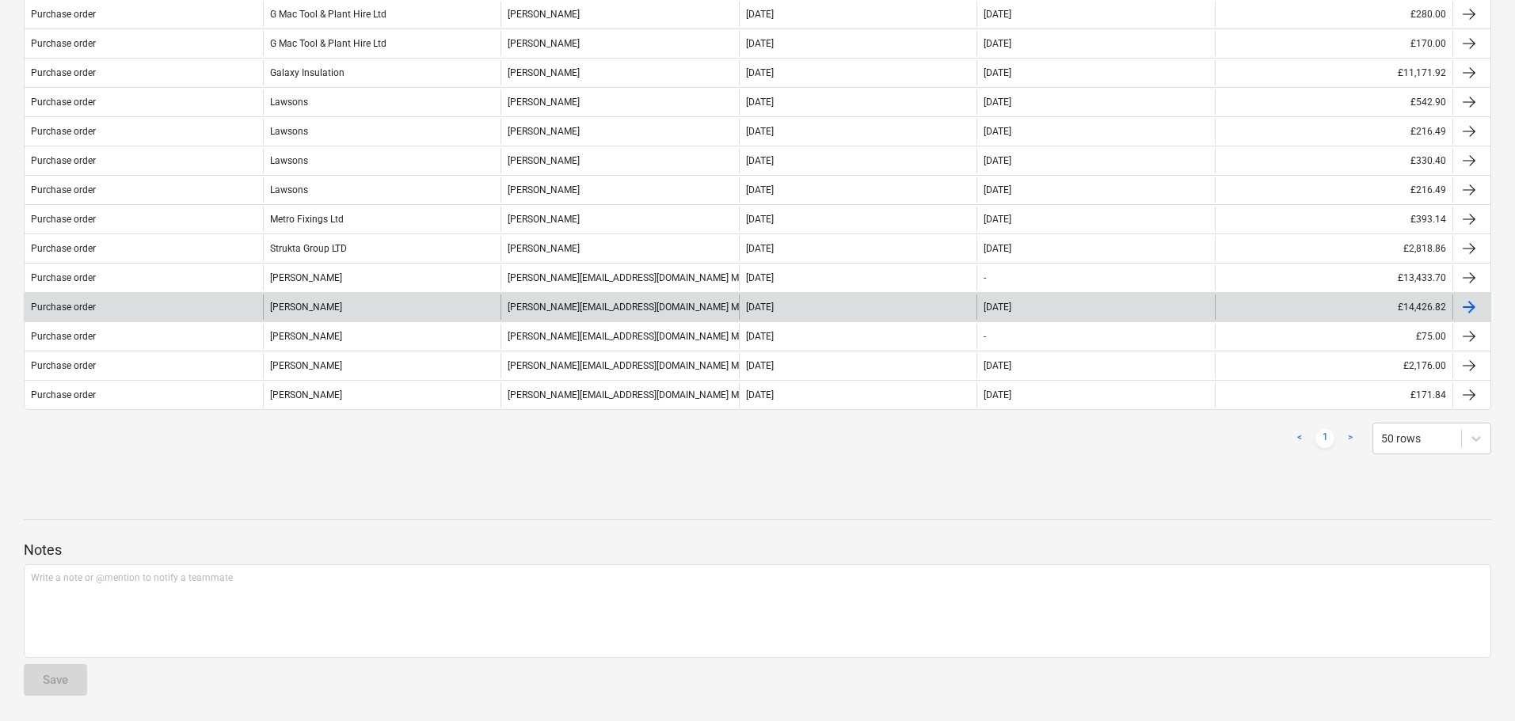
click at [310, 310] on div "[PERSON_NAME]" at bounding box center [382, 307] width 238 height 25
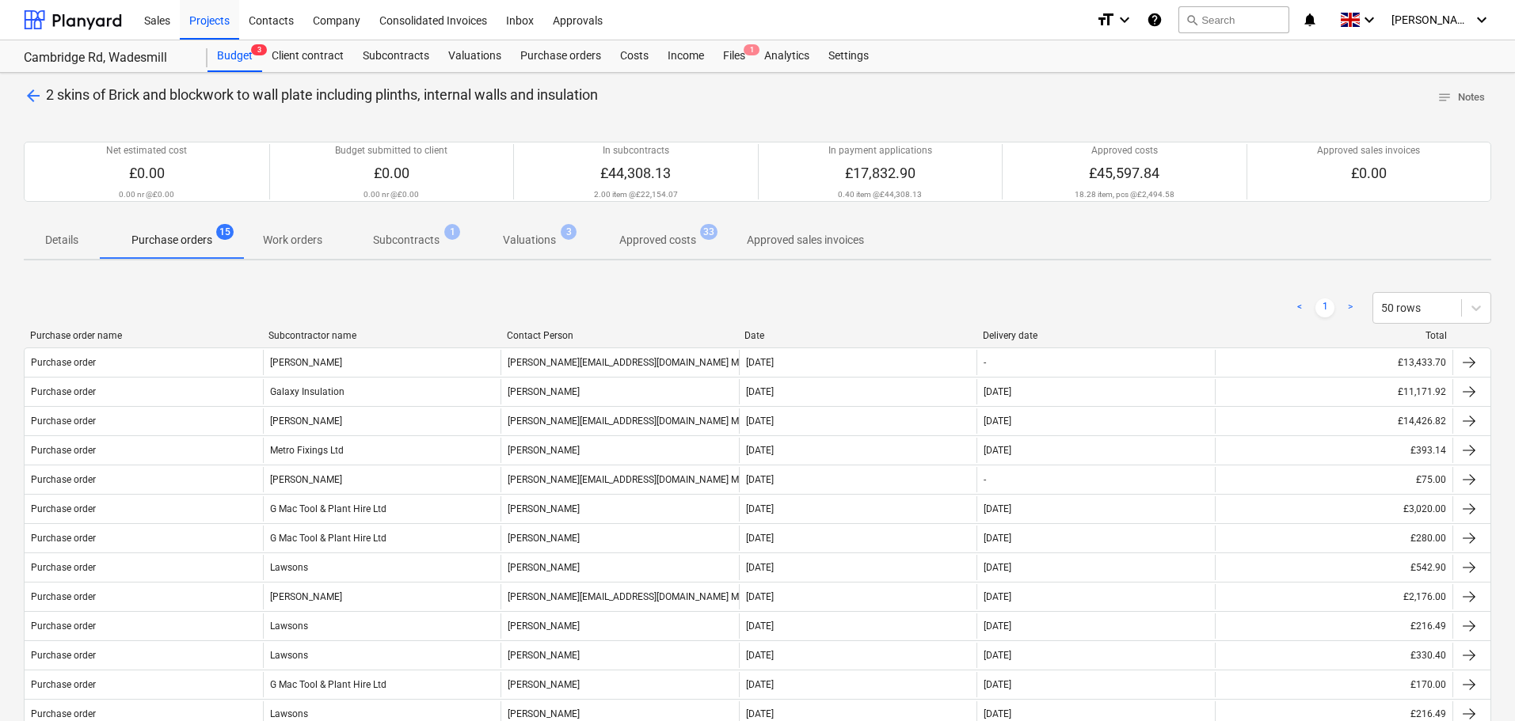
click at [309, 335] on div "Subcontractor name" at bounding box center [381, 335] width 226 height 11
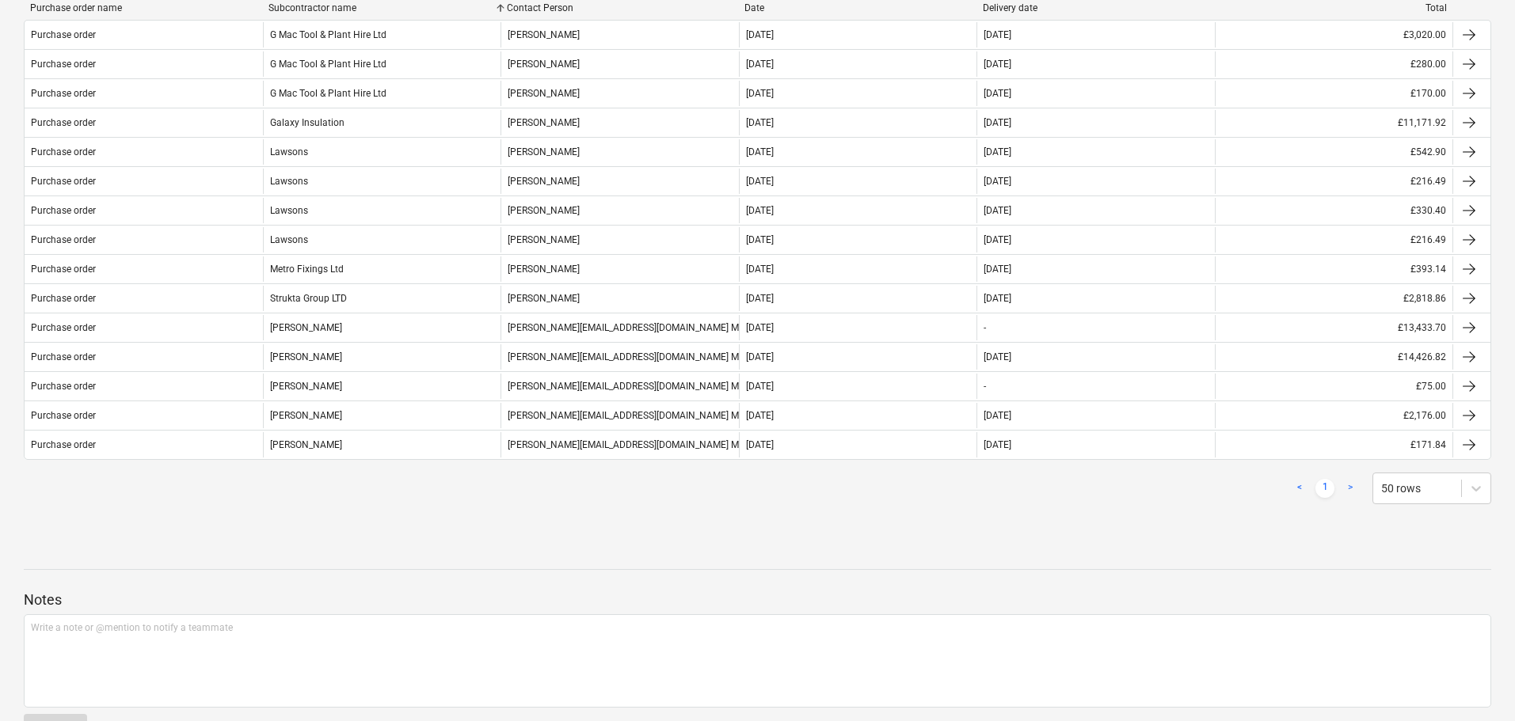
scroll to position [378, 0]
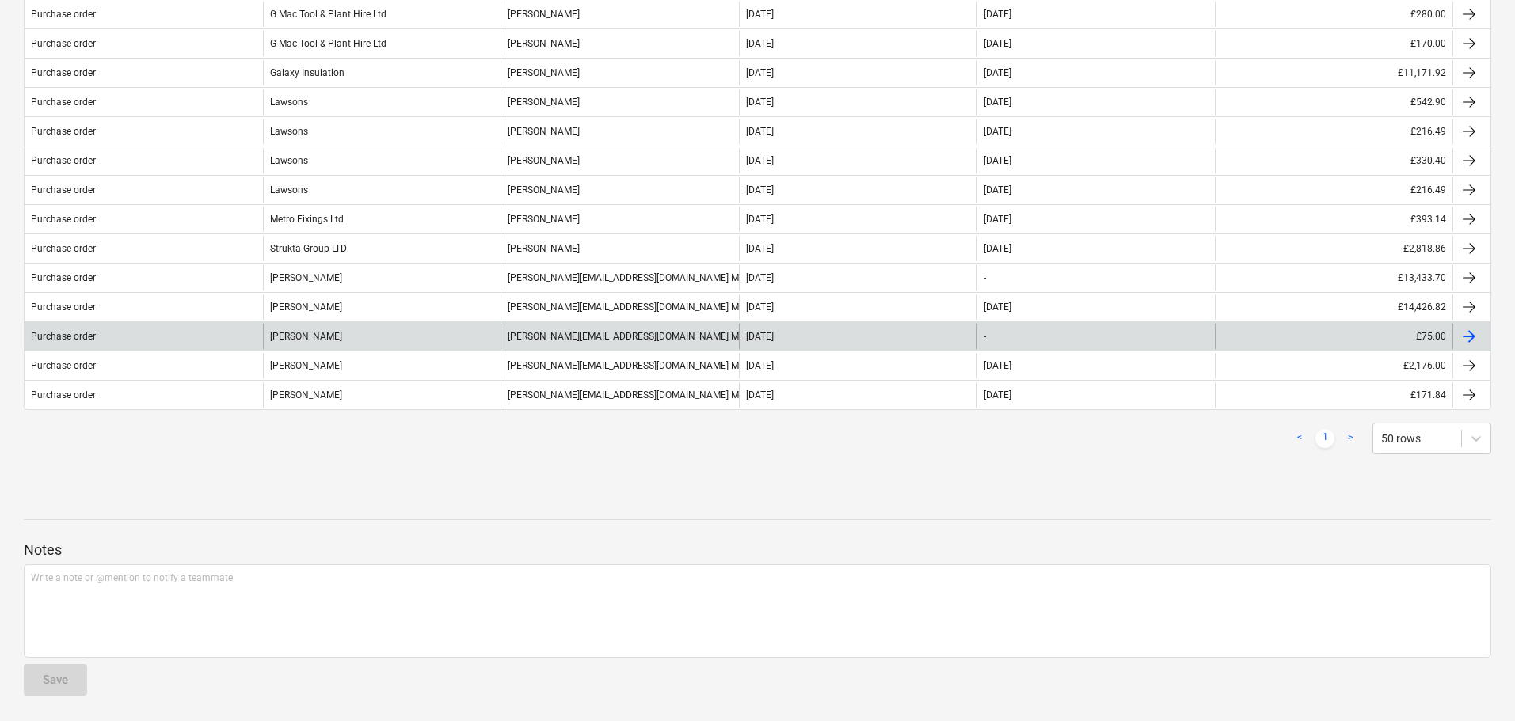
click at [329, 341] on div "[PERSON_NAME]" at bounding box center [382, 336] width 238 height 25
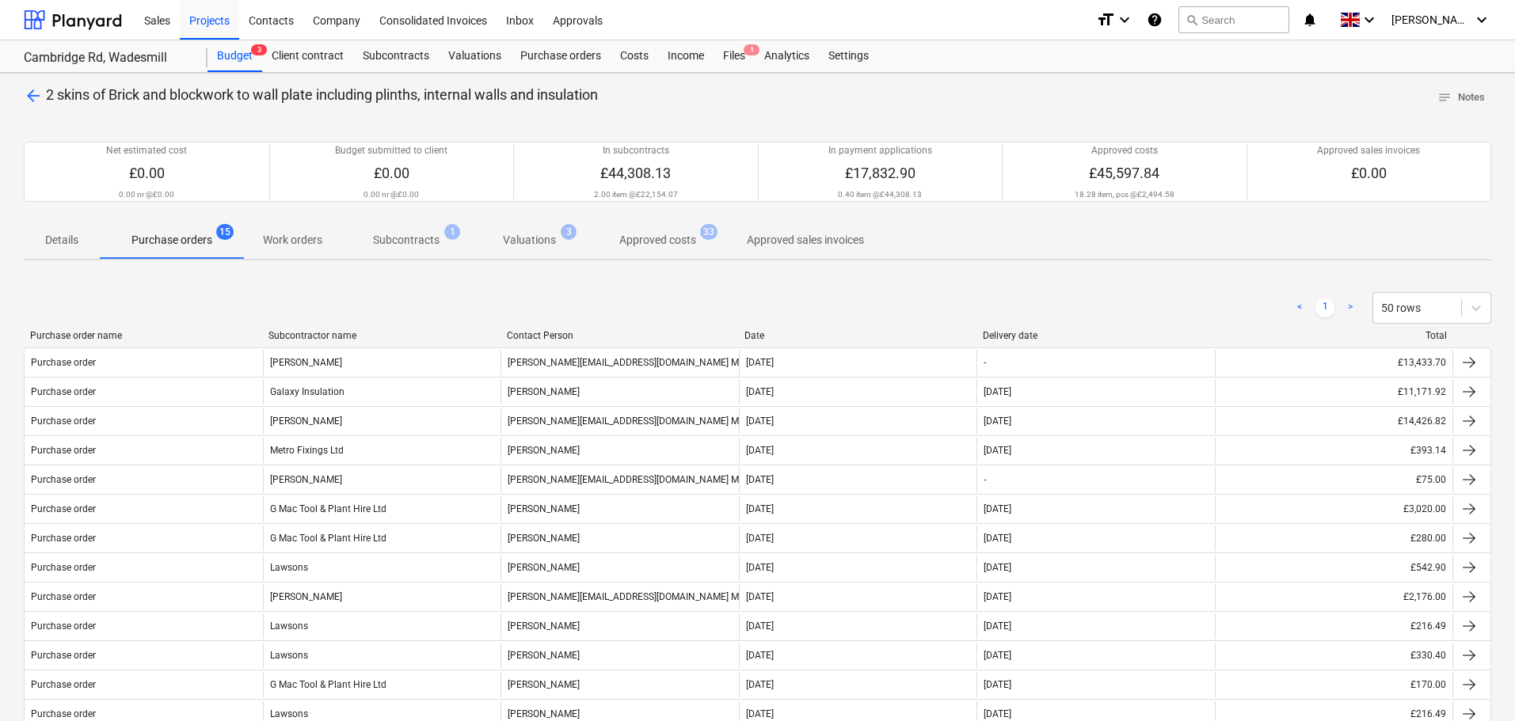
click at [294, 336] on div "Subcontractor name" at bounding box center [381, 335] width 226 height 11
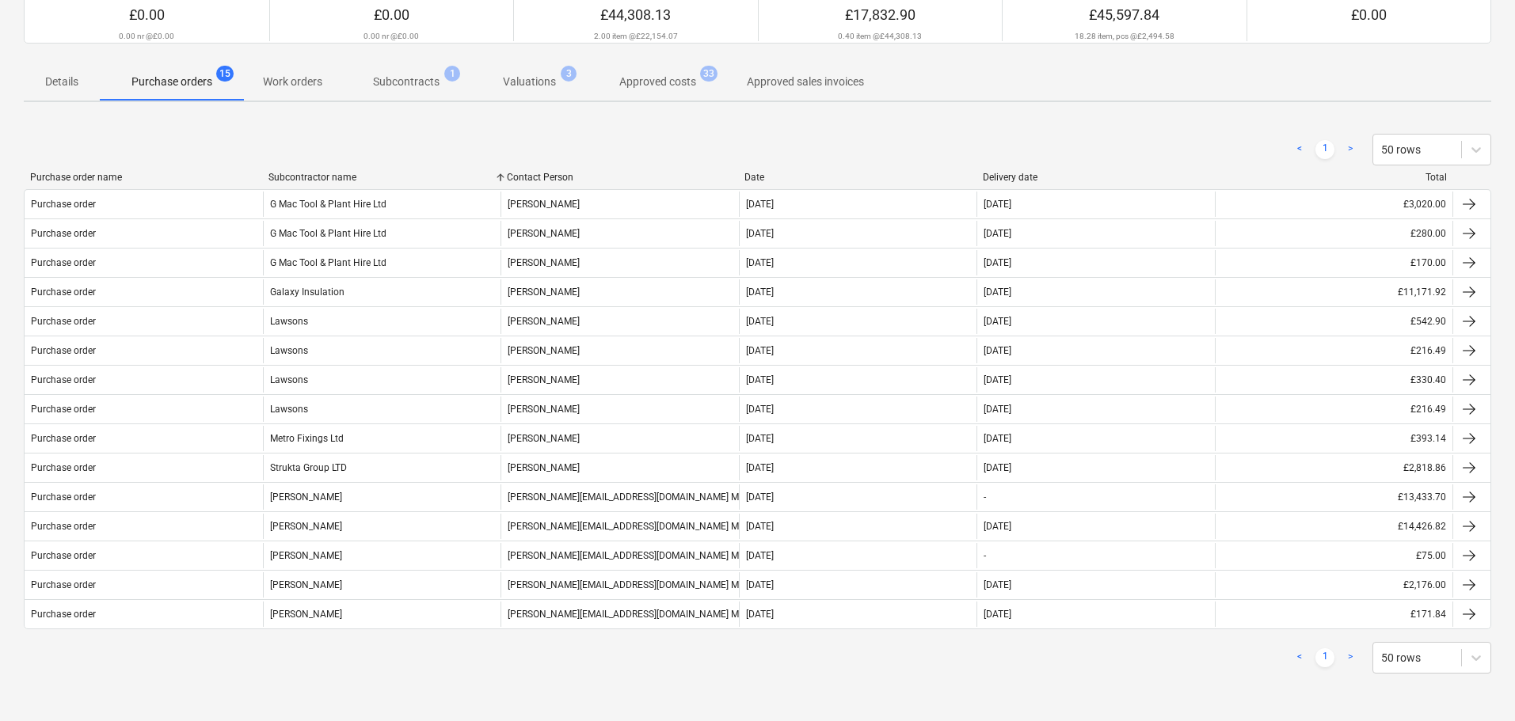
scroll to position [378, 0]
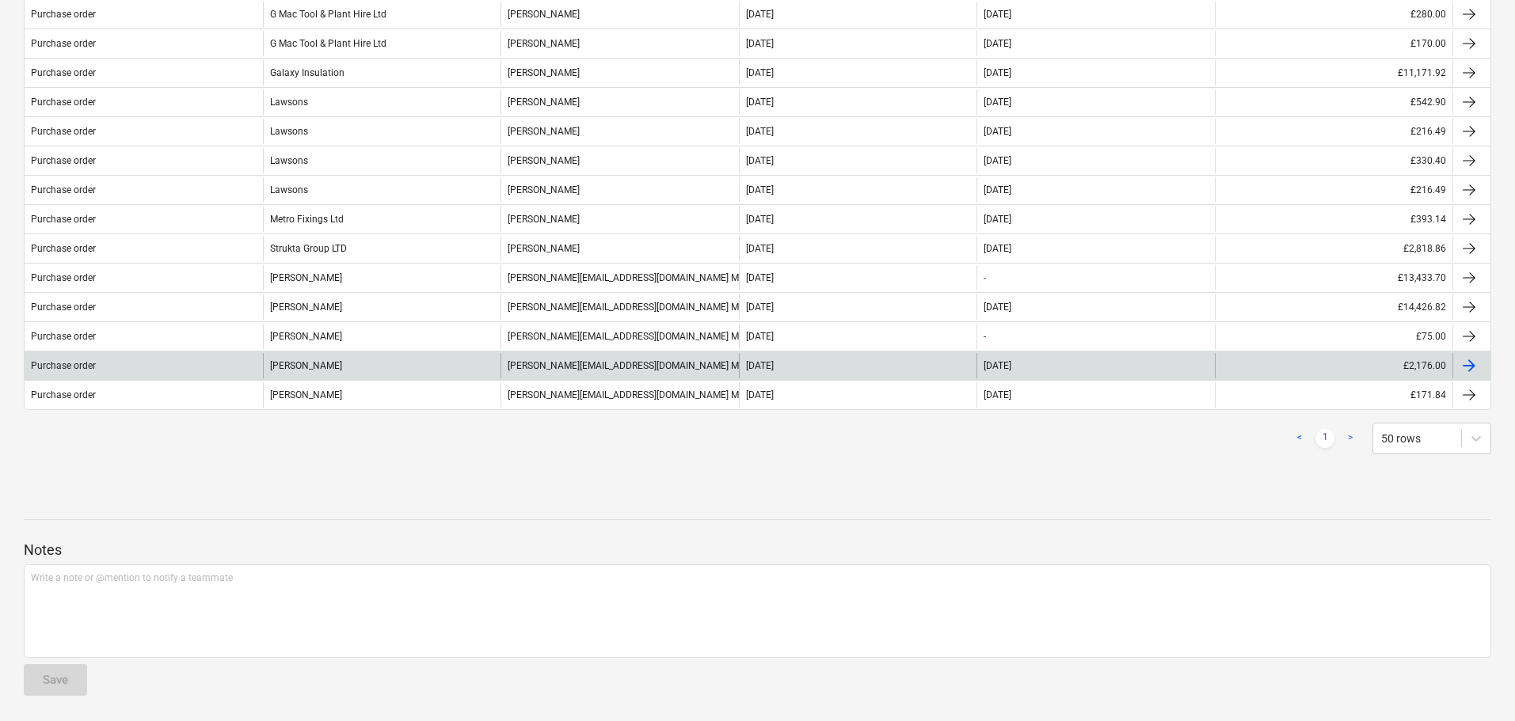
click at [306, 362] on div "[PERSON_NAME]" at bounding box center [382, 365] width 238 height 25
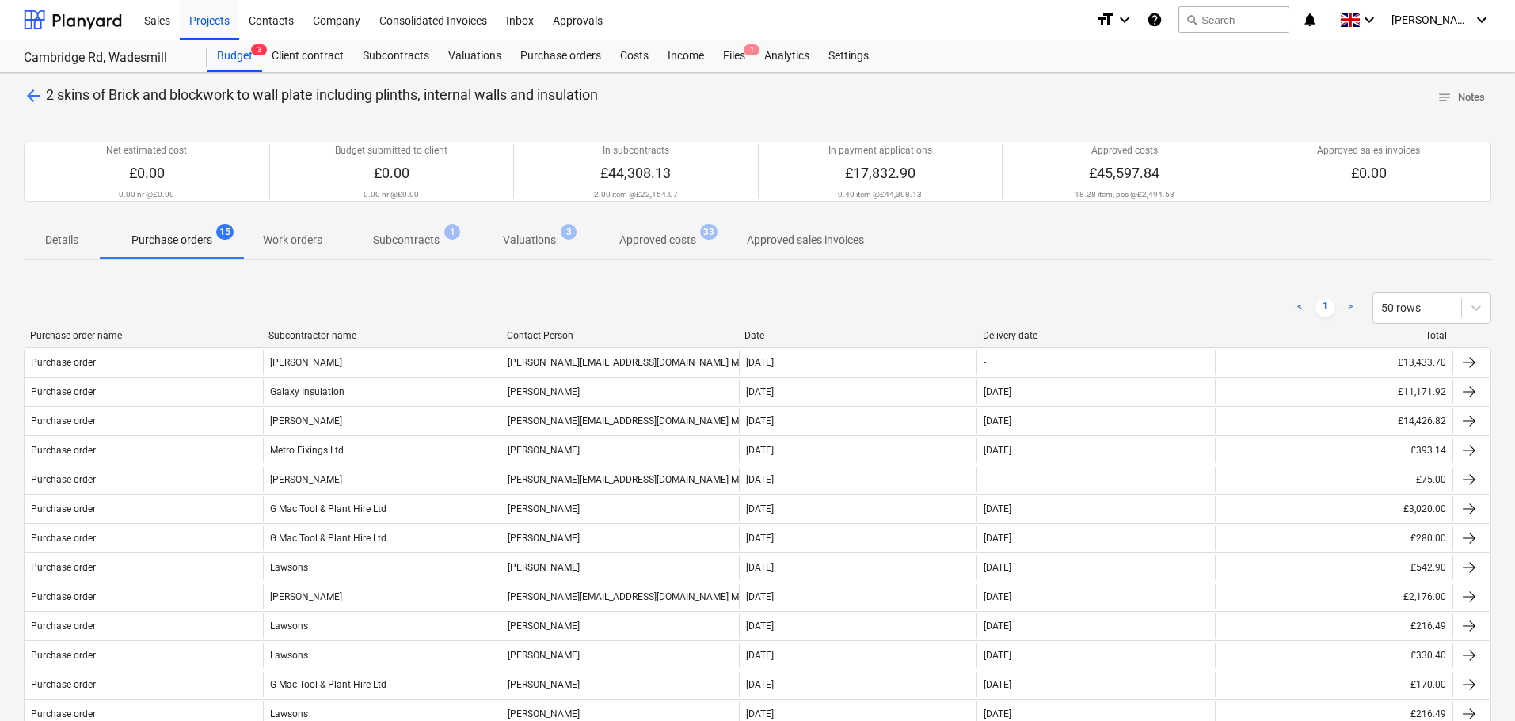
click at [291, 331] on div "Subcontractor name" at bounding box center [381, 335] width 226 height 11
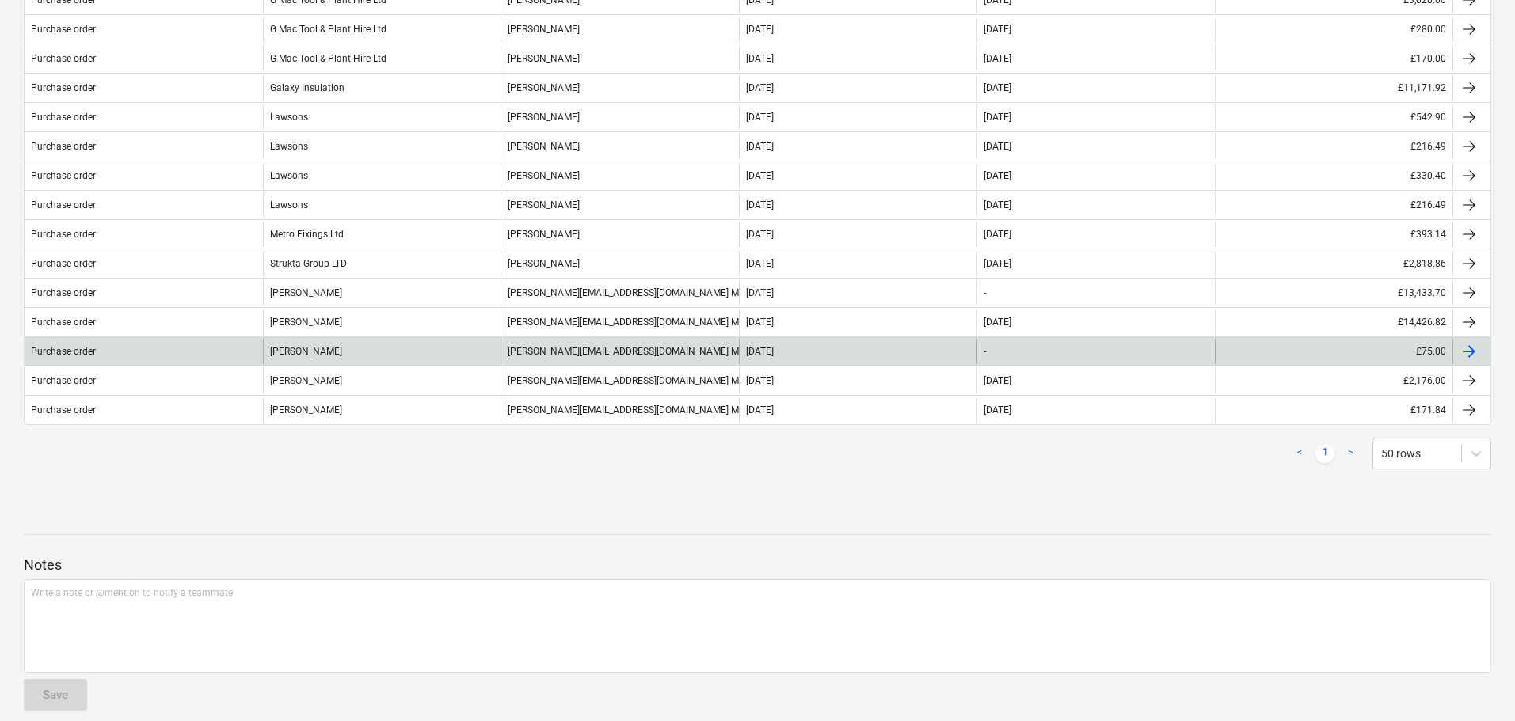
scroll to position [378, 0]
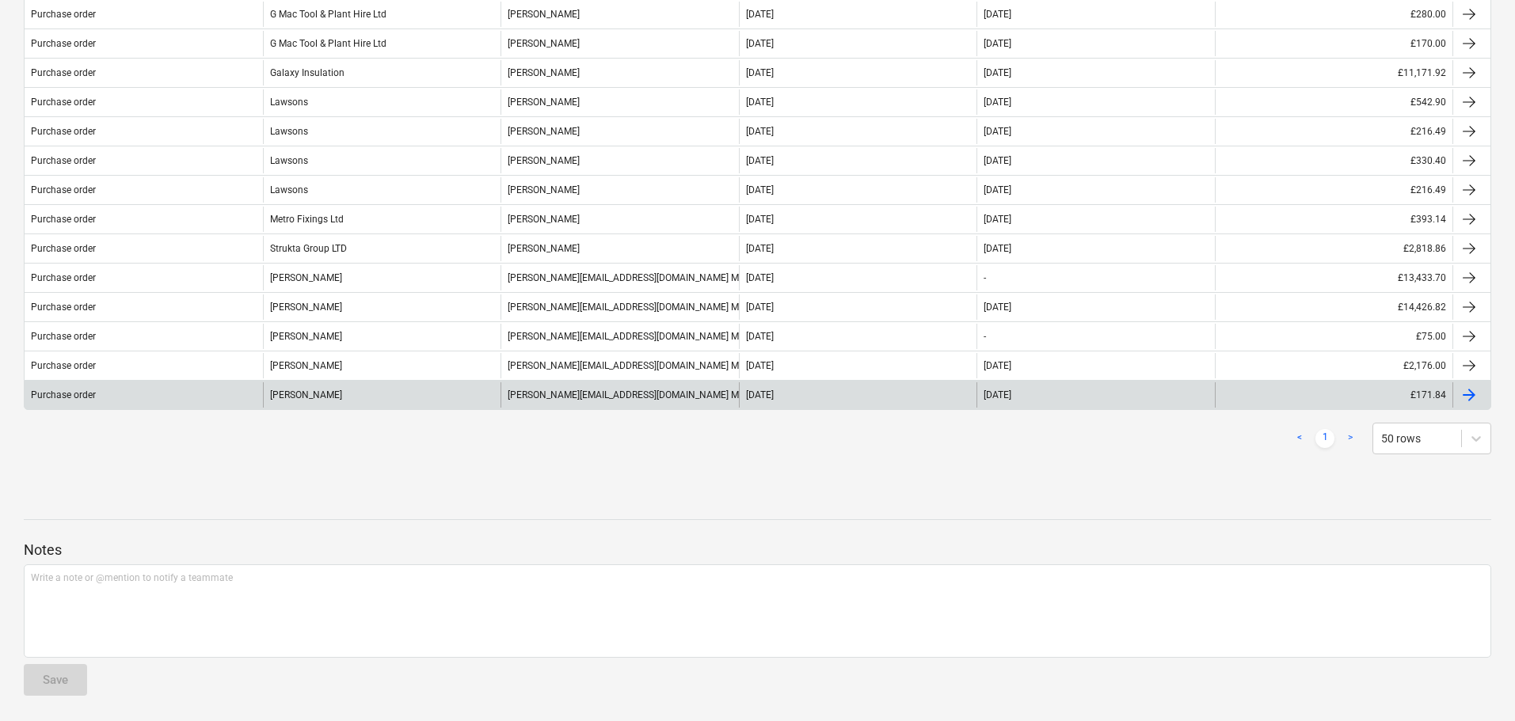
click at [313, 390] on div "[PERSON_NAME]" at bounding box center [382, 394] width 238 height 25
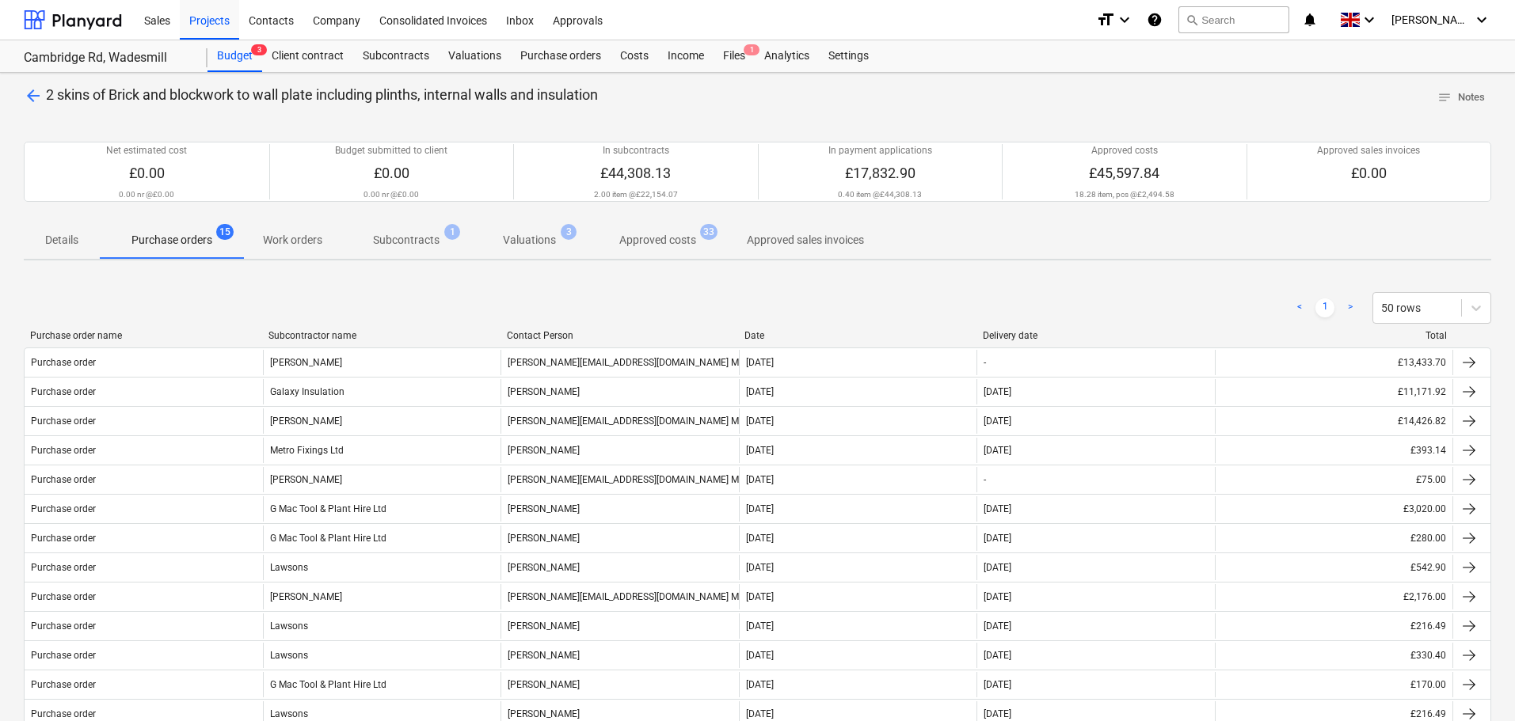
click at [293, 334] on div "Subcontractor name" at bounding box center [381, 335] width 226 height 11
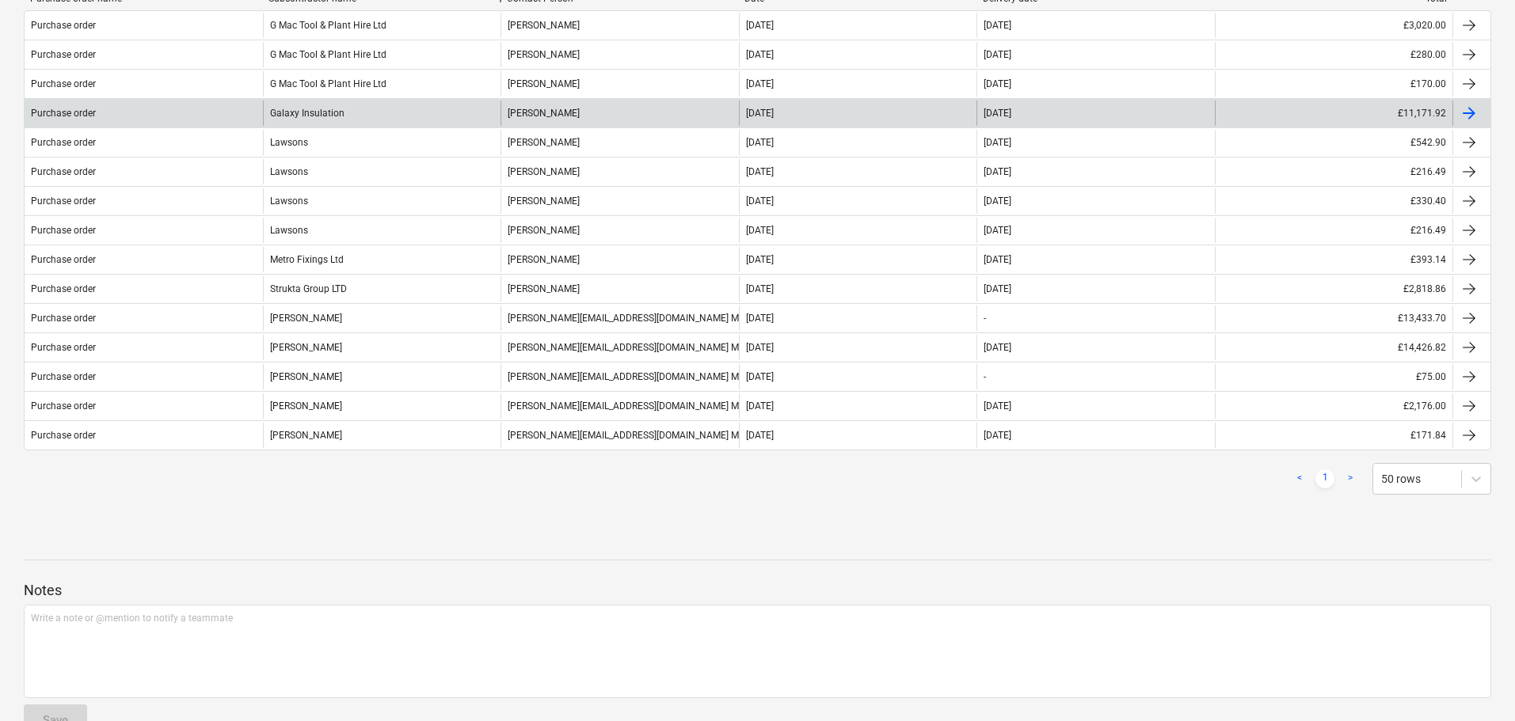
scroll to position [378, 0]
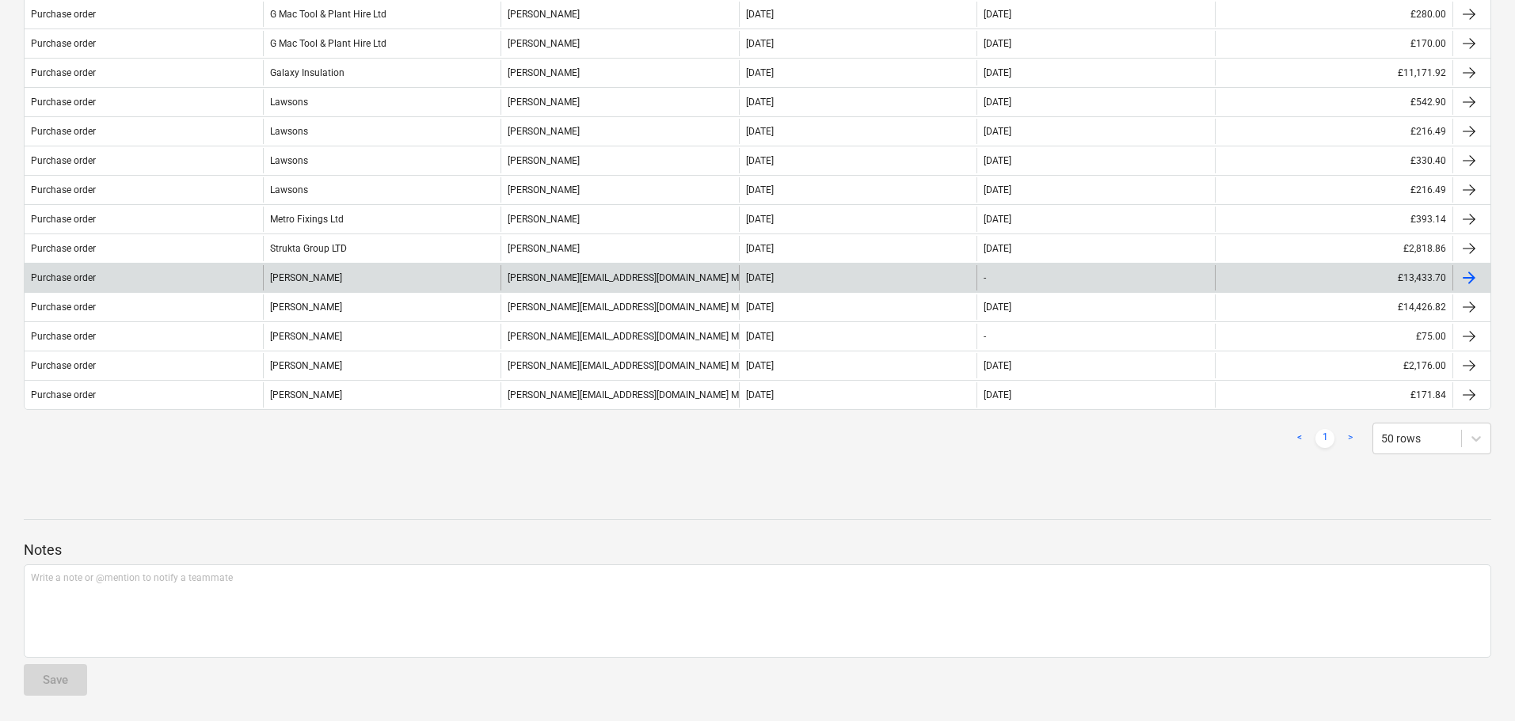
click at [313, 276] on div "[PERSON_NAME]" at bounding box center [382, 277] width 238 height 25
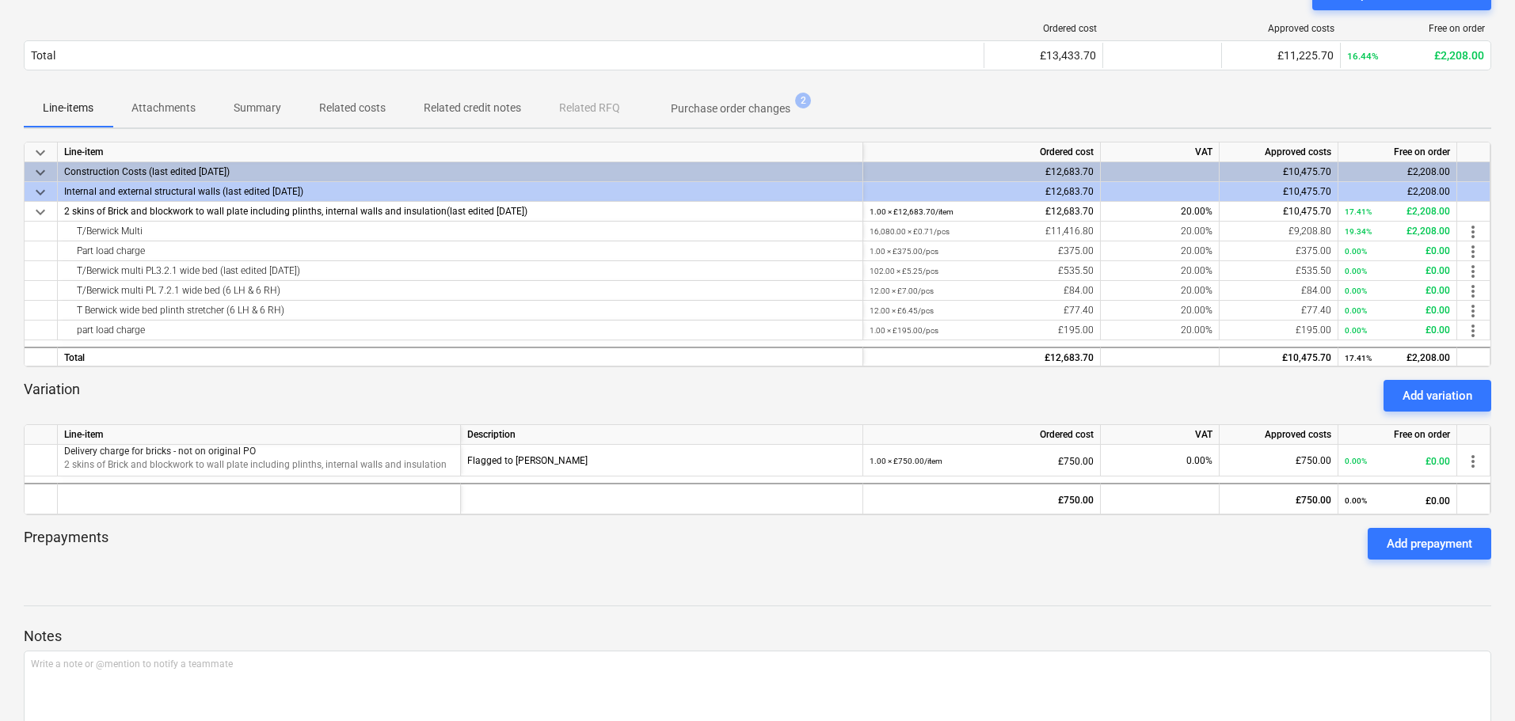
scroll to position [140, 0]
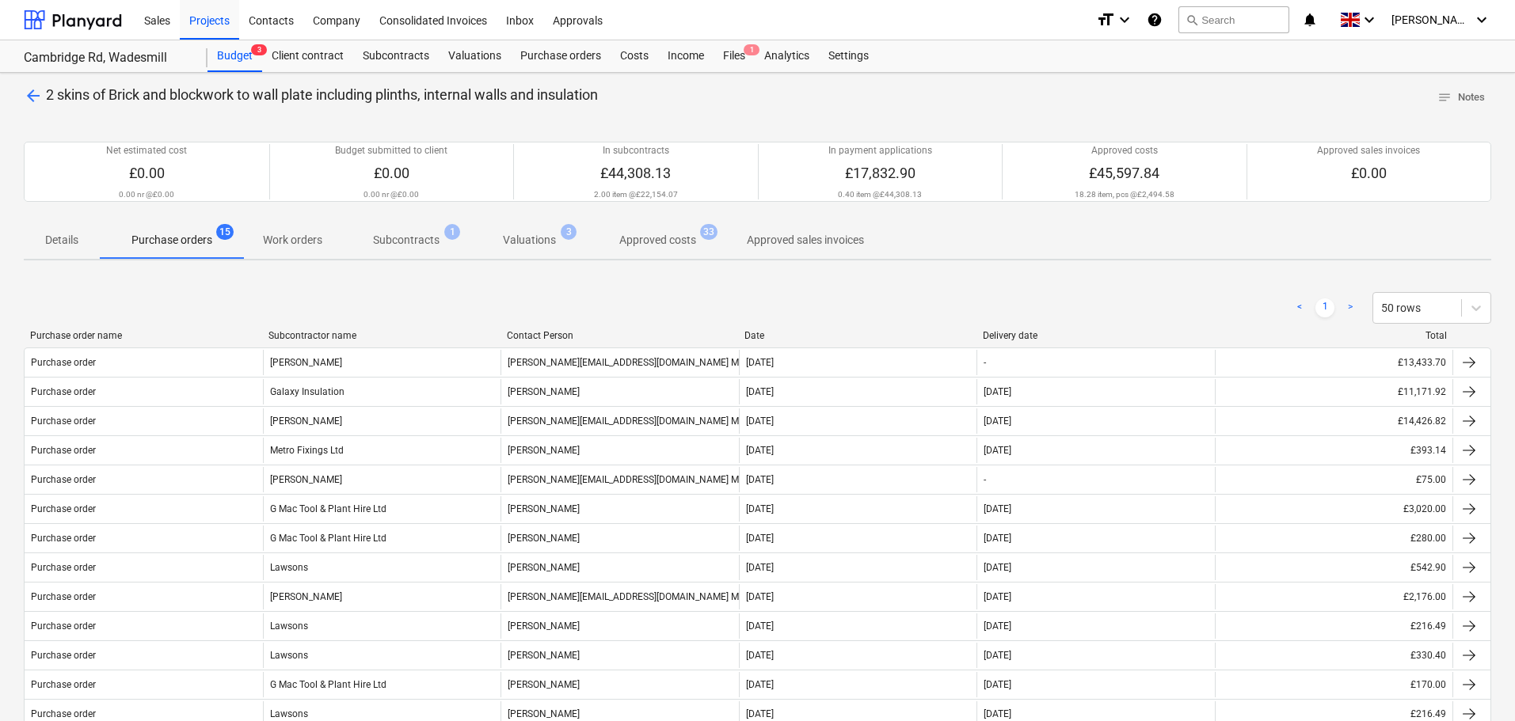
click at [306, 329] on div "< 1 > 50 rows" at bounding box center [757, 308] width 1467 height 44
click at [307, 335] on div "Subcontractor name" at bounding box center [381, 335] width 226 height 11
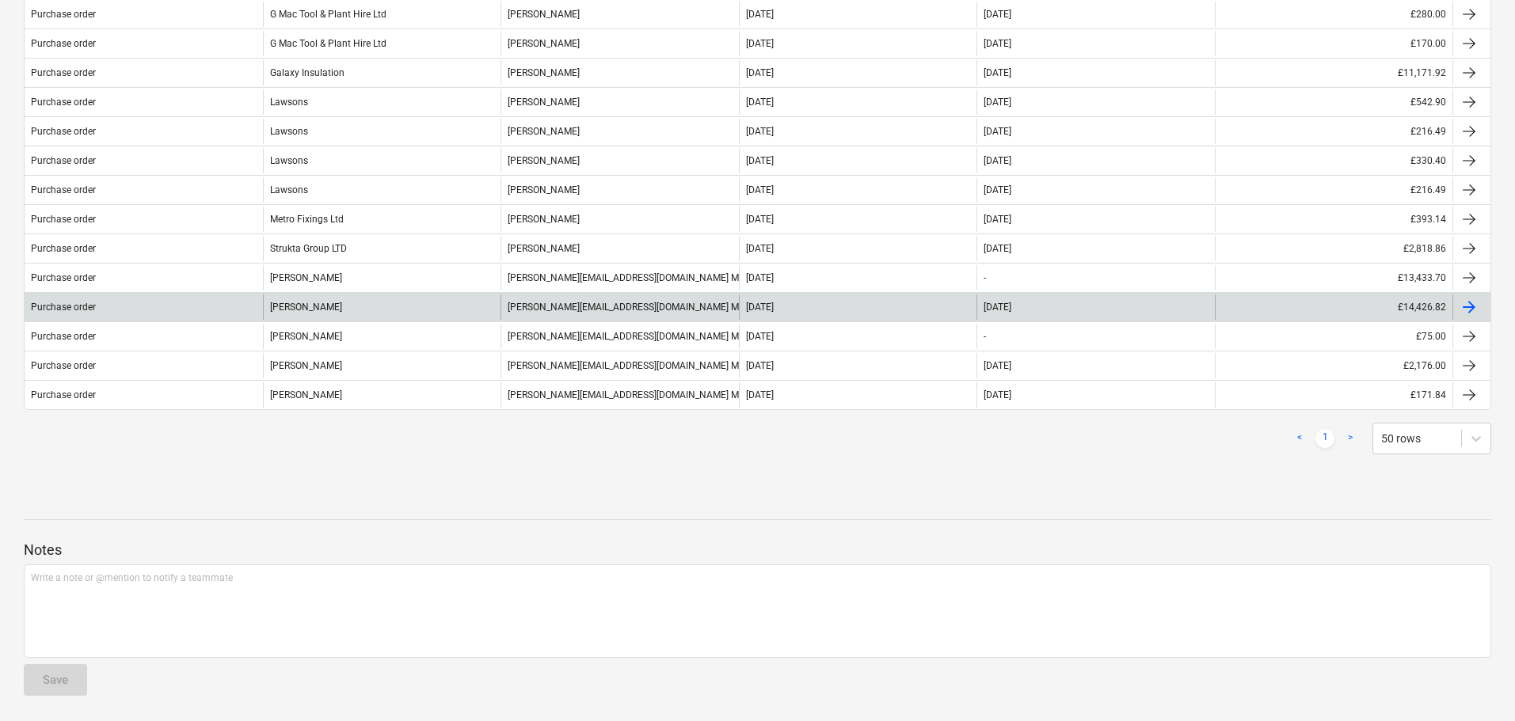
click at [313, 310] on div "[PERSON_NAME]" at bounding box center [382, 307] width 238 height 25
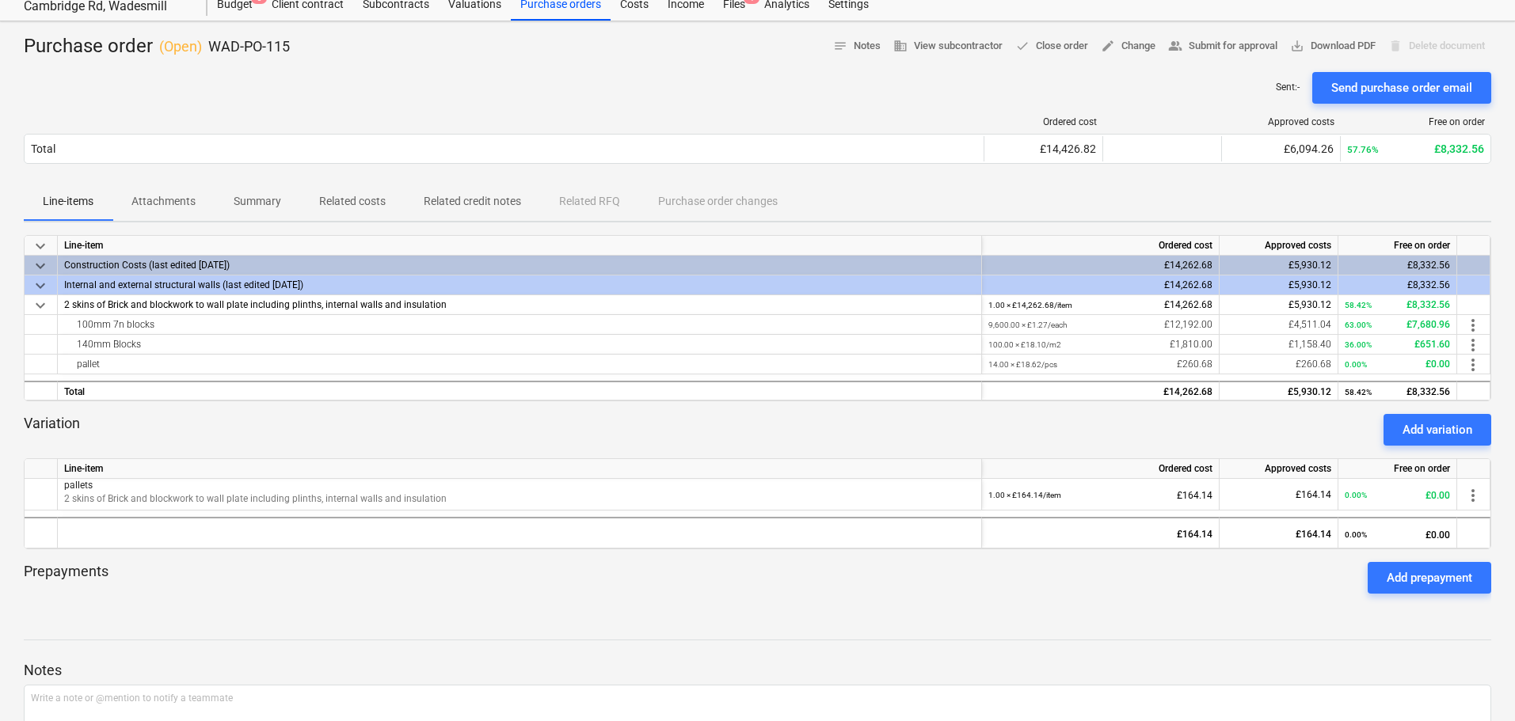
scroll to position [13, 0]
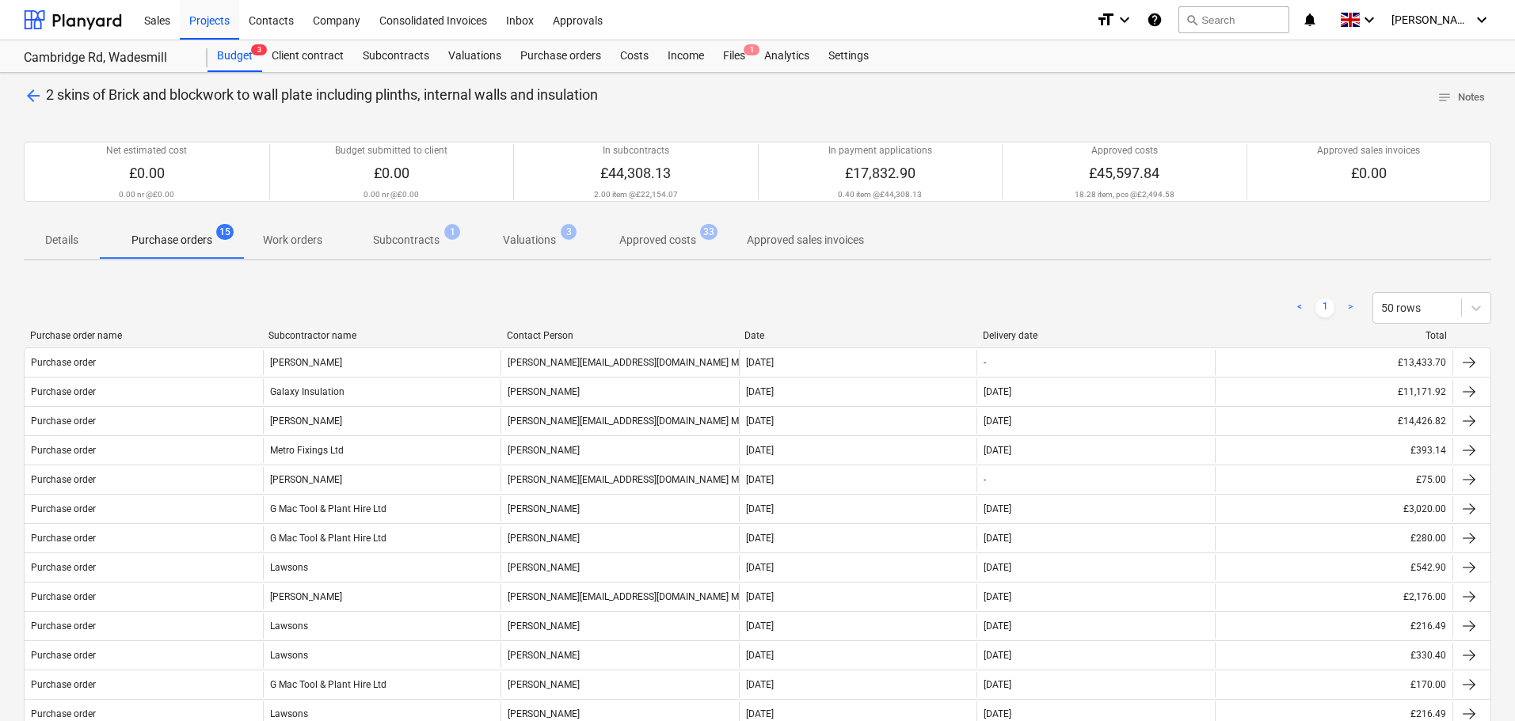
click at [300, 337] on div "Subcontractor name" at bounding box center [381, 335] width 226 height 11
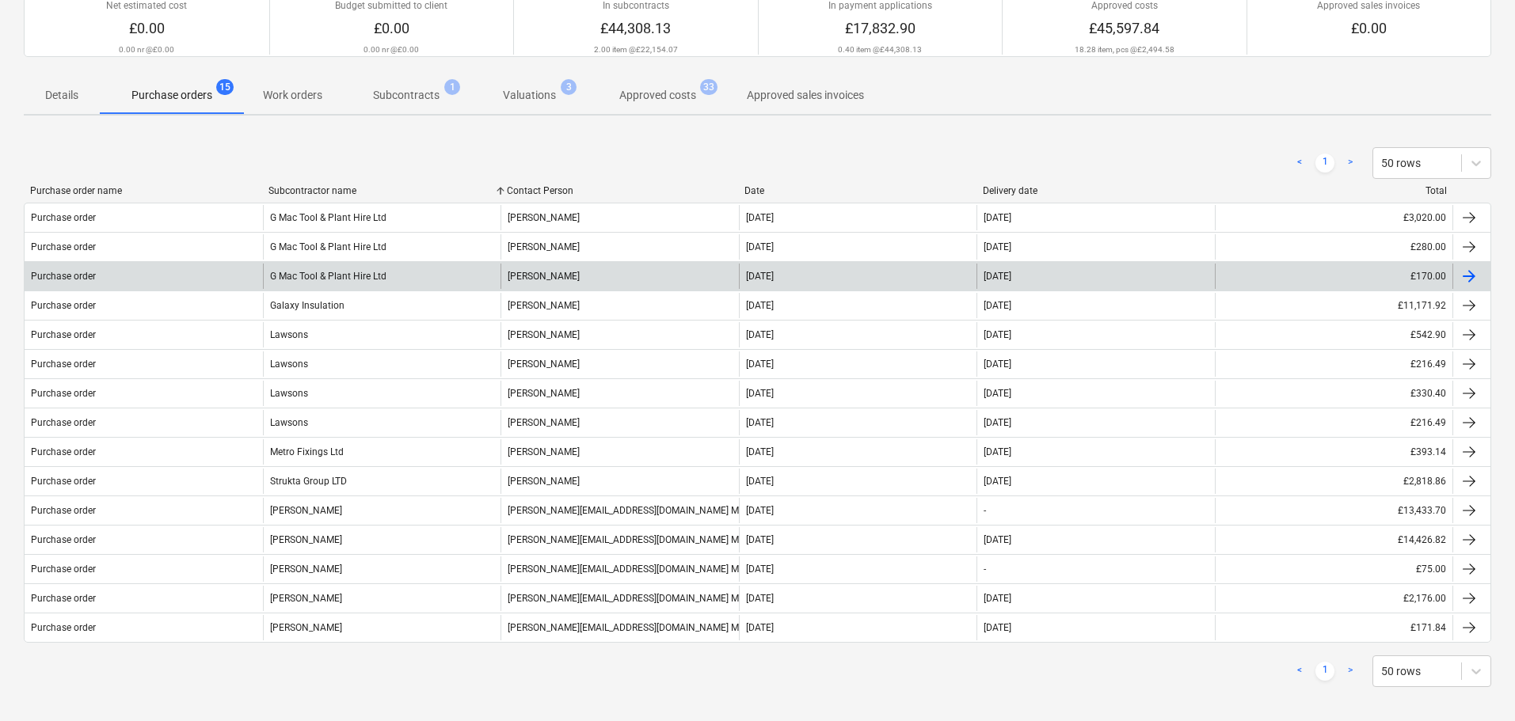
scroll to position [378, 0]
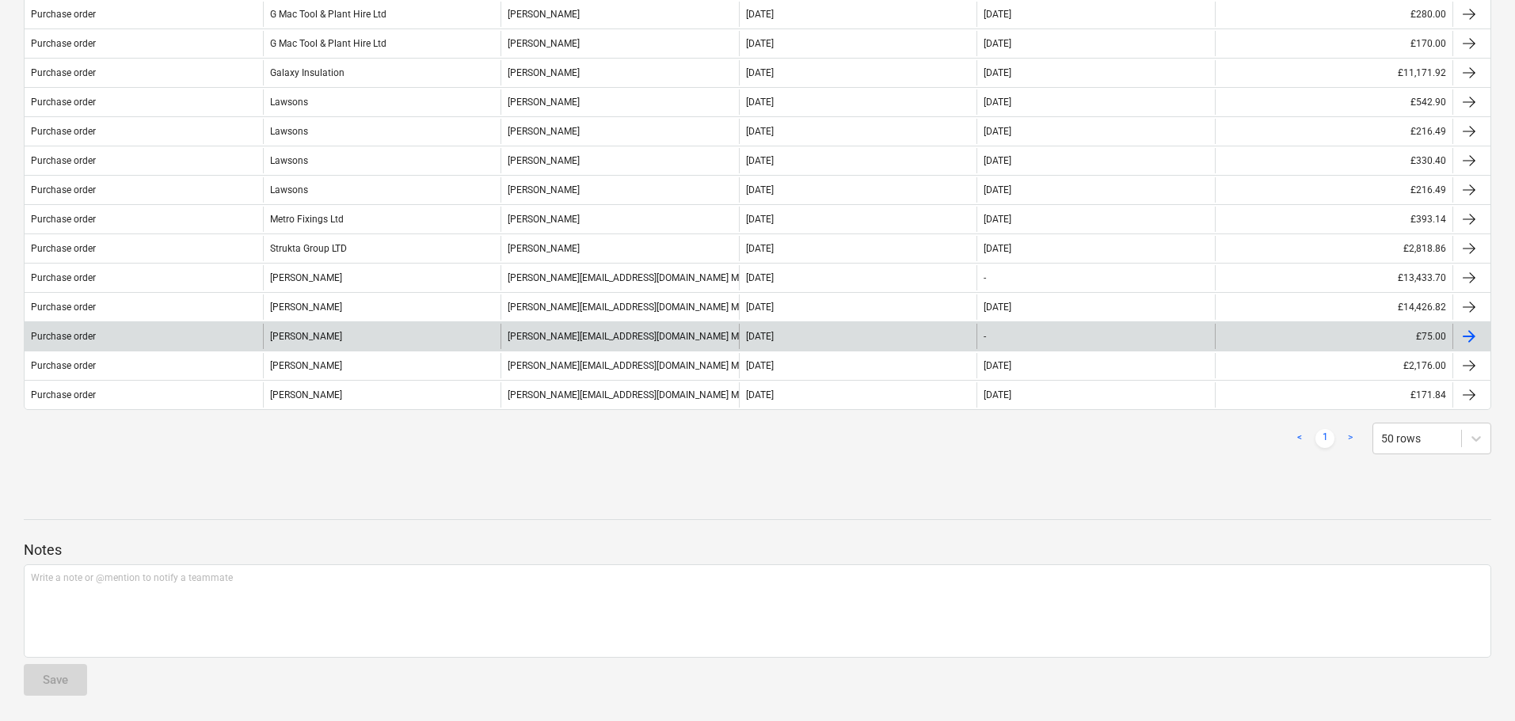
click at [320, 332] on div "[PERSON_NAME]" at bounding box center [382, 336] width 238 height 25
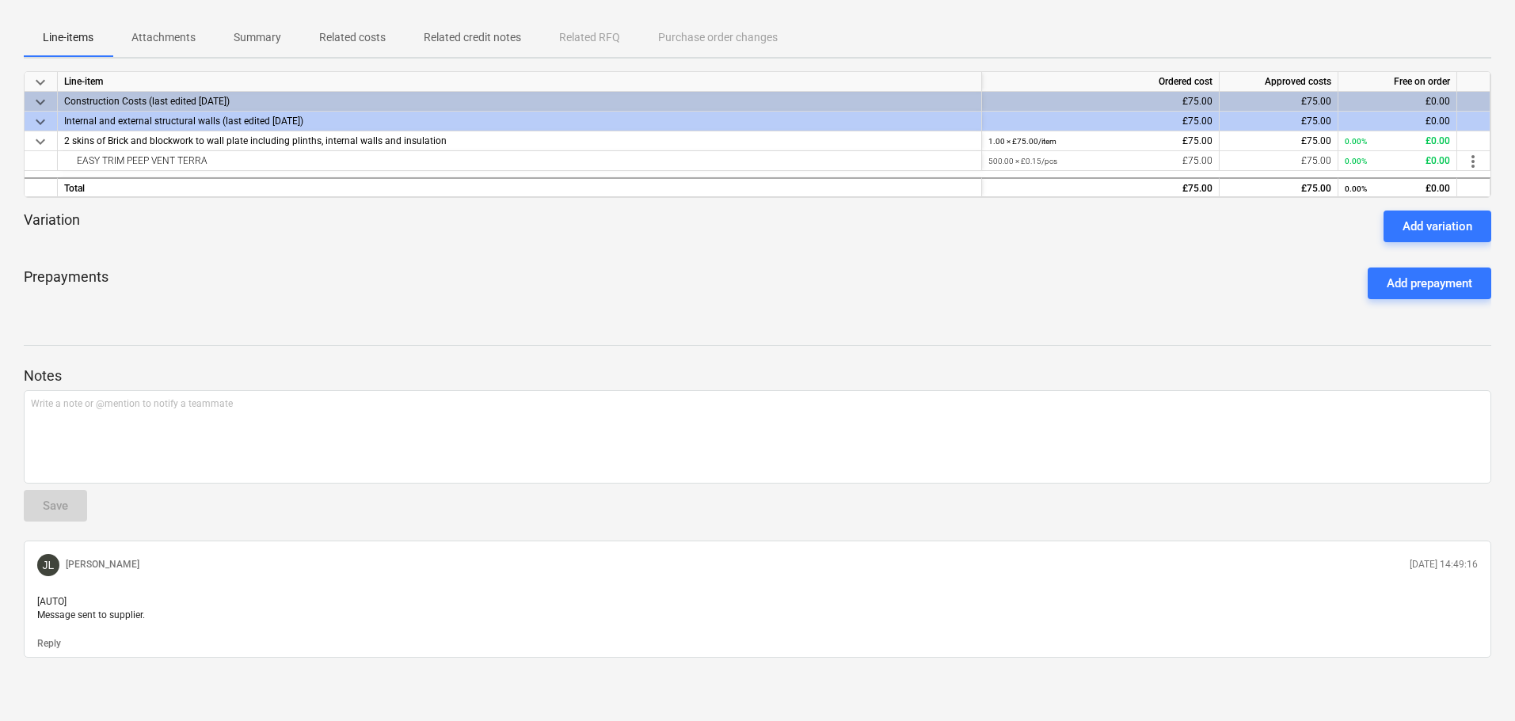
scroll to position [215, 0]
